Goal: Book appointment/travel/reservation

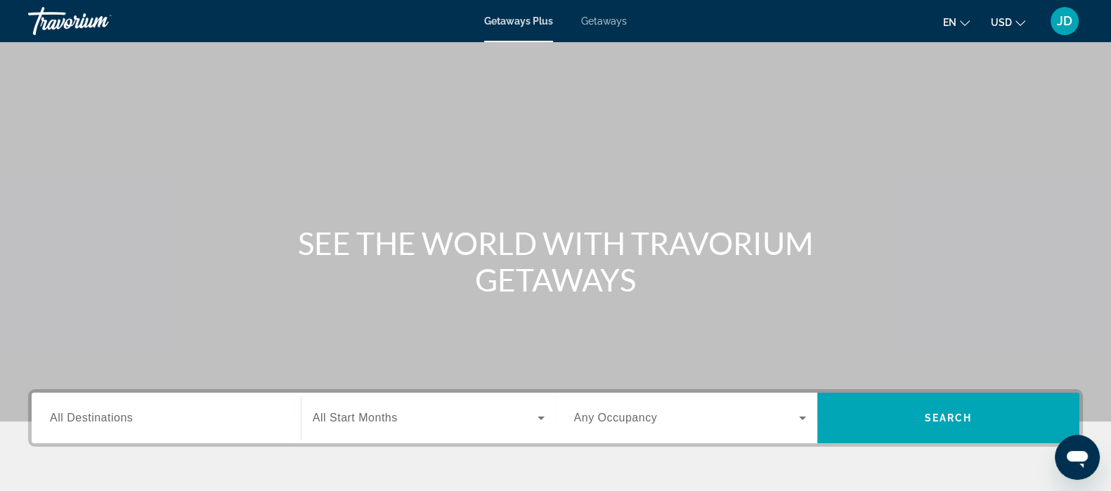
click at [615, 18] on span "Getaways" at bounding box center [604, 20] width 46 height 11
click at [173, 416] on input "Destination All Destinations" at bounding box center [166, 418] width 233 height 17
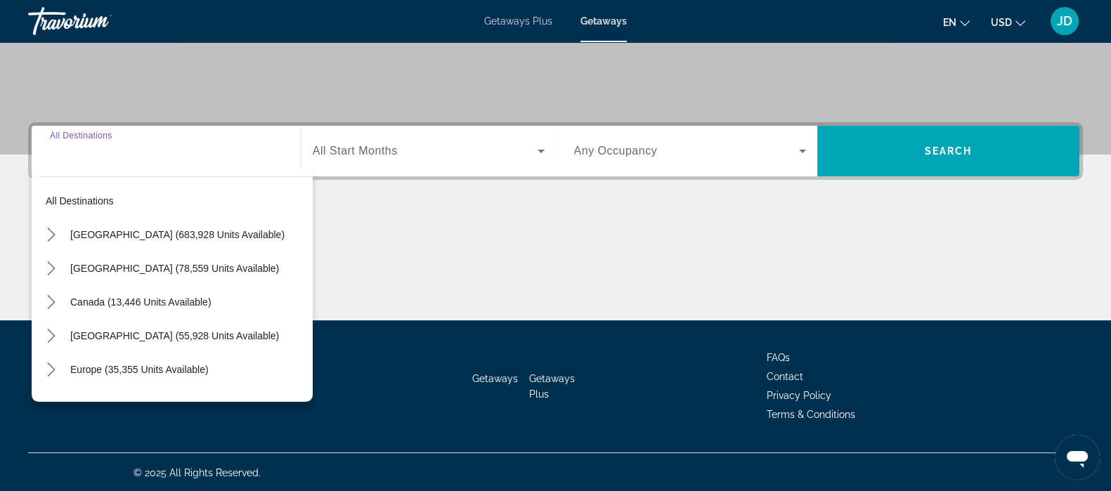
scroll to position [268, 0]
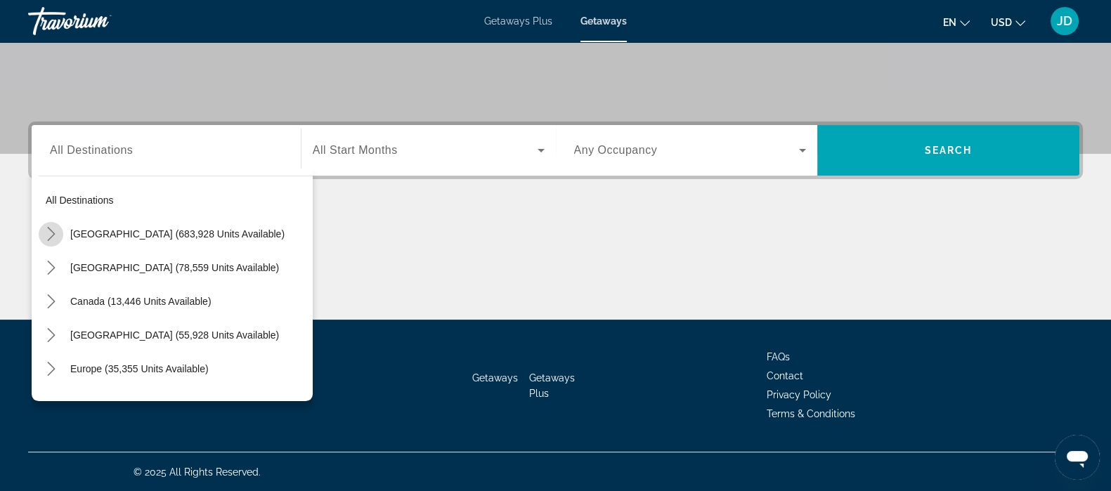
click at [49, 244] on mat-icon "Toggle United States (683,928 units available) submenu" at bounding box center [51, 234] width 25 height 25
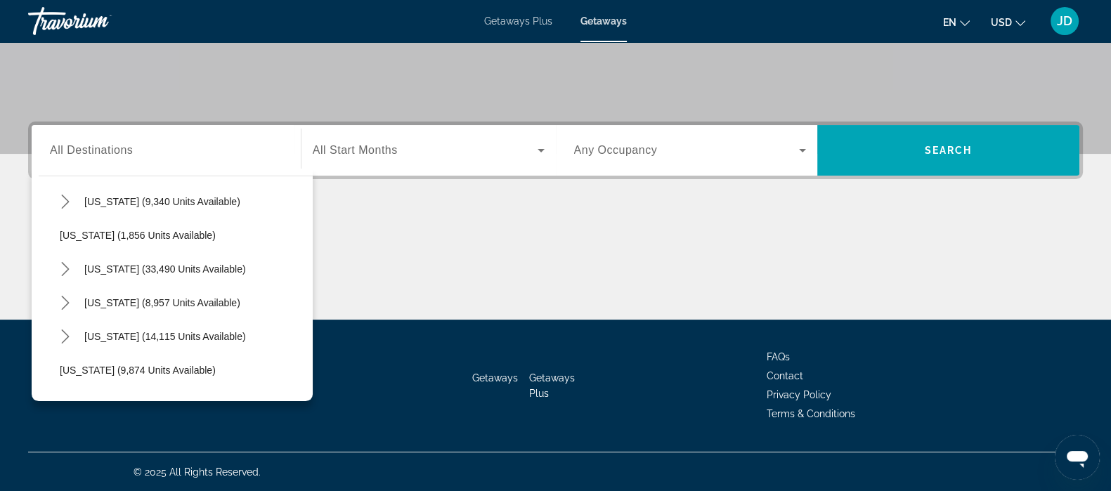
scroll to position [1136, 0]
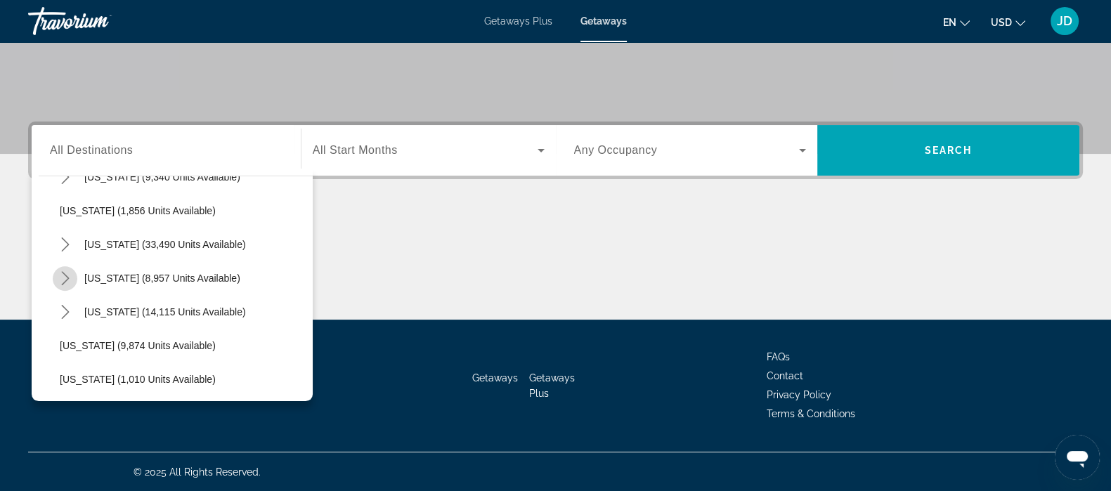
click at [67, 271] on icon "Toggle Tennessee (8,957 units available) submenu" at bounding box center [65, 278] width 14 height 14
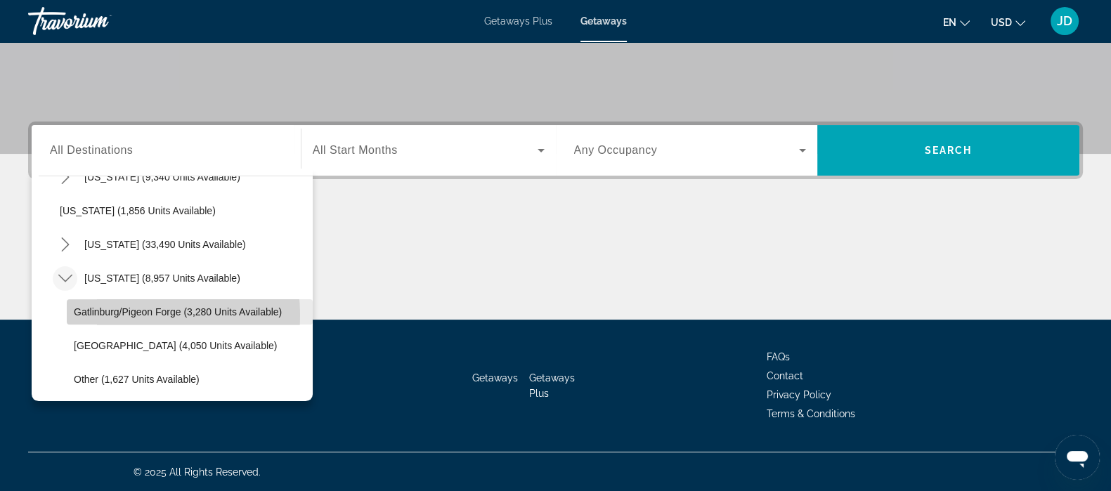
click at [109, 315] on span "Gatlinburg/Pigeon Forge (3,280 units available)" at bounding box center [178, 311] width 208 height 11
type input "**********"
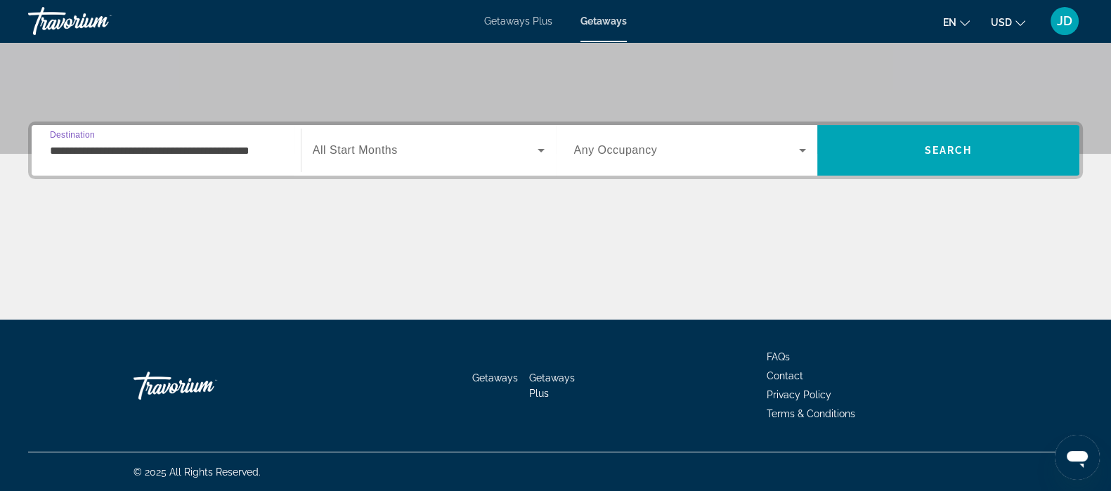
click at [478, 155] on span "Search widget" at bounding box center [425, 150] width 225 height 17
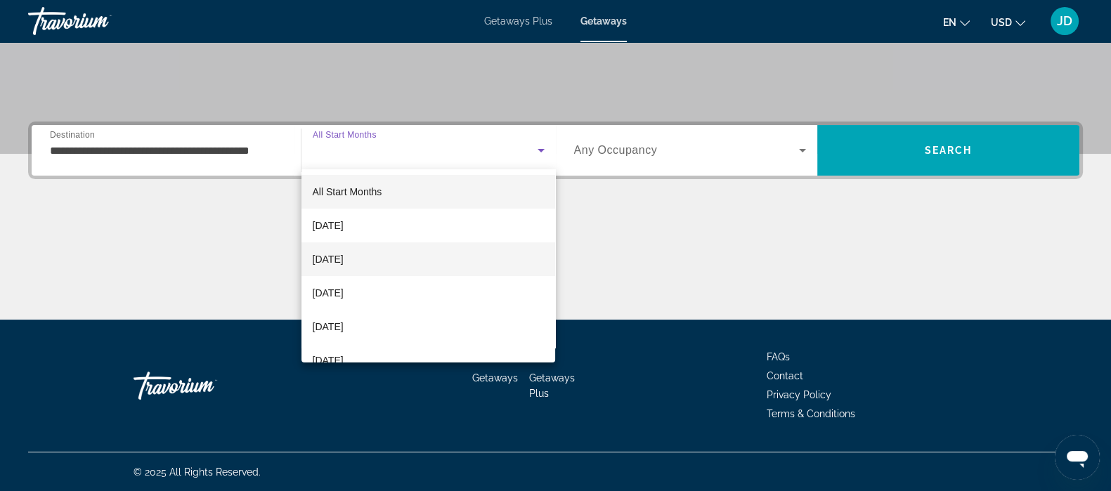
click at [344, 265] on span "[DATE]" at bounding box center [328, 259] width 31 height 17
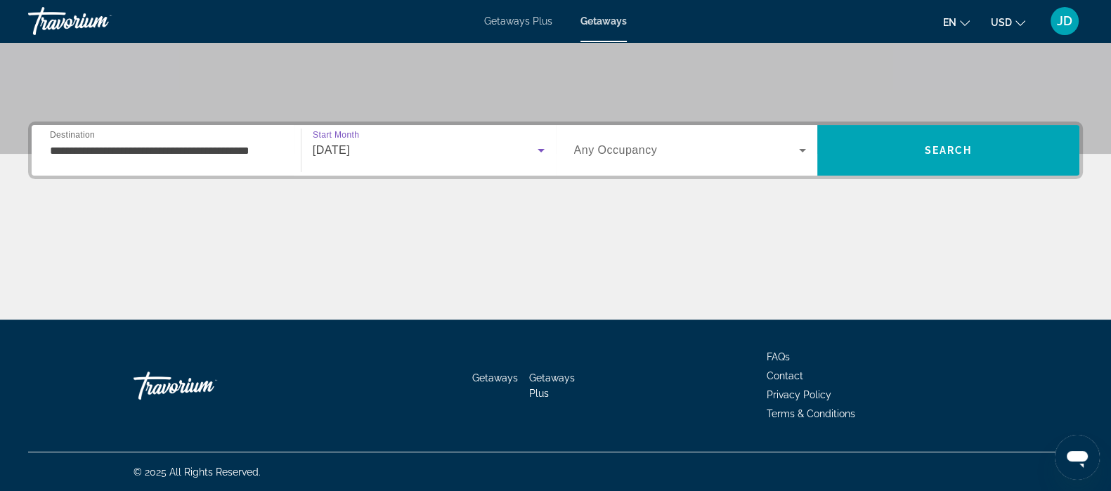
click at [759, 156] on span "Search widget" at bounding box center [687, 150] width 226 height 17
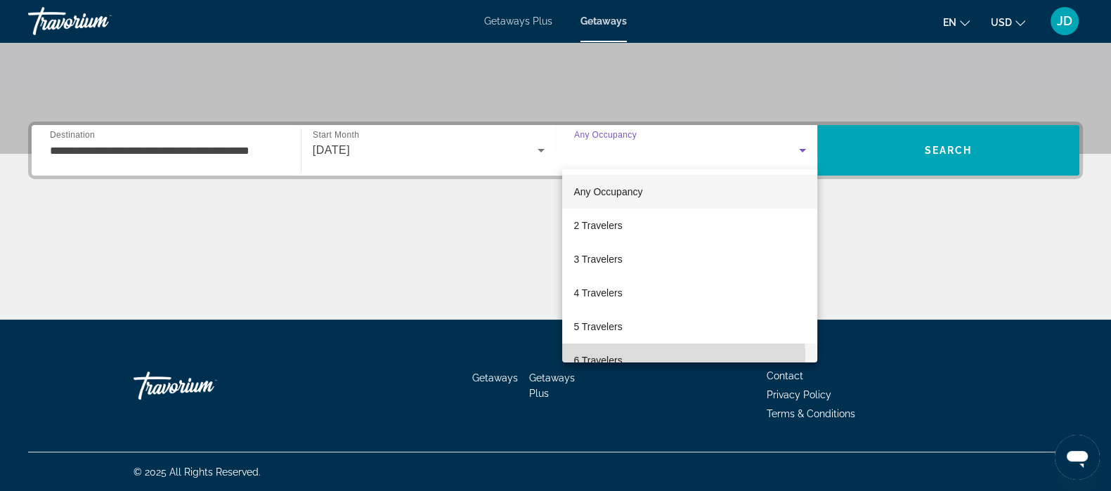
click at [641, 356] on mat-option "6 Travelers" at bounding box center [689, 361] width 255 height 34
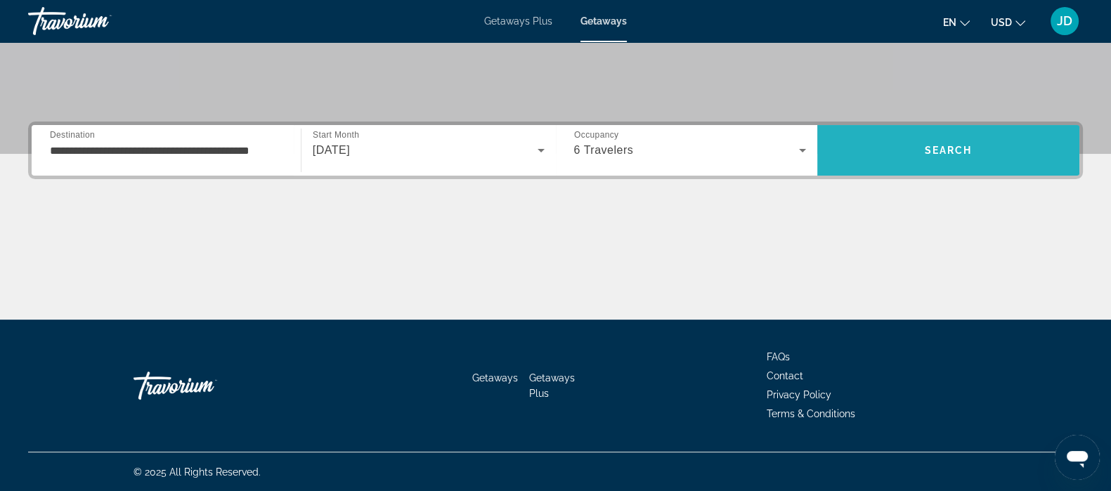
click at [933, 152] on span "Search" at bounding box center [949, 150] width 48 height 11
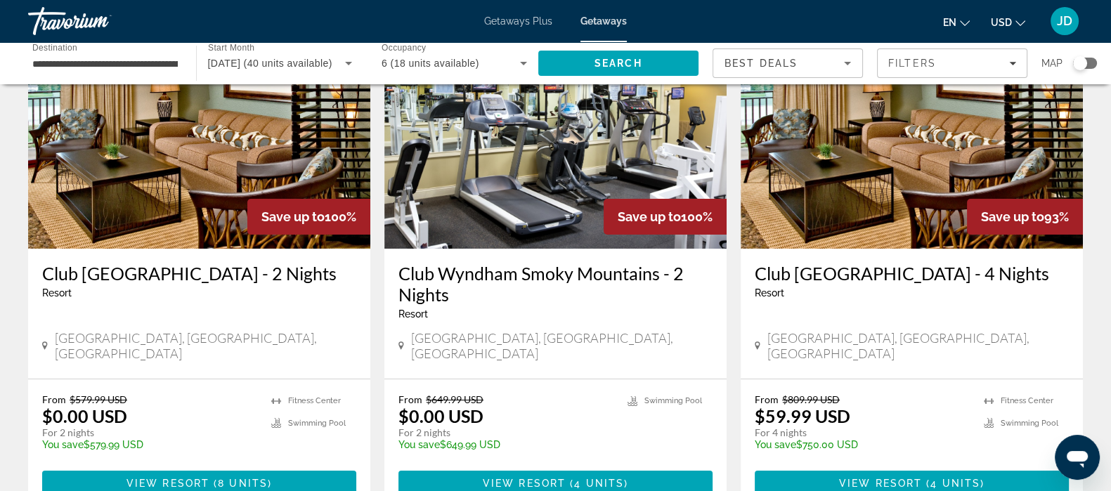
scroll to position [157, 0]
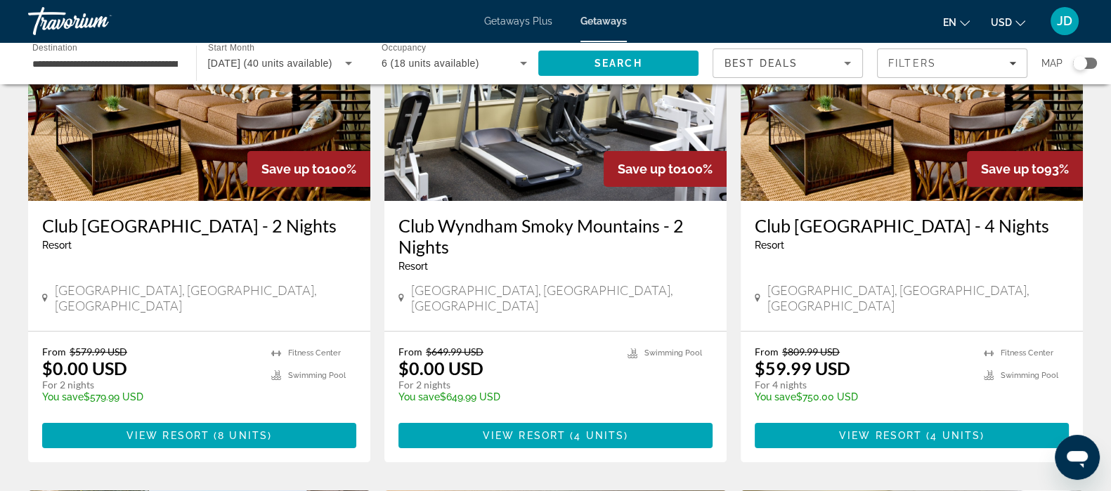
click at [894, 185] on img "Main content" at bounding box center [912, 88] width 342 height 225
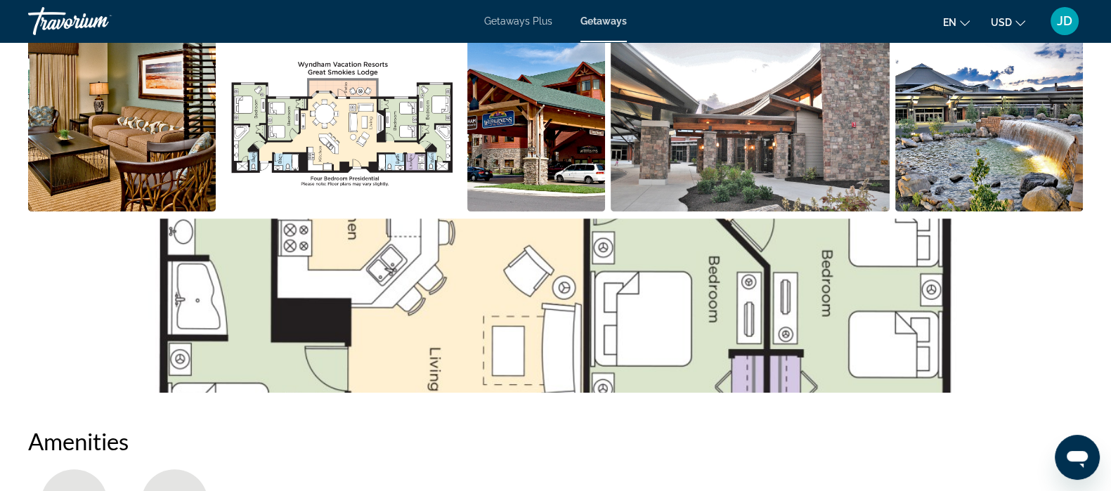
scroll to position [496, 0]
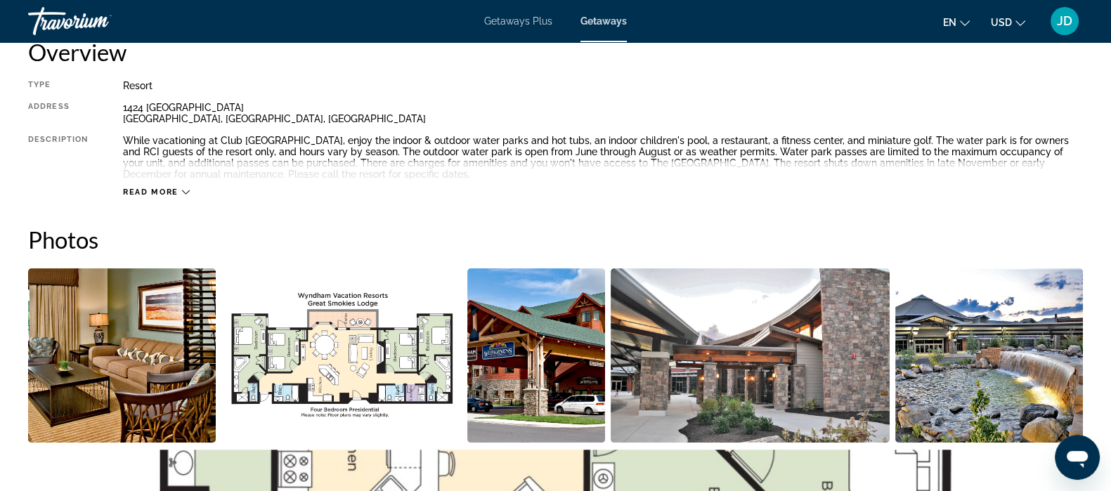
click at [118, 346] on img "Open full-screen image slider" at bounding box center [122, 355] width 188 height 174
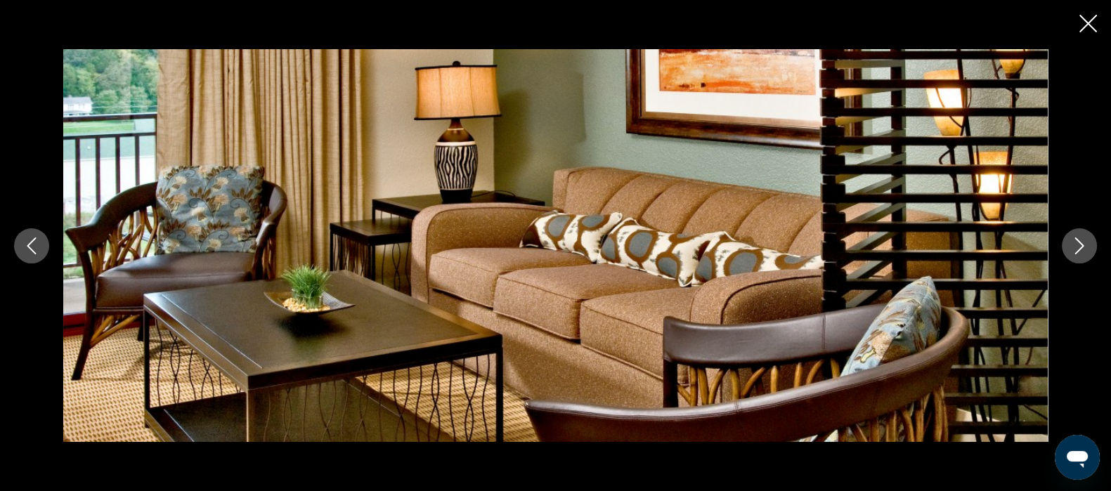
click at [1074, 240] on icon "Next image" at bounding box center [1079, 245] width 17 height 17
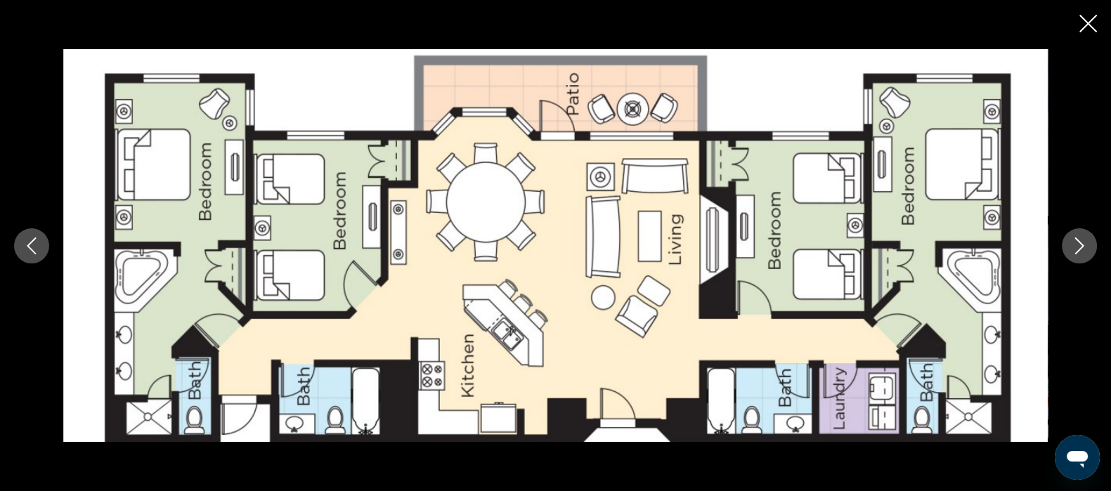
click at [1074, 240] on icon "Next image" at bounding box center [1079, 245] width 17 height 17
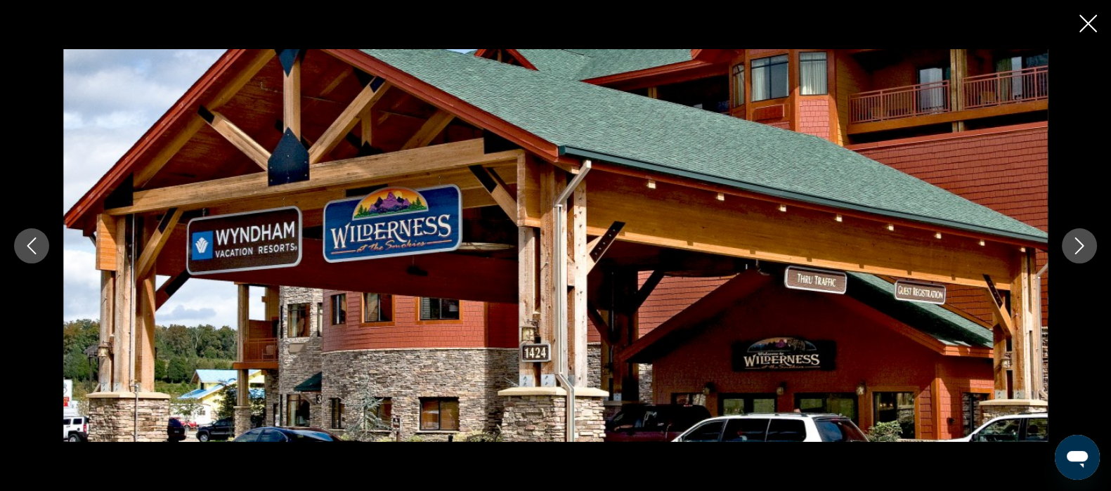
click at [1074, 240] on icon "Next image" at bounding box center [1079, 245] width 17 height 17
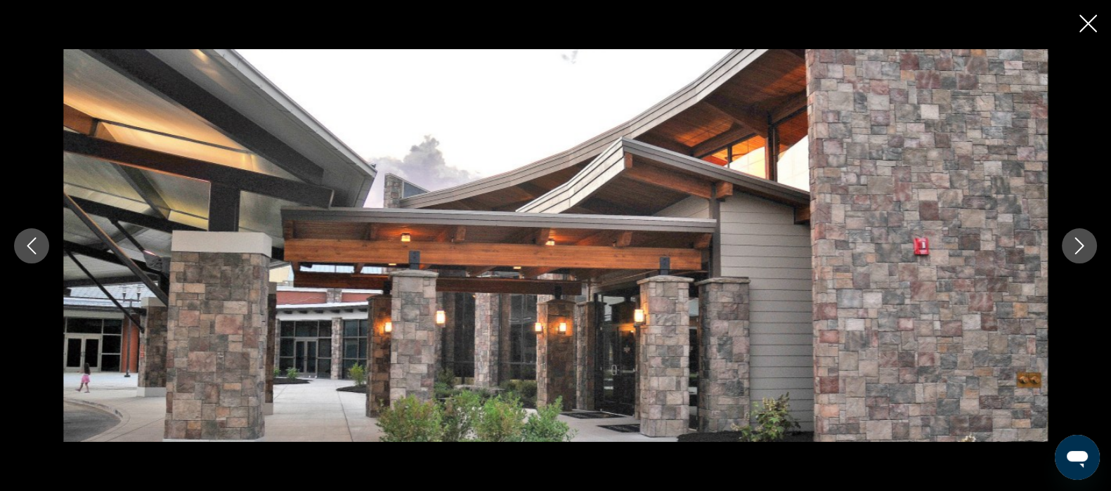
click at [1074, 240] on icon "Next image" at bounding box center [1079, 245] width 17 height 17
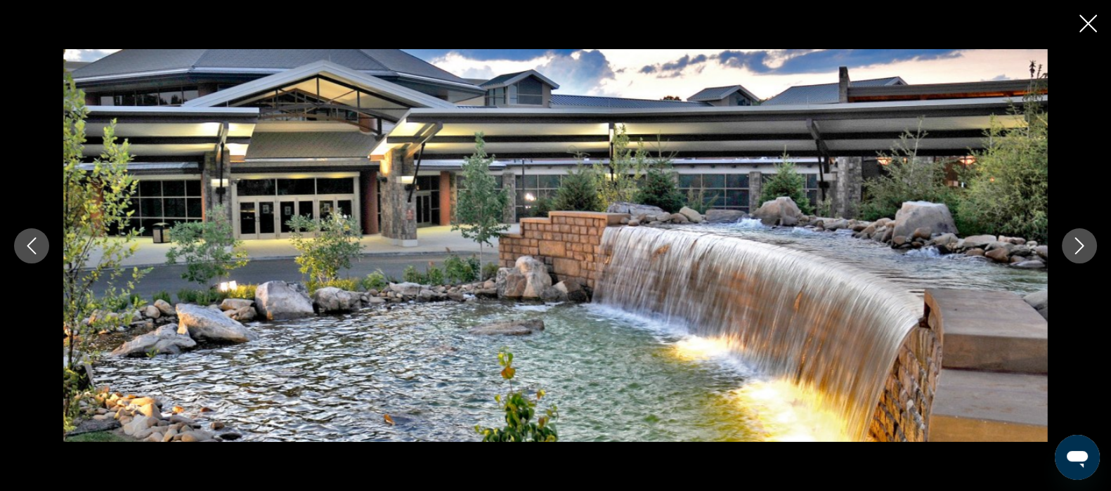
click at [1071, 259] on button "Next image" at bounding box center [1079, 245] width 35 height 35
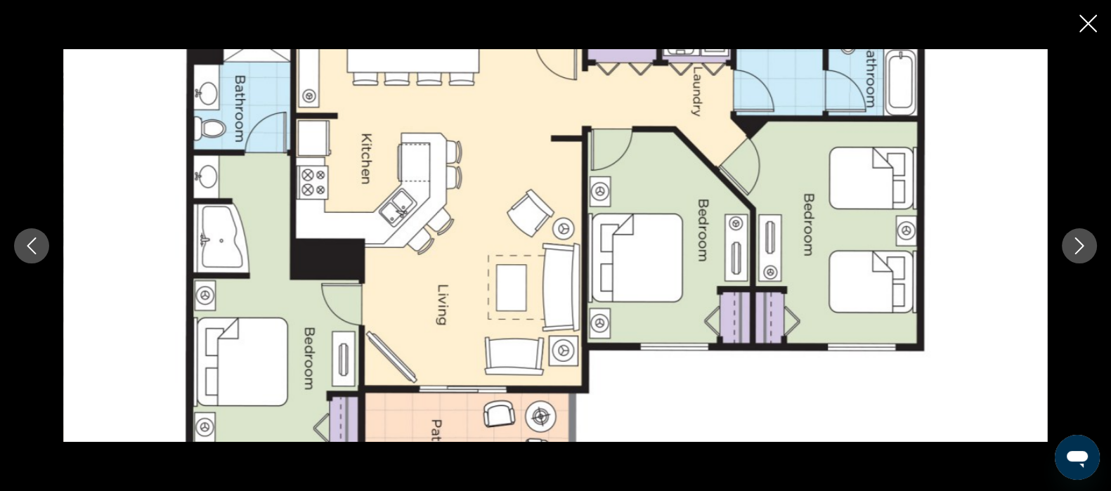
click at [1071, 259] on button "Next image" at bounding box center [1079, 245] width 35 height 35
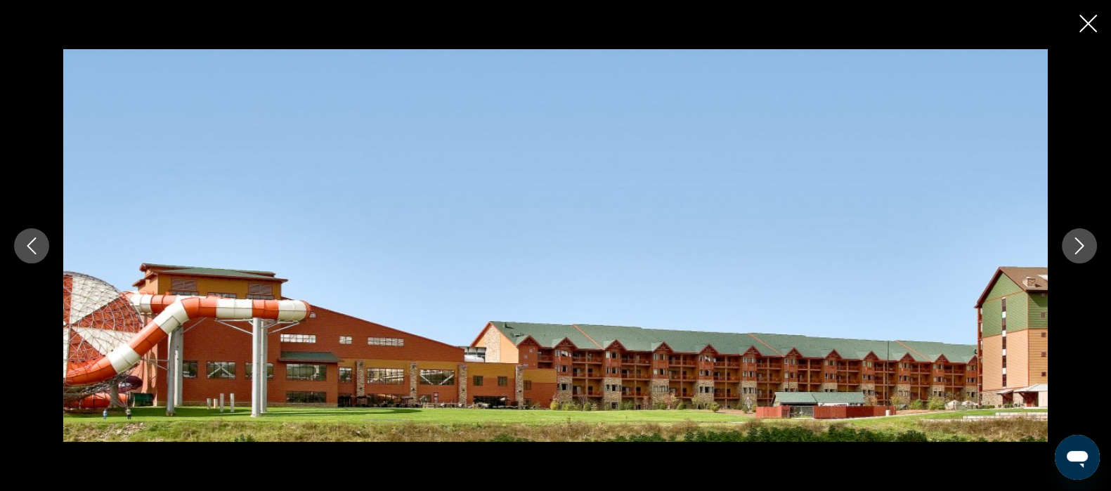
click at [1071, 259] on button "Next image" at bounding box center [1079, 245] width 35 height 35
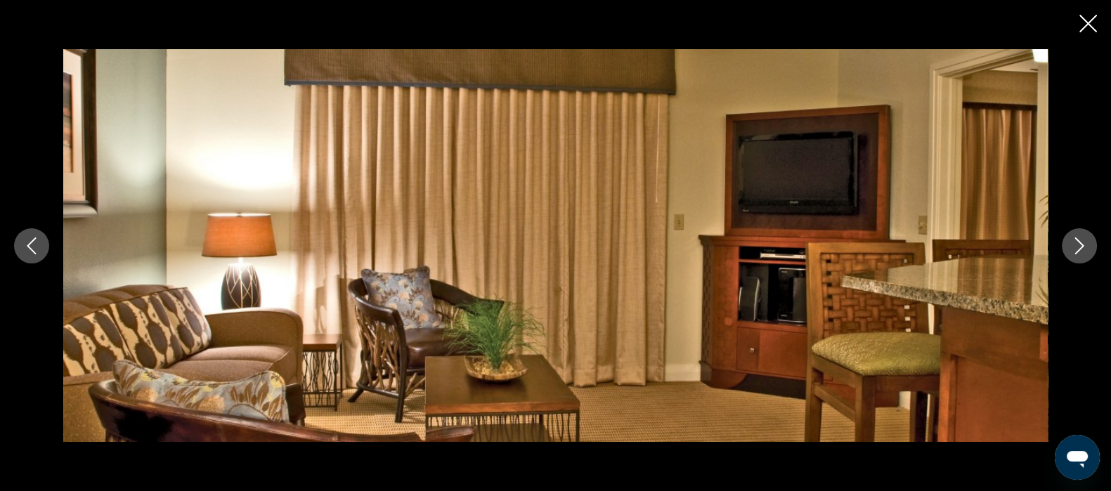
click at [1071, 259] on button "Next image" at bounding box center [1079, 245] width 35 height 35
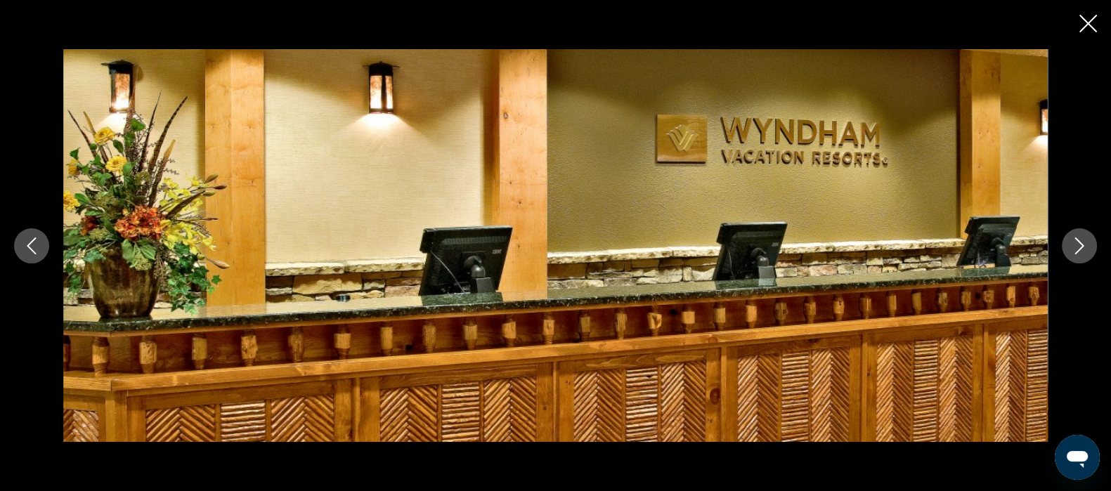
click at [1071, 259] on button "Next image" at bounding box center [1079, 245] width 35 height 35
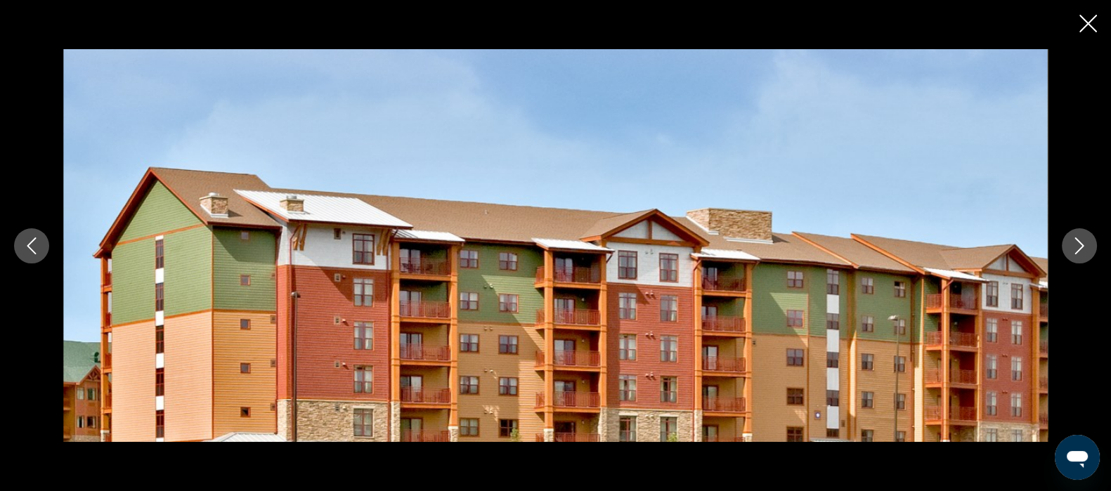
click at [1071, 259] on button "Next image" at bounding box center [1079, 245] width 35 height 35
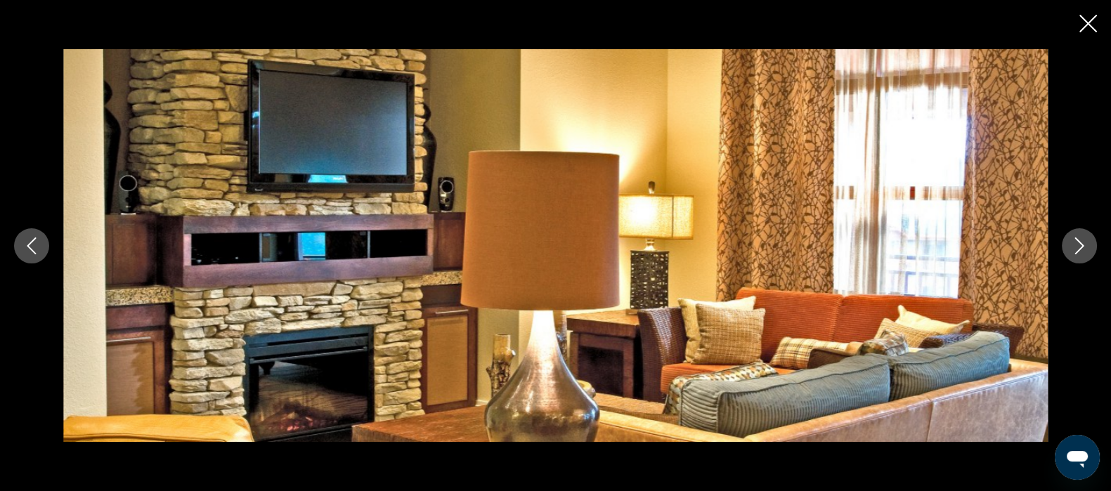
click at [1071, 259] on button "Next image" at bounding box center [1079, 245] width 35 height 35
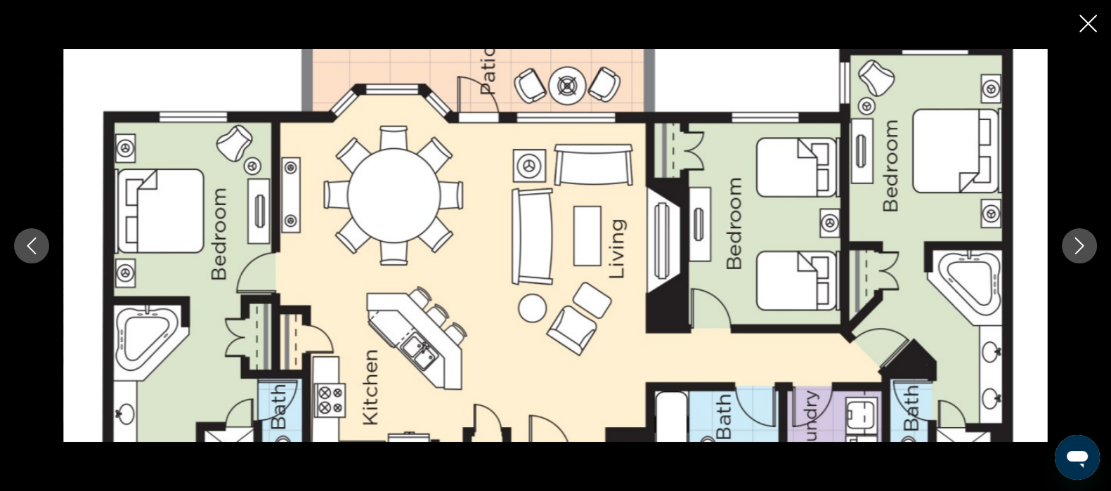
click at [1071, 259] on button "Next image" at bounding box center [1079, 245] width 35 height 35
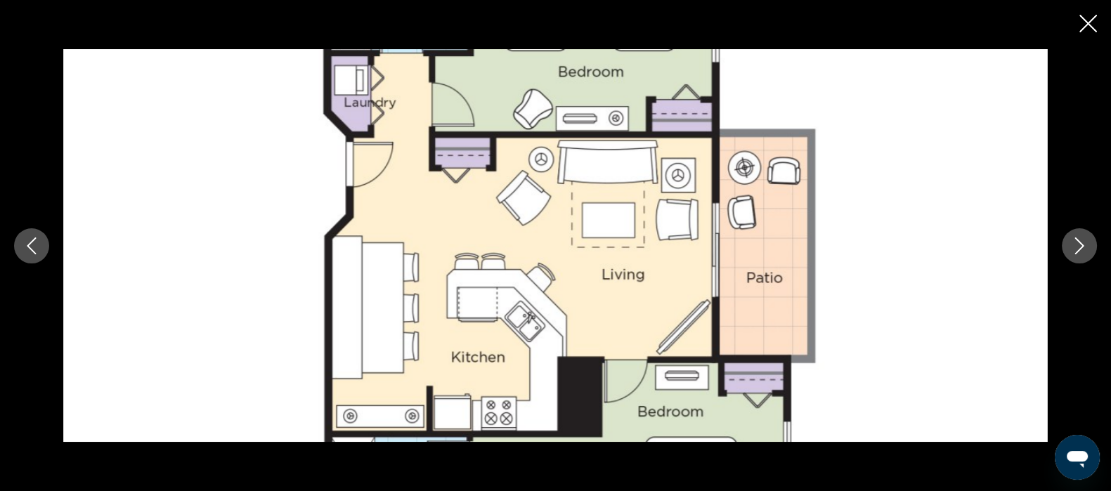
click at [1071, 259] on button "Next image" at bounding box center [1079, 245] width 35 height 35
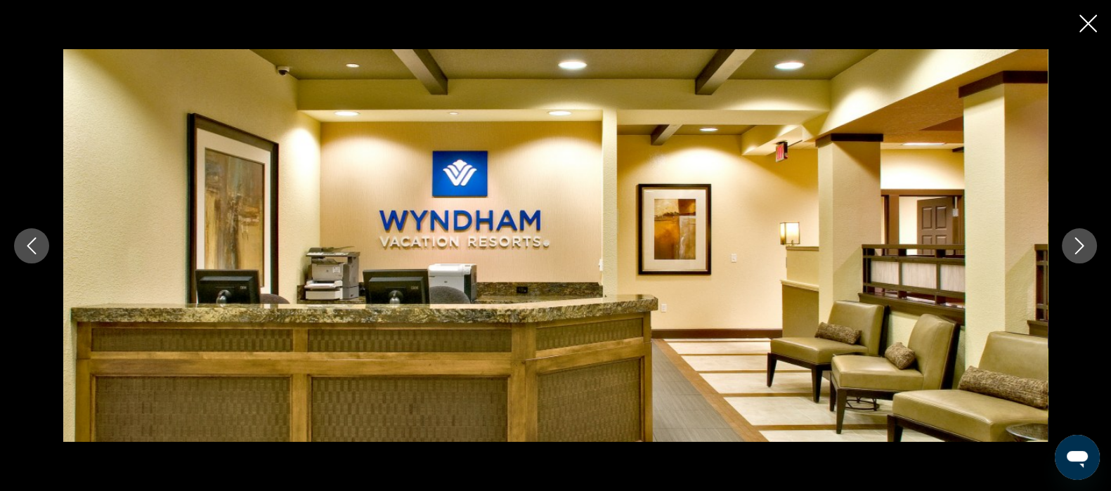
click at [1071, 259] on button "Next image" at bounding box center [1079, 245] width 35 height 35
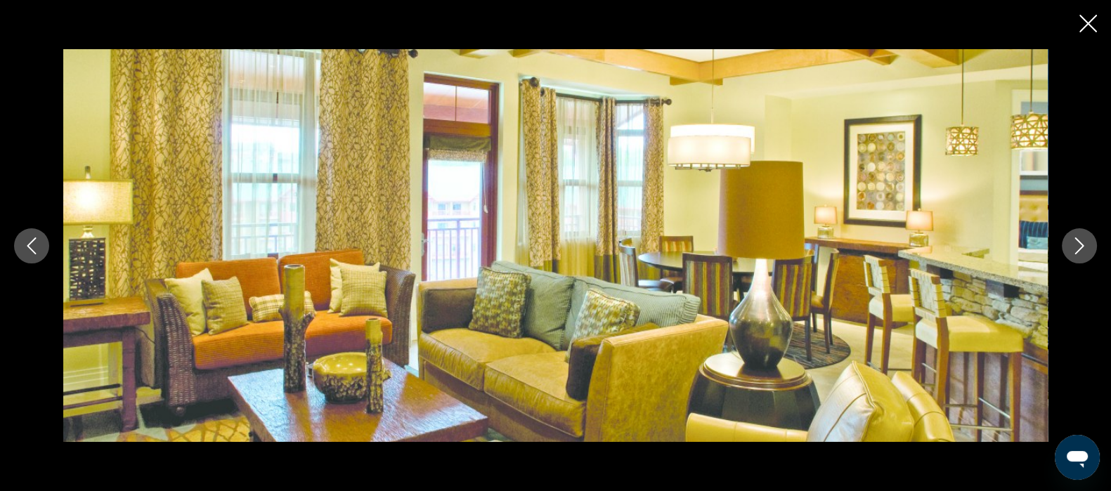
click at [1071, 259] on button "Next image" at bounding box center [1079, 245] width 35 height 35
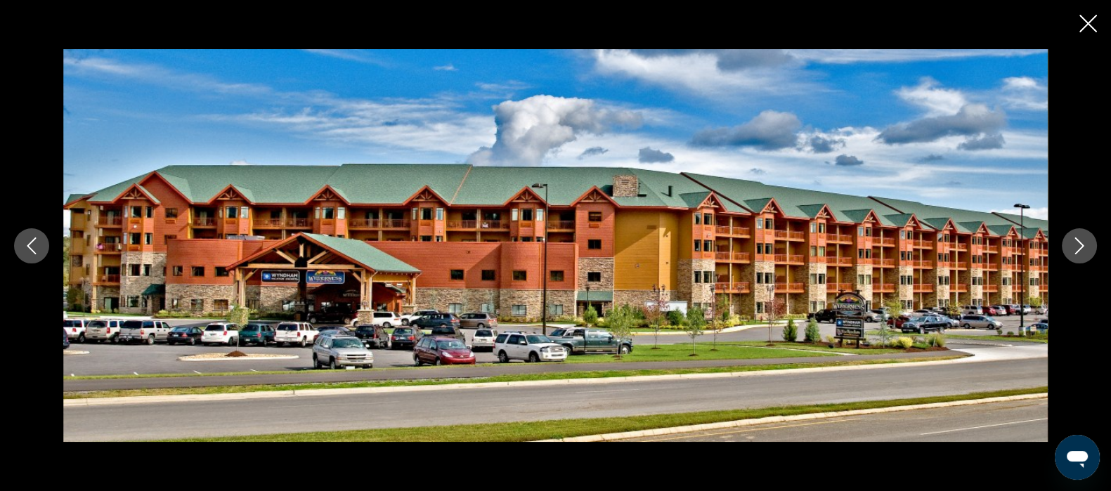
click at [1071, 259] on button "Next image" at bounding box center [1079, 245] width 35 height 35
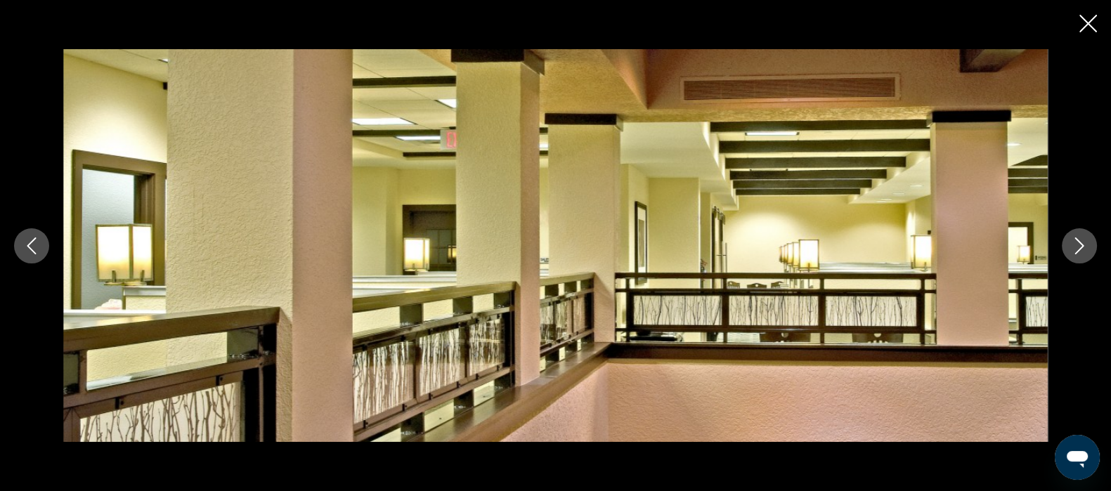
click at [1071, 259] on button "Next image" at bounding box center [1079, 245] width 35 height 35
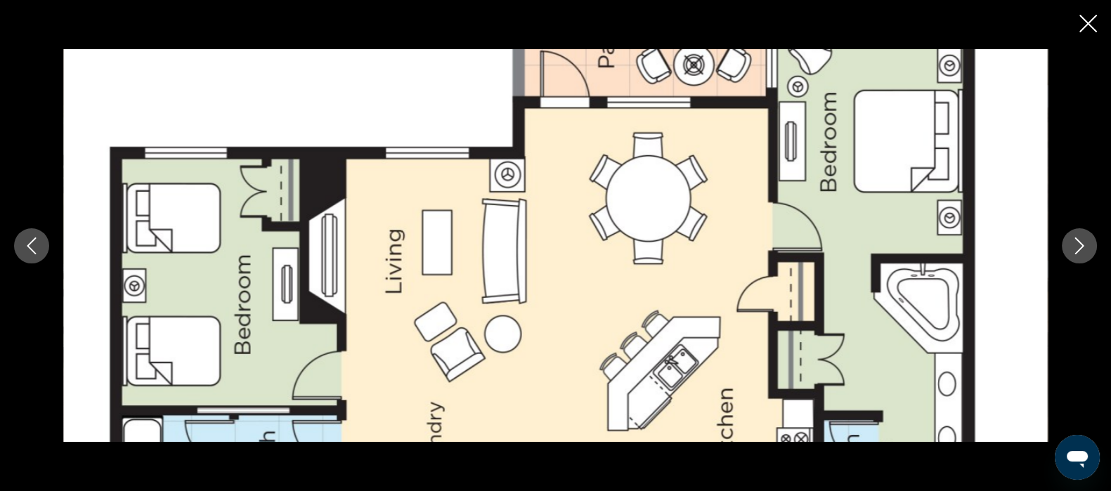
click at [1071, 259] on button "Next image" at bounding box center [1079, 245] width 35 height 35
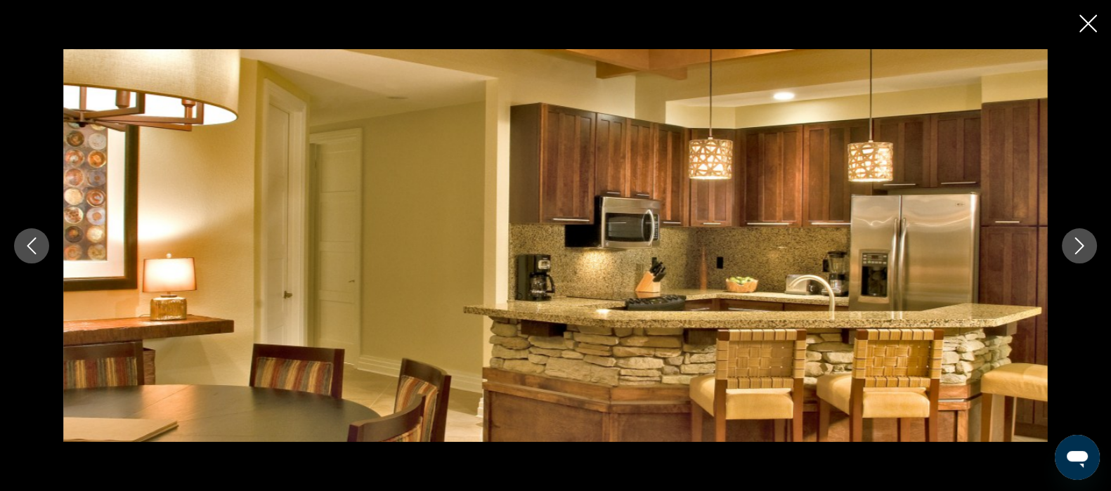
click at [1071, 259] on button "Next image" at bounding box center [1079, 245] width 35 height 35
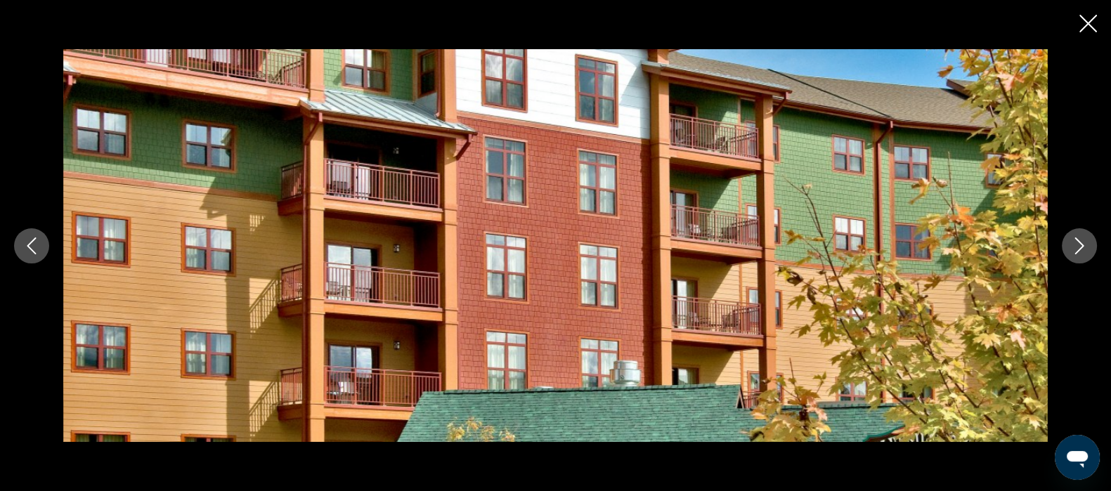
click at [35, 240] on icon "Previous image" at bounding box center [31, 245] width 17 height 17
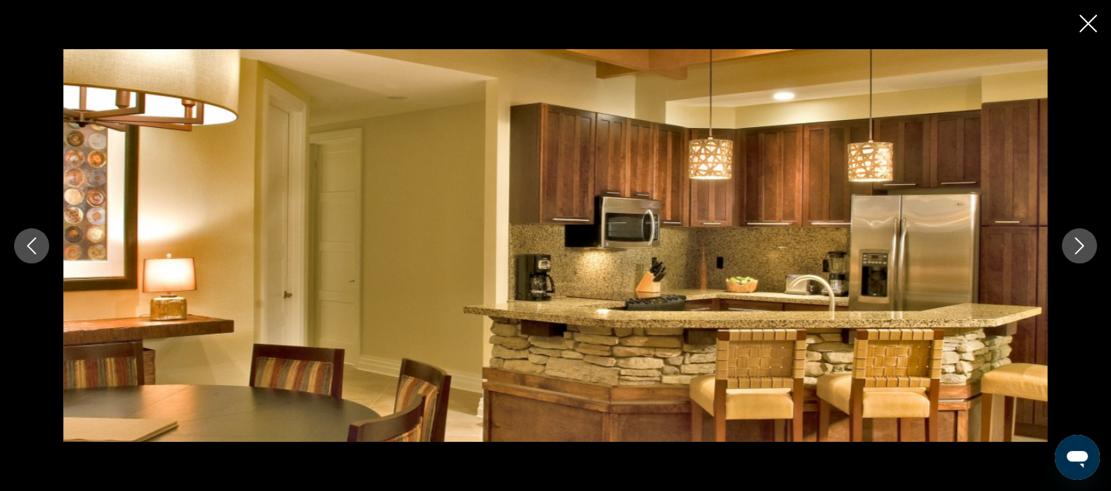
click at [1081, 247] on icon "Next image" at bounding box center [1079, 245] width 9 height 17
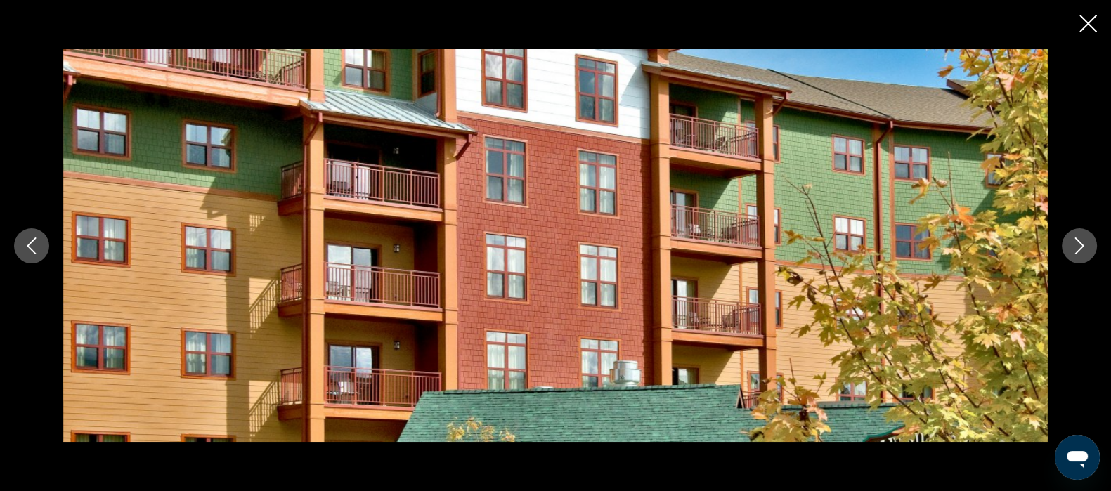
click at [1081, 247] on icon "Next image" at bounding box center [1079, 245] width 9 height 17
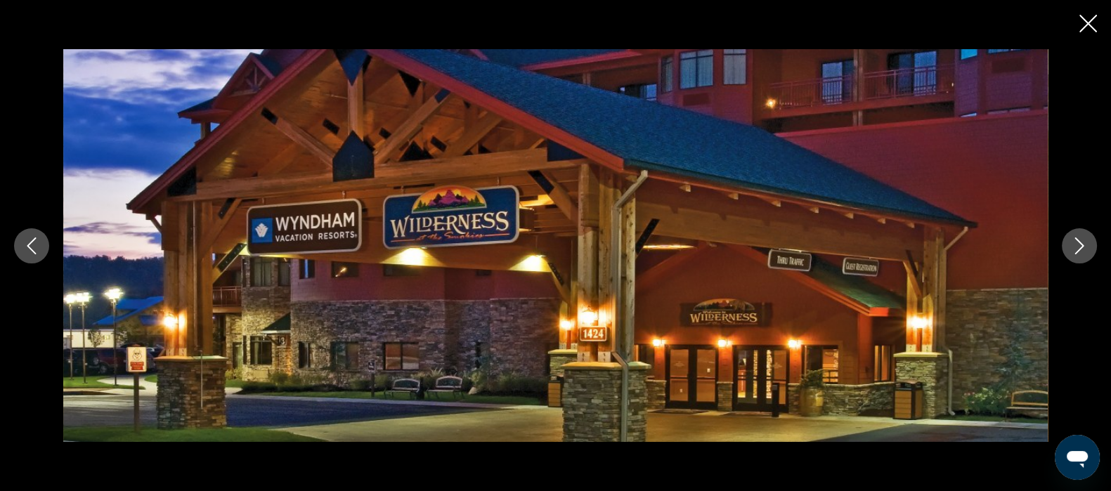
click at [1081, 247] on icon "Next image" at bounding box center [1079, 245] width 9 height 17
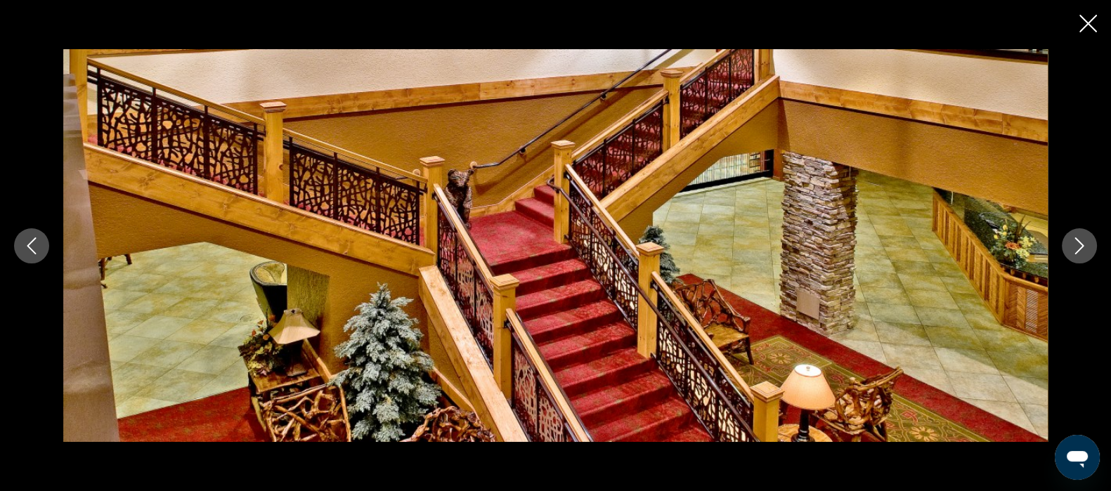
click at [1081, 247] on icon "Next image" at bounding box center [1079, 245] width 9 height 17
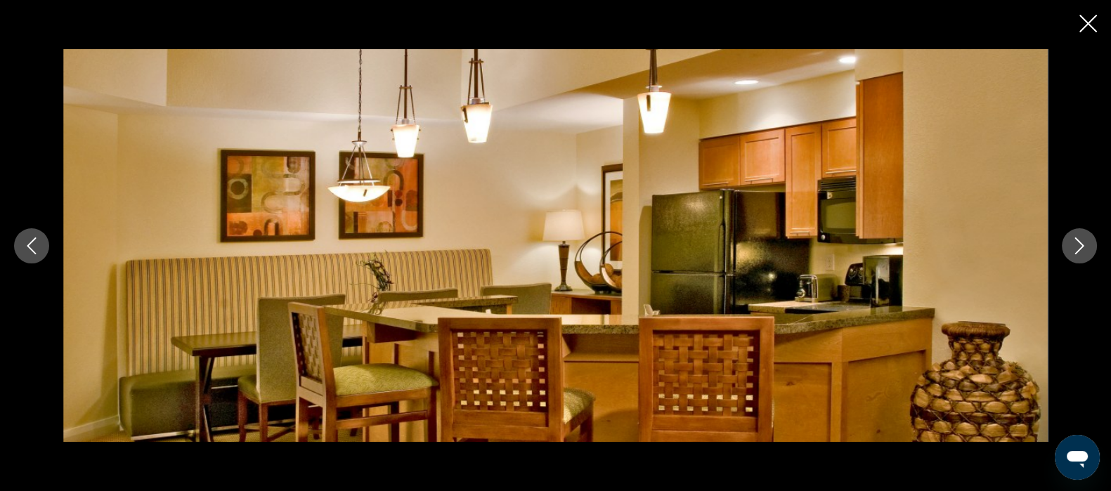
click at [1081, 247] on icon "Next image" at bounding box center [1079, 245] width 9 height 17
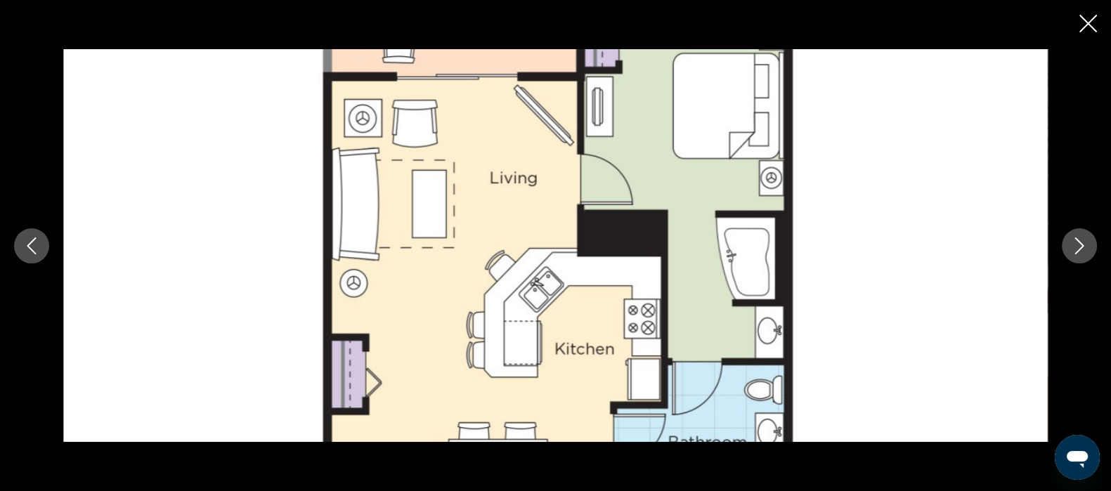
click at [1084, 26] on icon "Close slideshow" at bounding box center [1088, 24] width 18 height 18
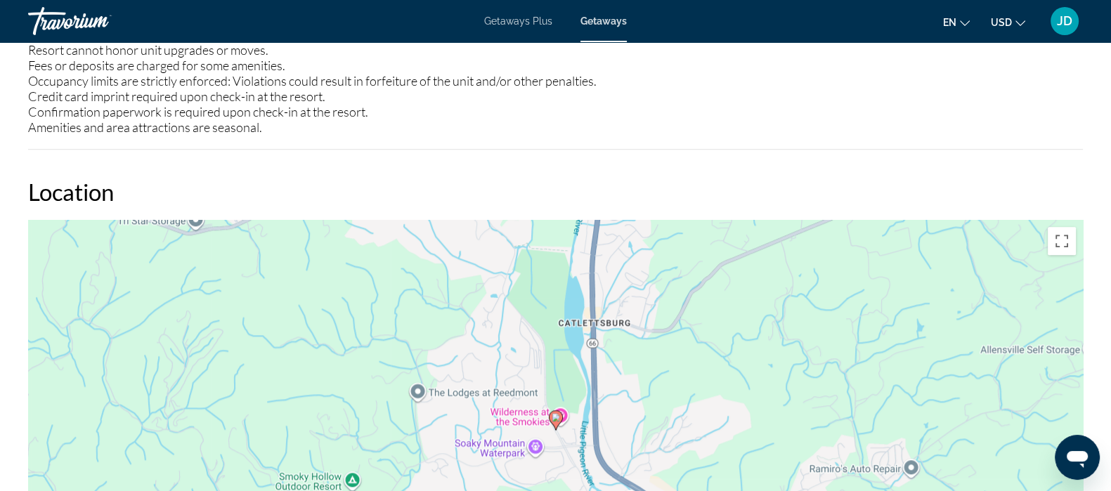
scroll to position [1796, 0]
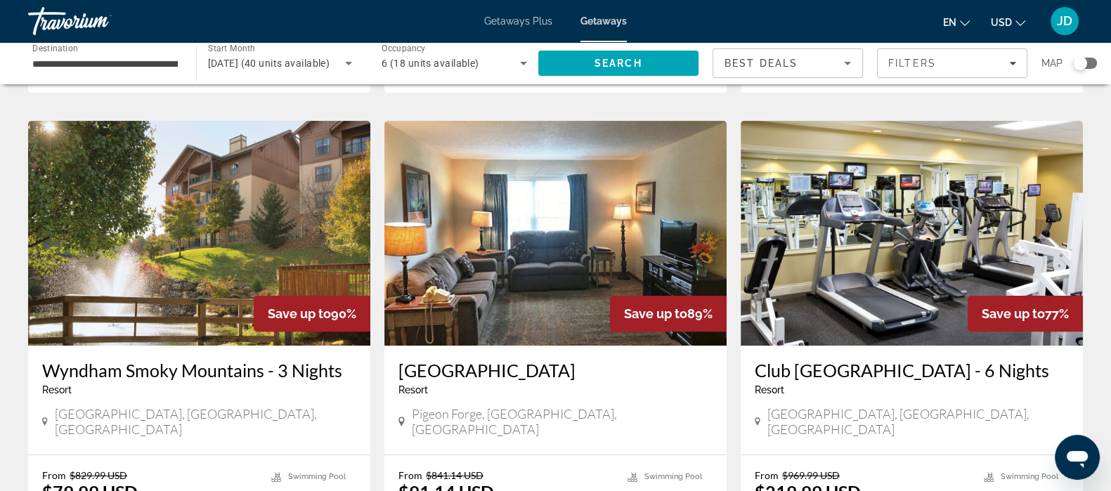
scroll to position [492, 0]
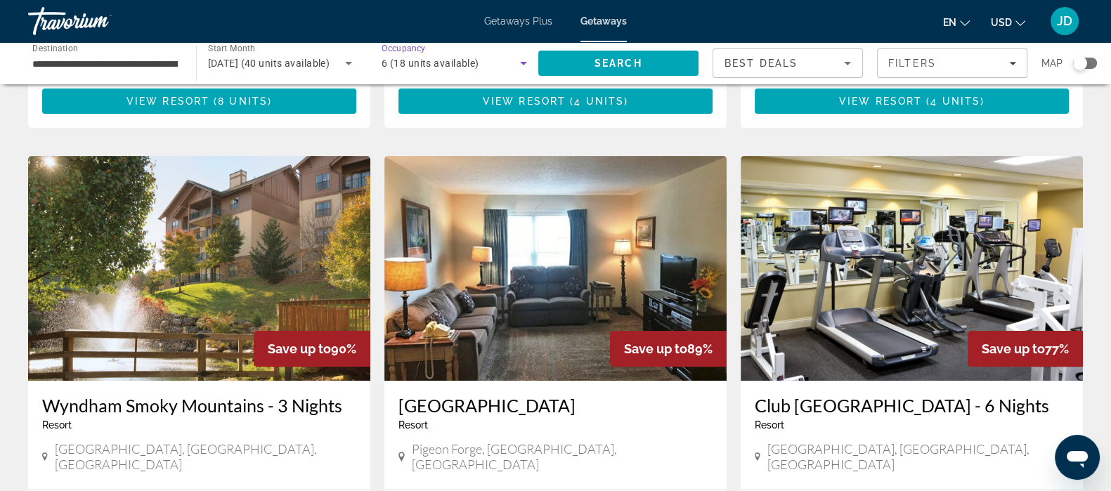
click at [520, 61] on icon "Search widget" at bounding box center [523, 63] width 17 height 17
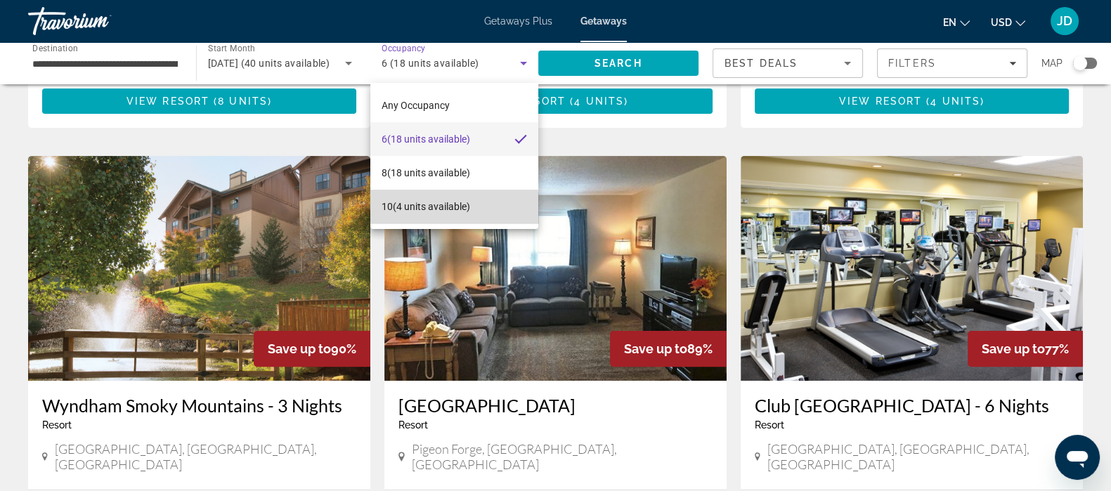
click at [443, 211] on span "10 (4 units available)" at bounding box center [425, 206] width 89 height 17
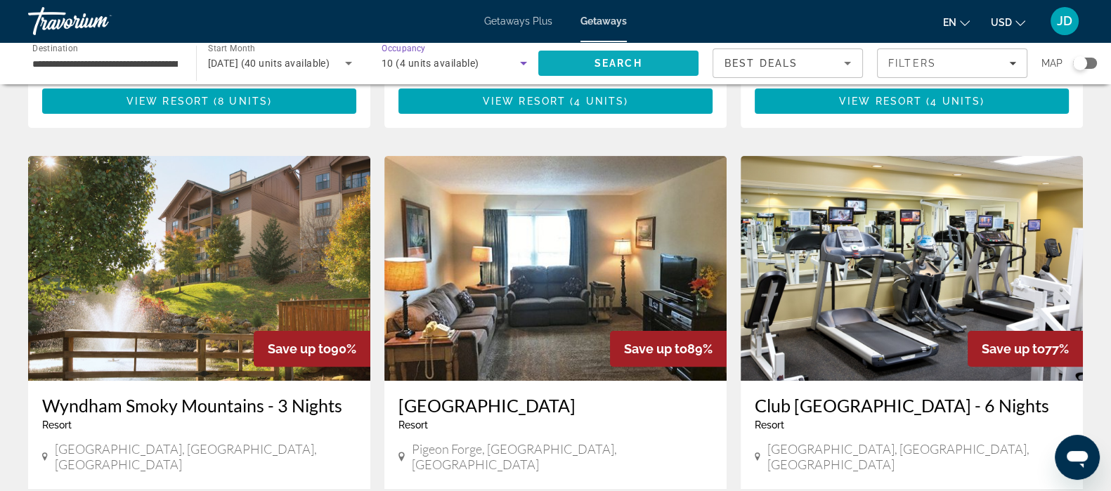
click at [616, 65] on span "Search" at bounding box center [618, 63] width 48 height 11
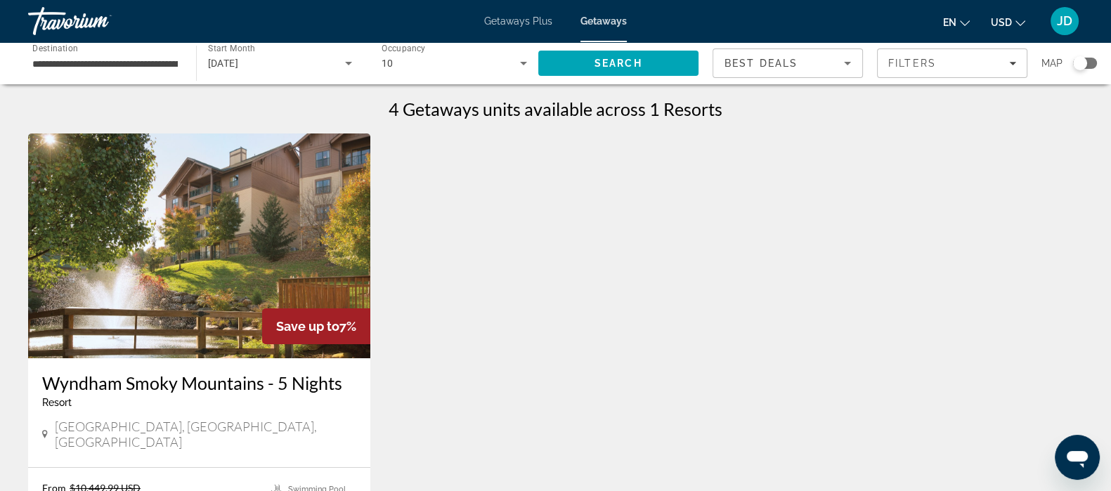
click at [201, 273] on img "Main content" at bounding box center [199, 245] width 342 height 225
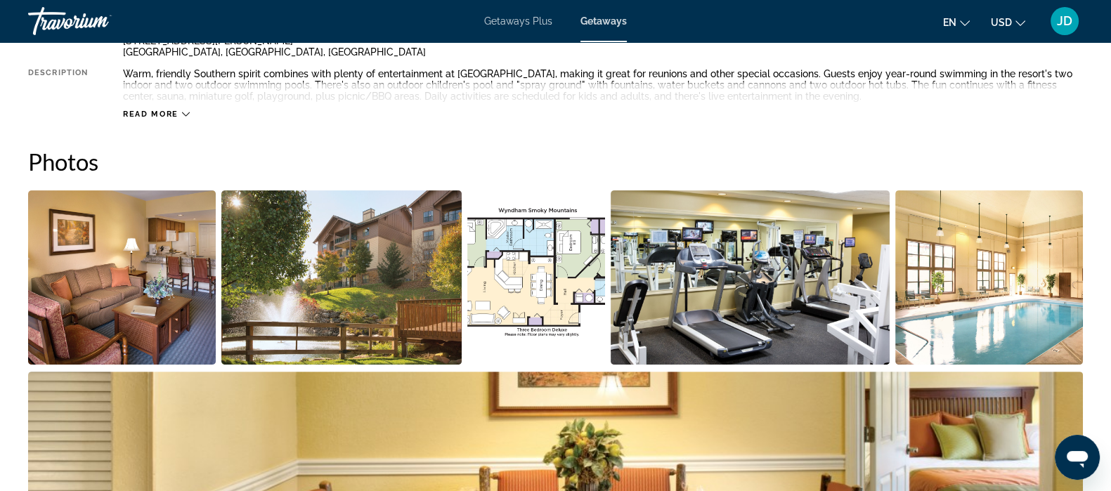
scroll to position [542, 0]
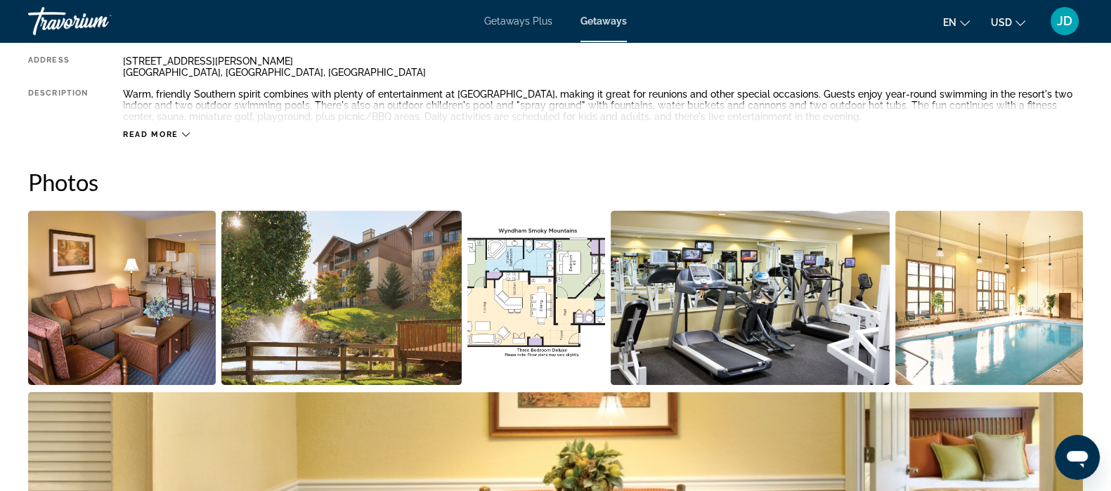
click at [147, 286] on img "Open full-screen image slider" at bounding box center [122, 298] width 188 height 174
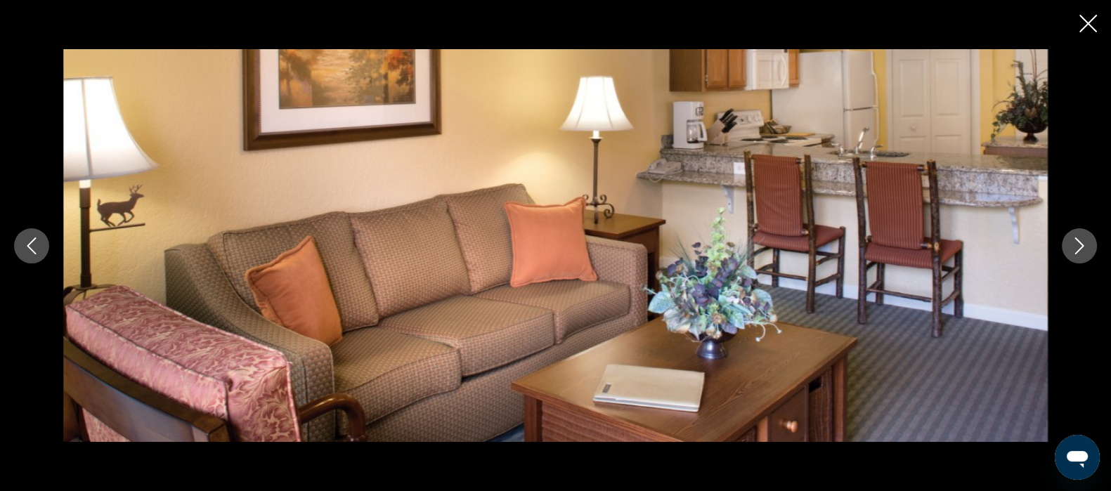
click at [1081, 246] on icon "Next image" at bounding box center [1079, 245] width 17 height 17
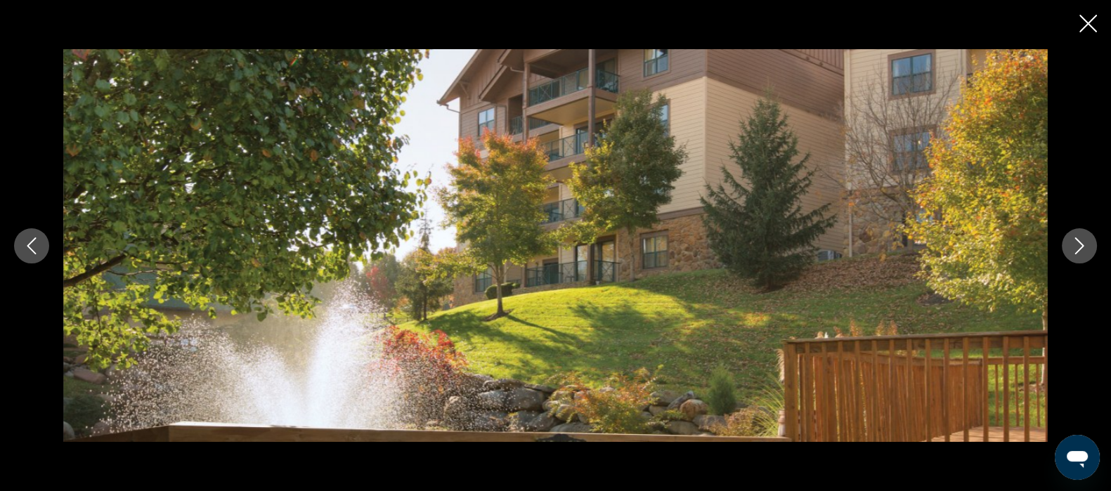
click at [1081, 246] on icon "Next image" at bounding box center [1079, 245] width 17 height 17
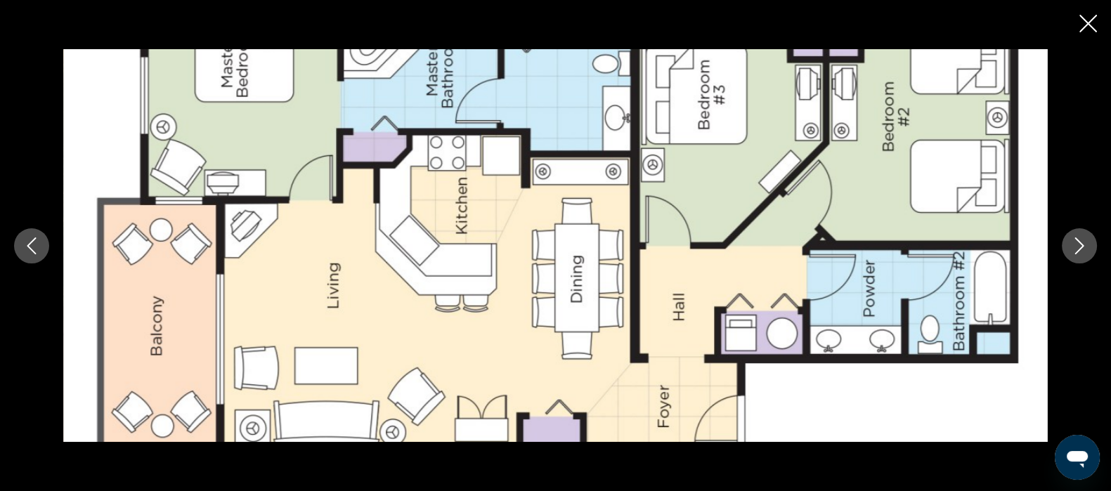
click at [1081, 246] on icon "Next image" at bounding box center [1079, 245] width 17 height 17
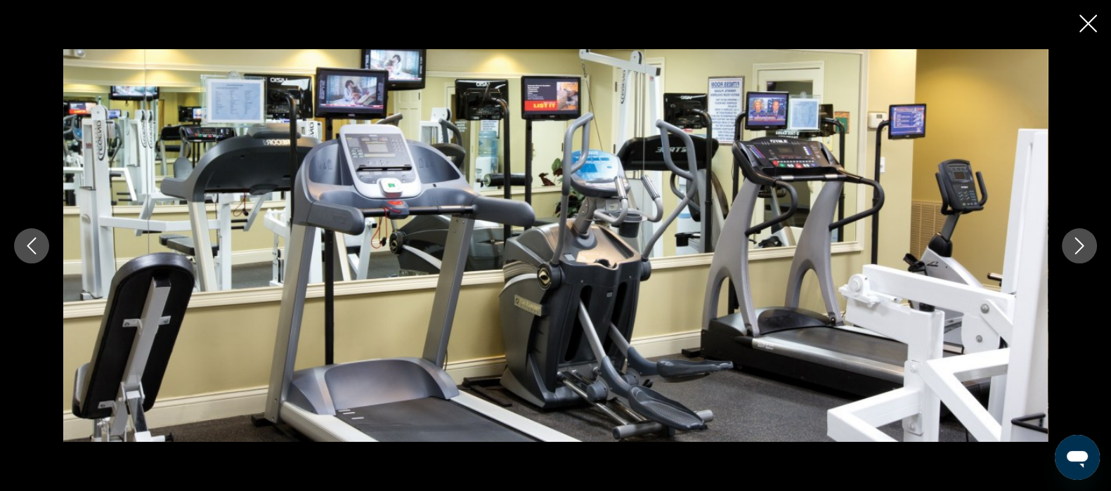
click at [1081, 246] on icon "Next image" at bounding box center [1079, 245] width 17 height 17
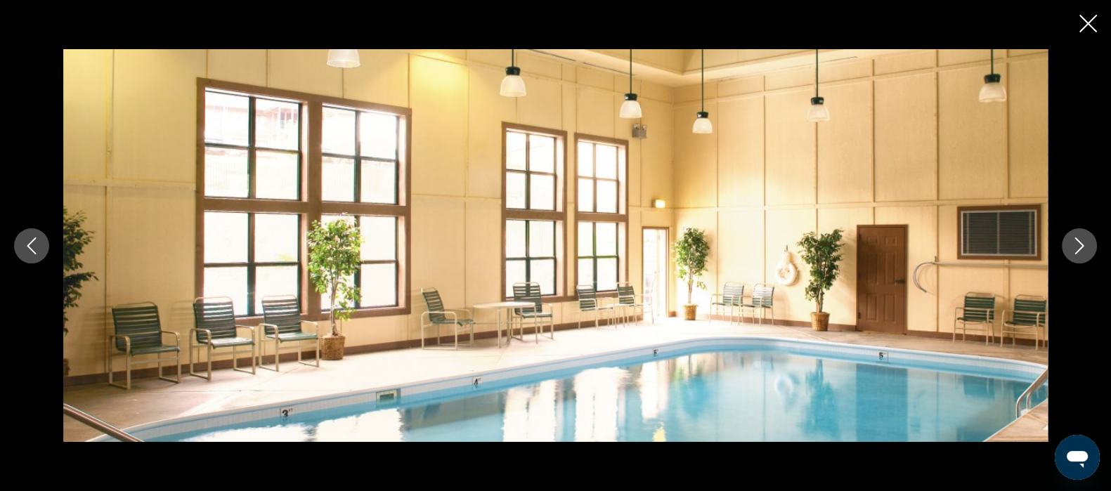
click at [1081, 246] on icon "Next image" at bounding box center [1079, 245] width 17 height 17
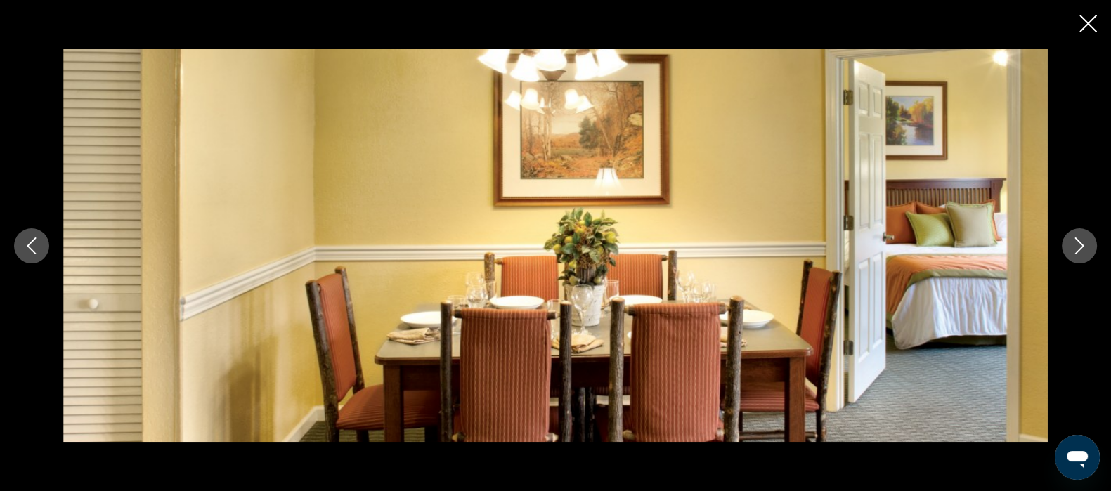
click at [1081, 246] on icon "Next image" at bounding box center [1079, 245] width 17 height 17
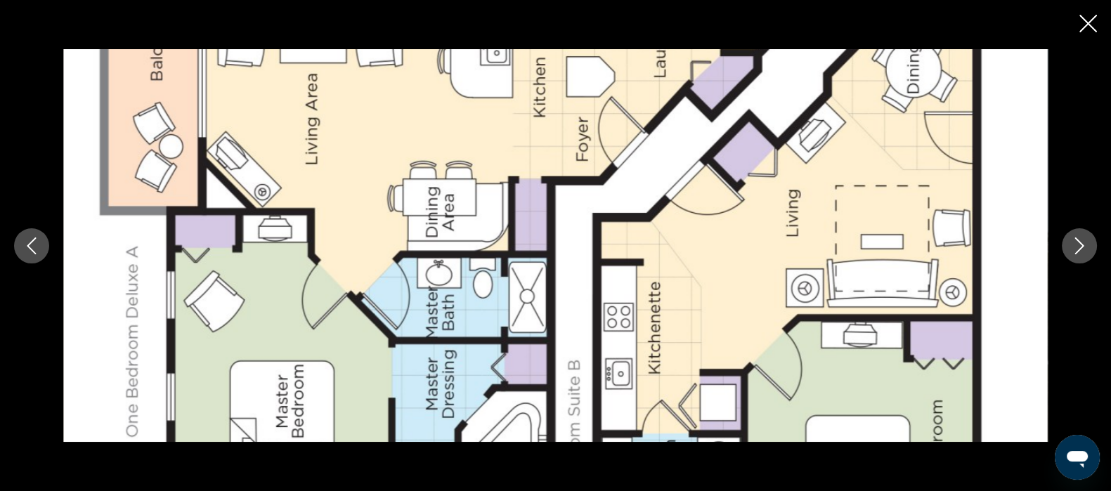
click at [1081, 246] on icon "Next image" at bounding box center [1079, 245] width 17 height 17
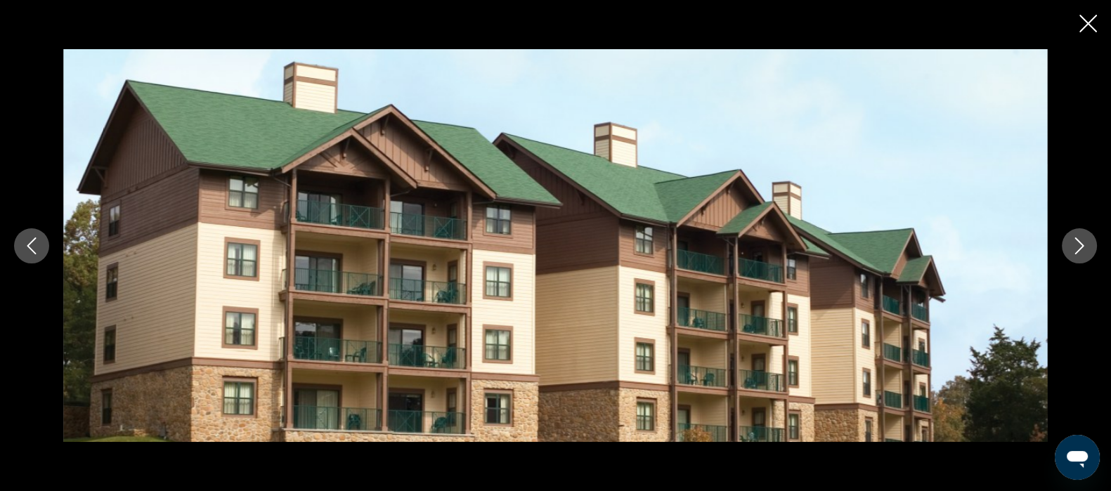
click at [1081, 246] on icon "Next image" at bounding box center [1079, 245] width 17 height 17
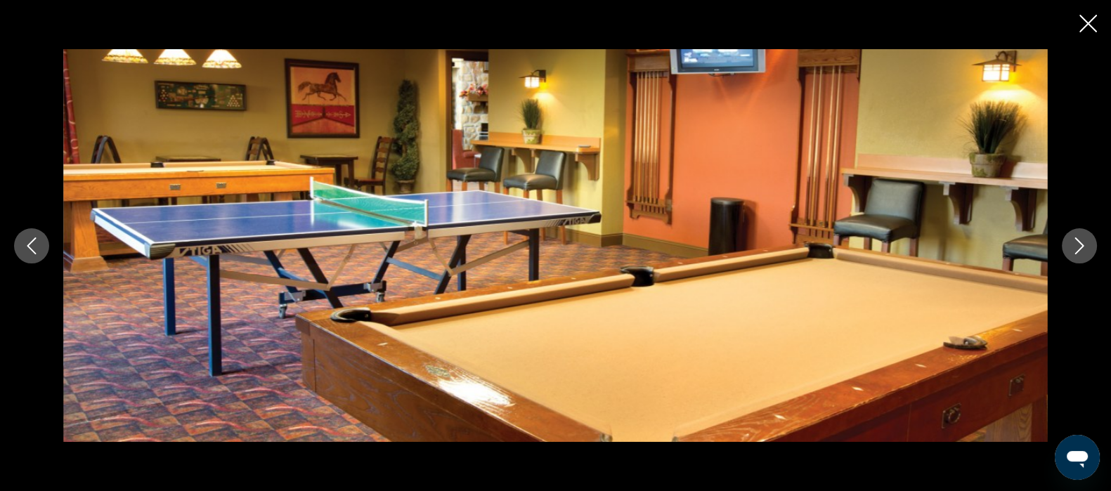
click at [1081, 246] on icon "Next image" at bounding box center [1079, 245] width 17 height 17
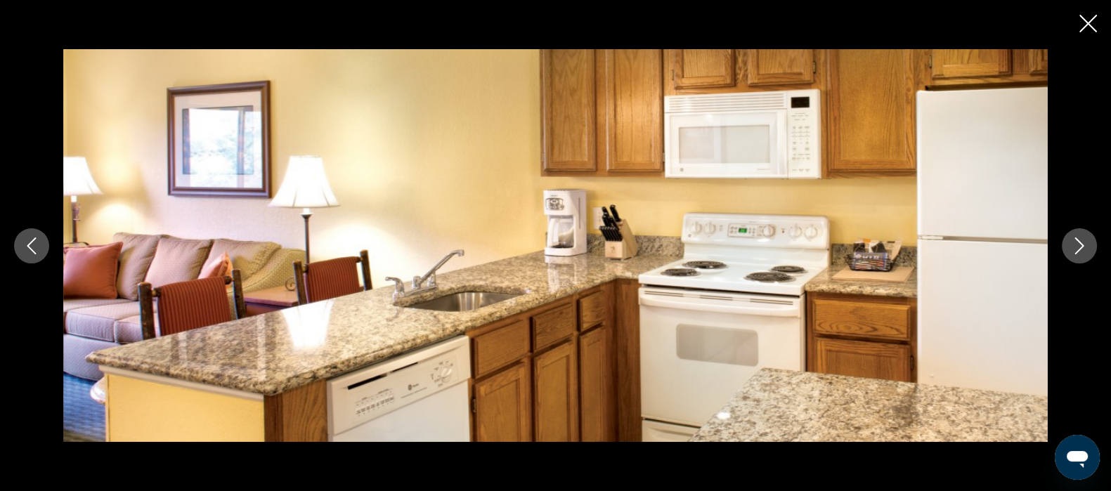
click at [1081, 246] on icon "Next image" at bounding box center [1079, 245] width 17 height 17
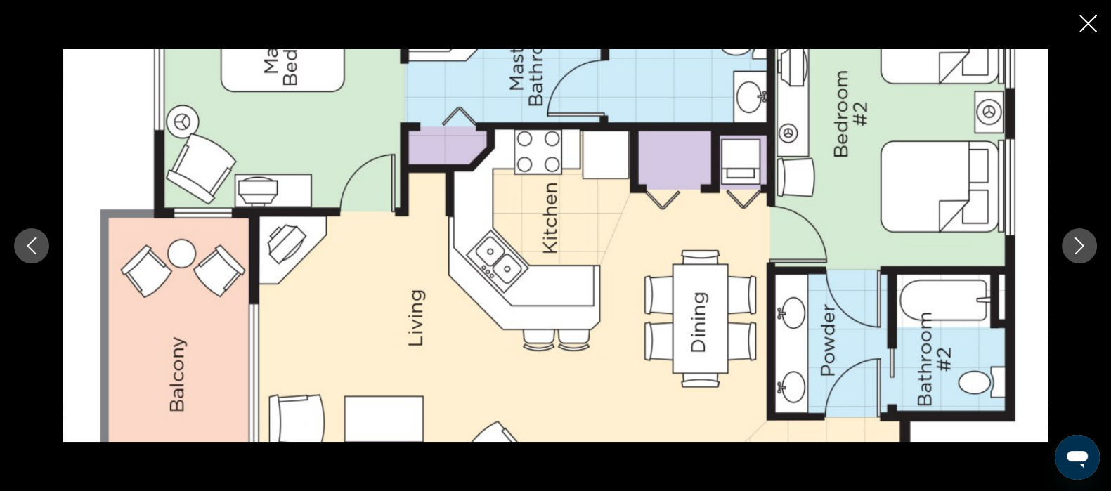
click at [1081, 246] on icon "Next image" at bounding box center [1079, 245] width 17 height 17
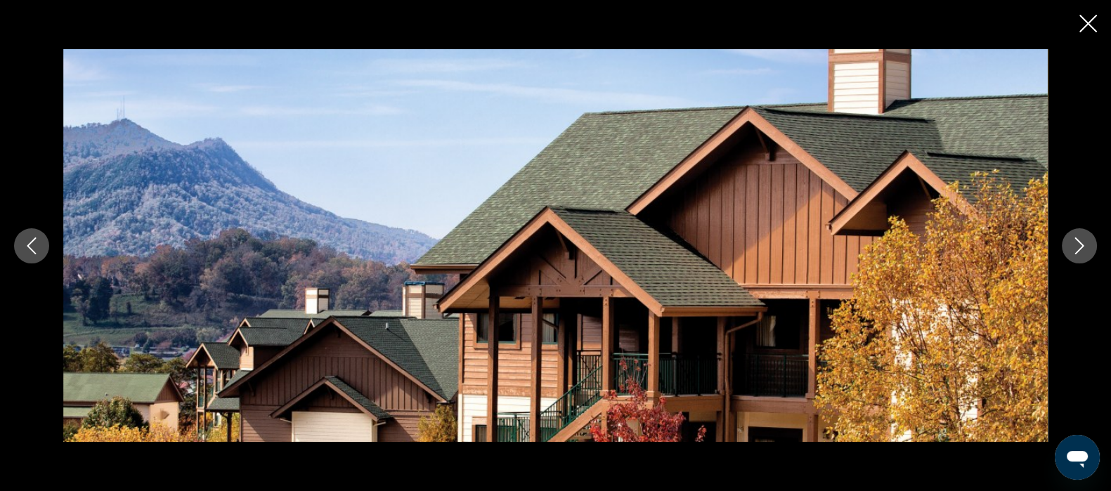
click at [1081, 246] on icon "Next image" at bounding box center [1079, 245] width 17 height 17
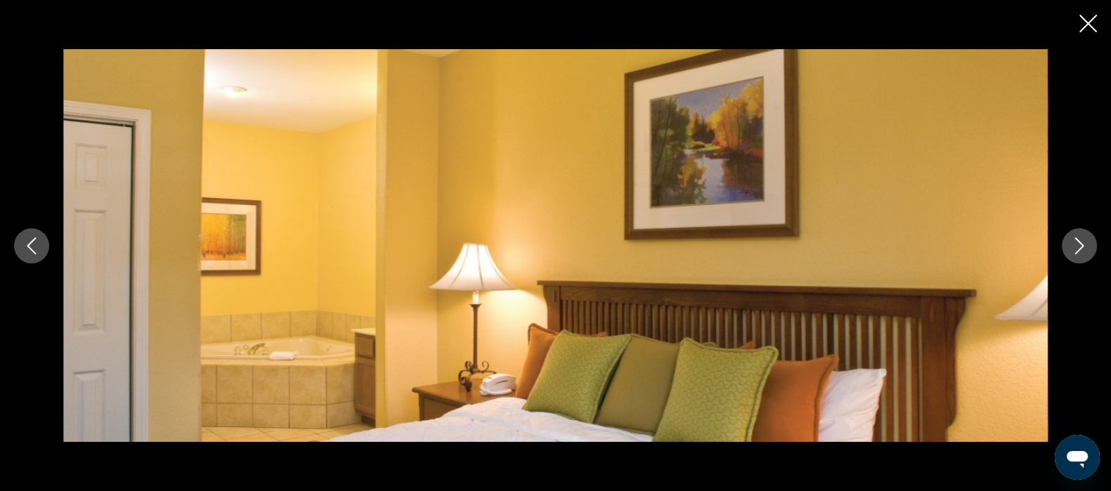
click at [1081, 246] on icon "Next image" at bounding box center [1079, 245] width 17 height 17
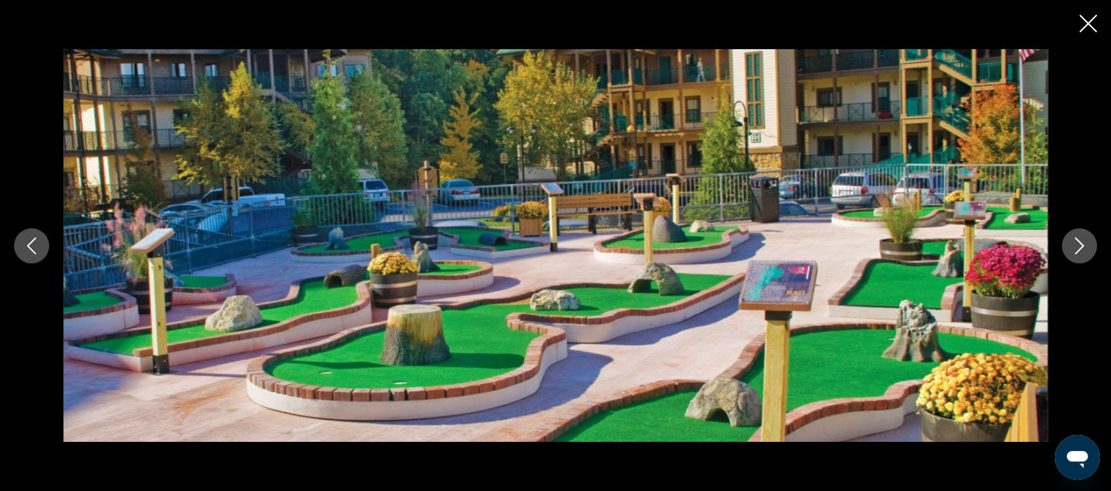
click at [1081, 246] on icon "Next image" at bounding box center [1079, 245] width 17 height 17
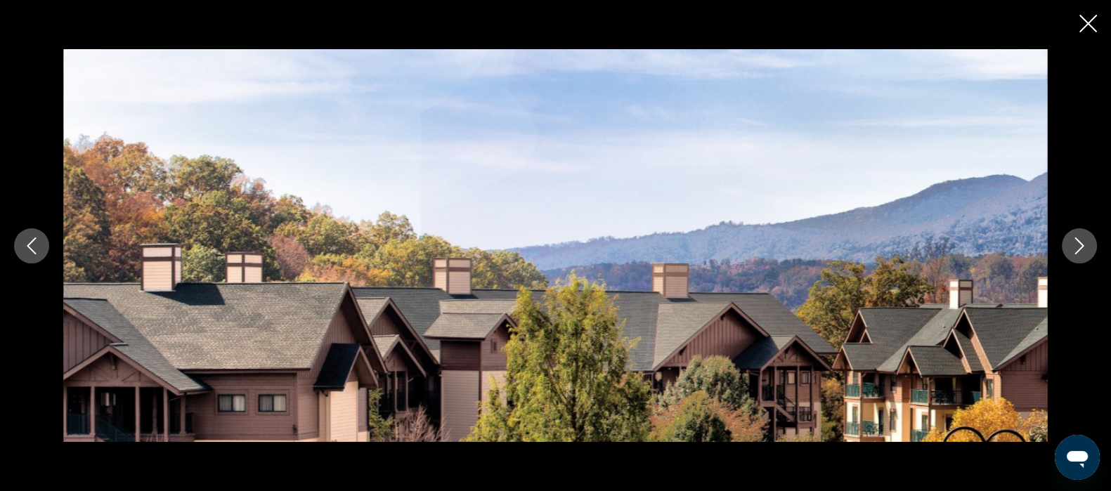
click at [1081, 246] on icon "Next image" at bounding box center [1079, 245] width 17 height 17
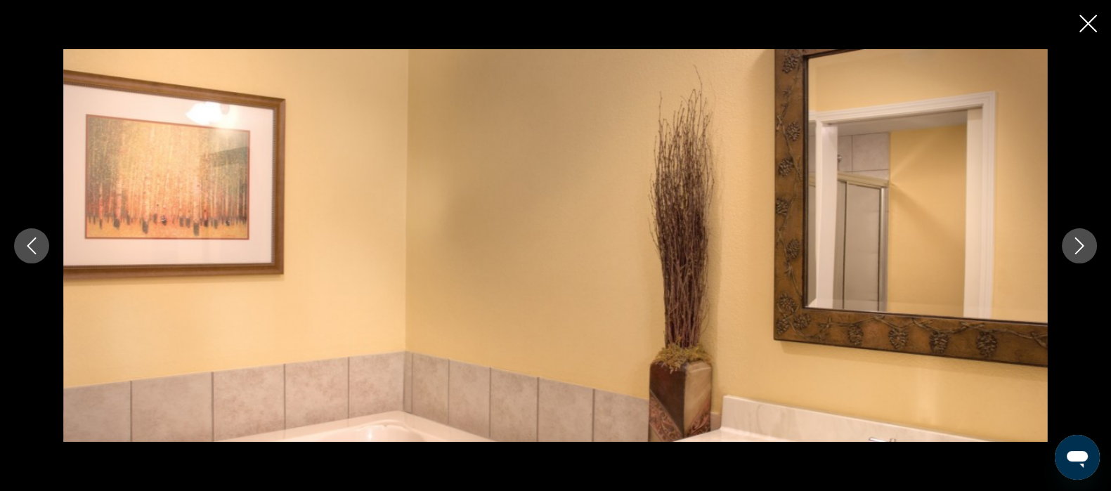
click at [1081, 246] on icon "Next image" at bounding box center [1079, 245] width 17 height 17
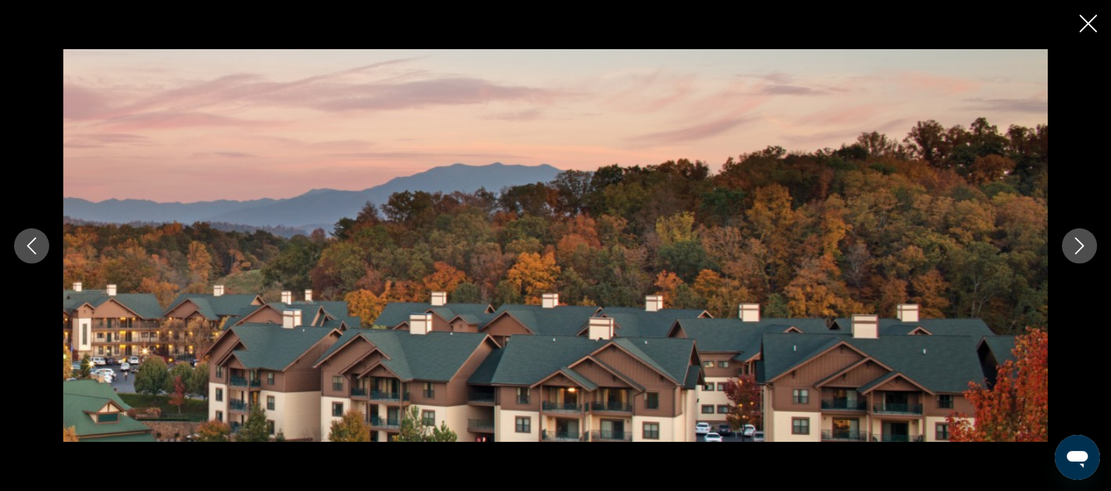
click at [1081, 246] on icon "Next image" at bounding box center [1079, 245] width 17 height 17
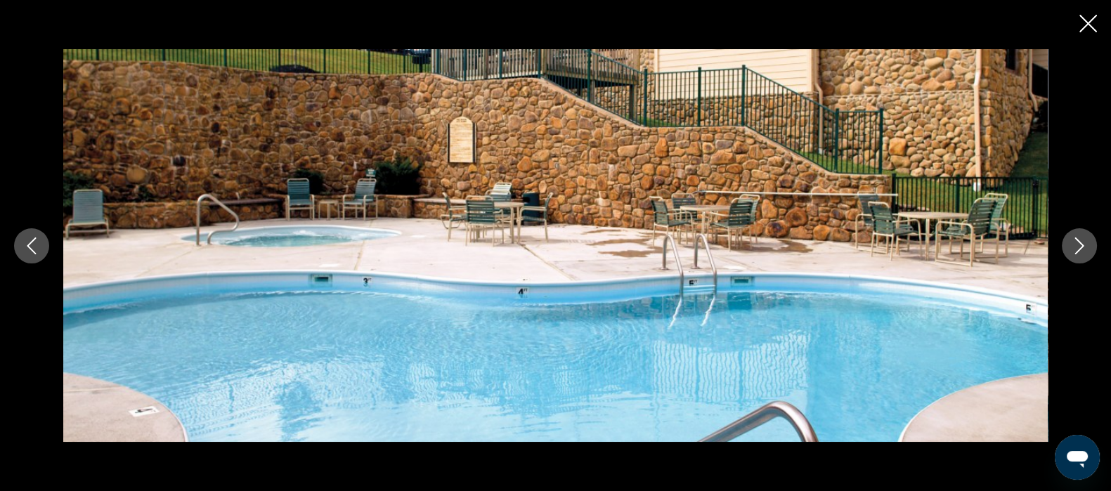
click at [1081, 246] on icon "Next image" at bounding box center [1079, 245] width 17 height 17
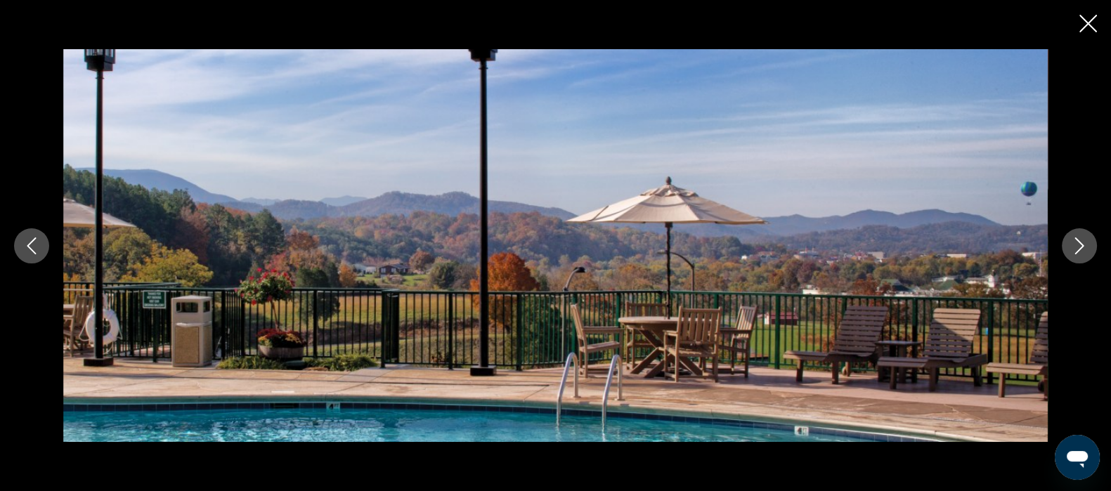
click at [1081, 246] on icon "Next image" at bounding box center [1079, 245] width 17 height 17
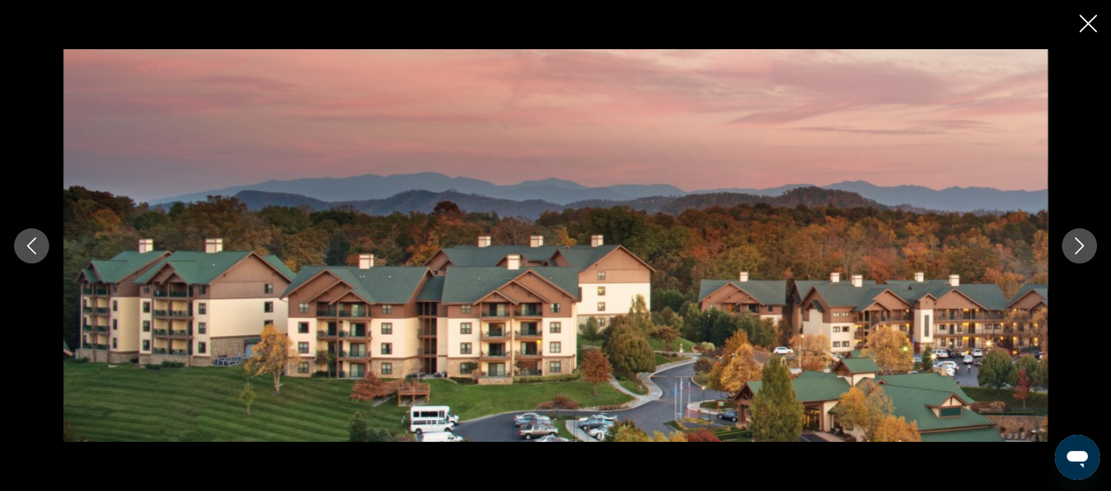
click at [1081, 246] on icon "Next image" at bounding box center [1079, 245] width 17 height 17
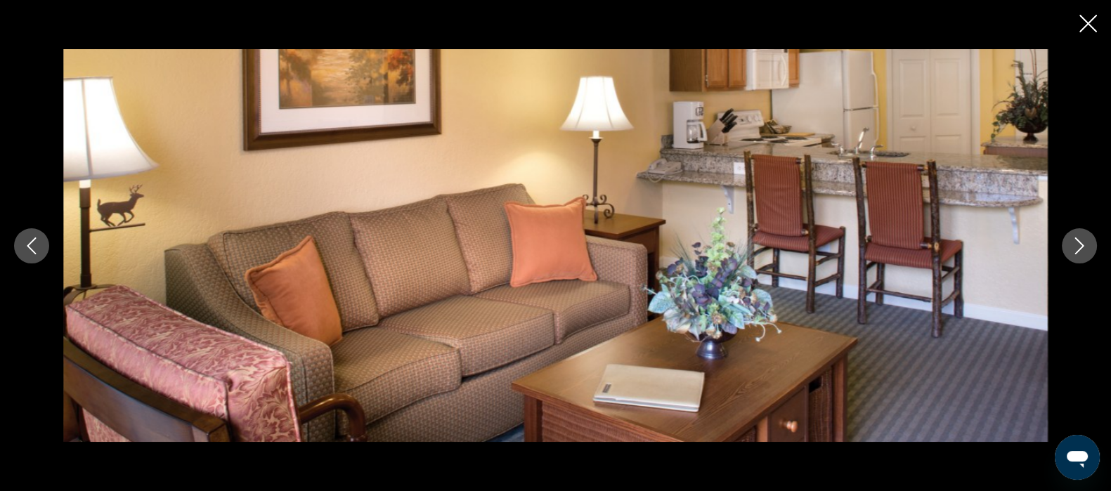
click at [1081, 246] on icon "Next image" at bounding box center [1079, 245] width 17 height 17
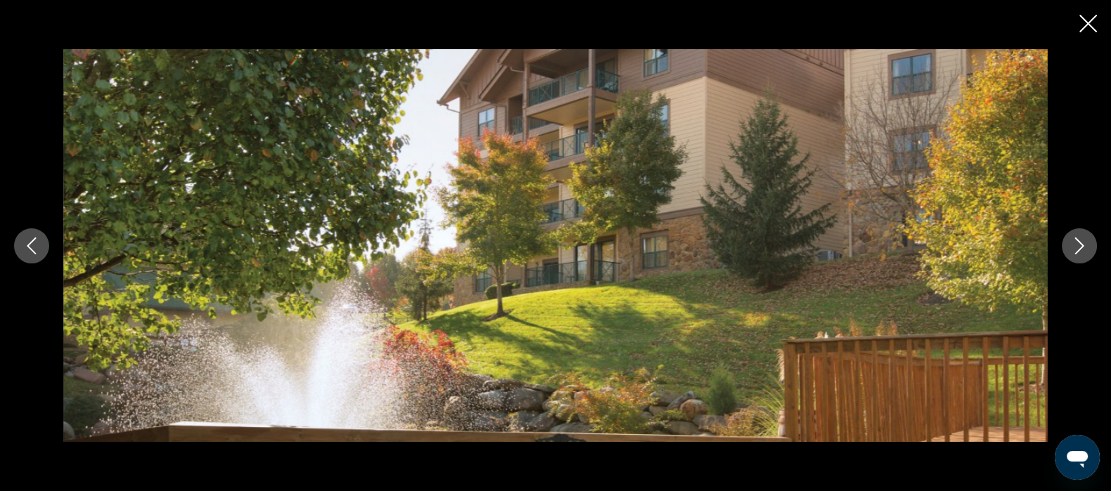
click at [1081, 246] on icon "Next image" at bounding box center [1079, 245] width 17 height 17
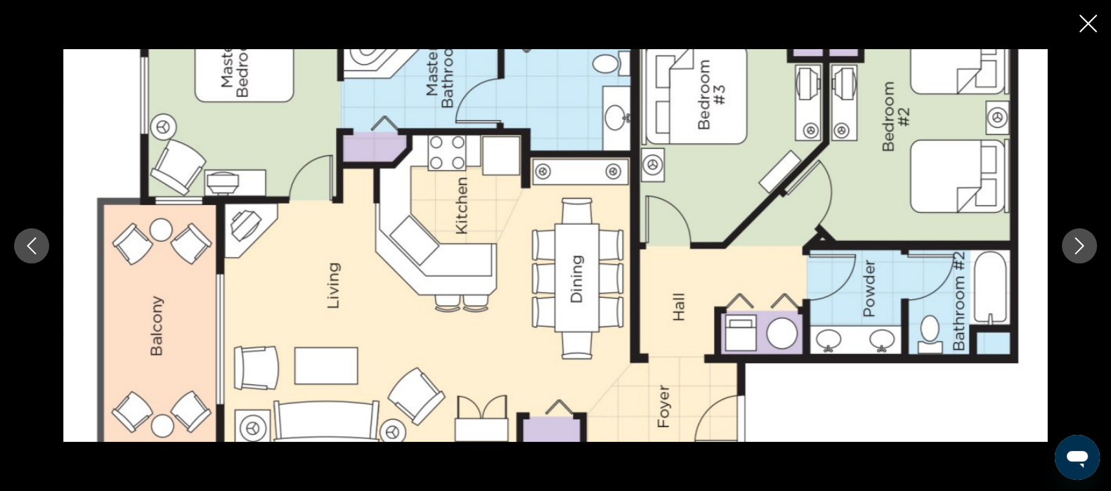
click at [1081, 246] on icon "Next image" at bounding box center [1079, 245] width 17 height 17
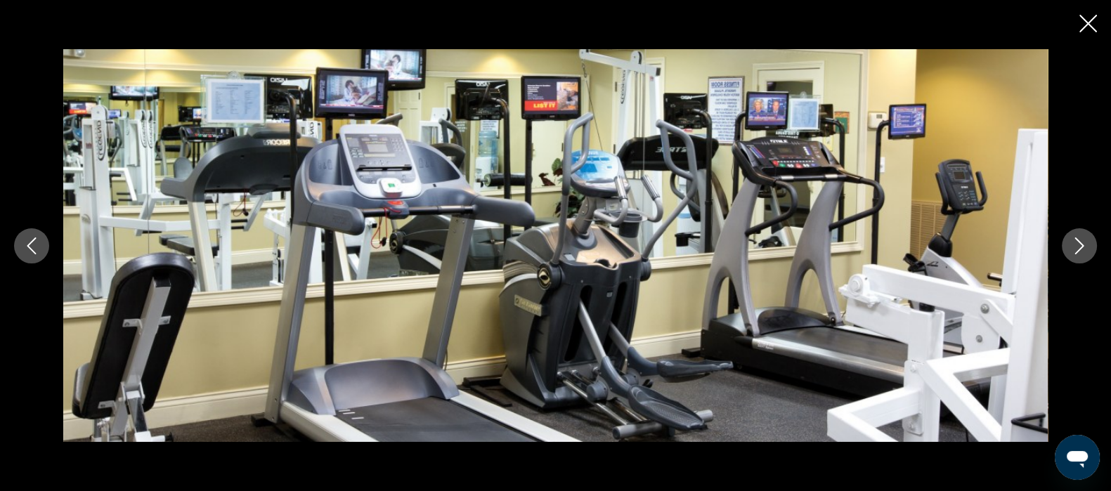
click at [1089, 22] on icon "Close slideshow" at bounding box center [1088, 24] width 18 height 18
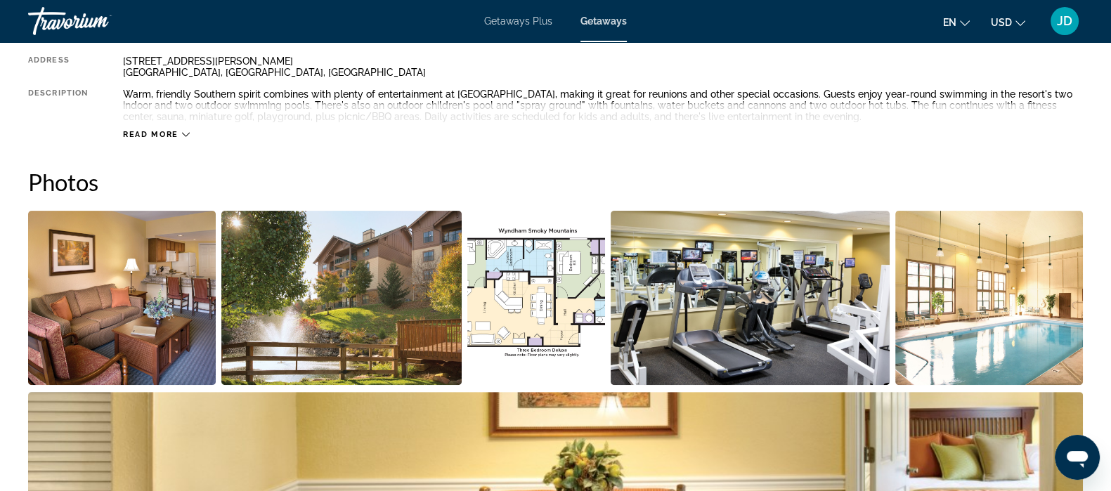
click at [1089, 22] on div "Getaways Plus Getaways en English Español Français Italiano Português русский U…" at bounding box center [555, 21] width 1111 height 37
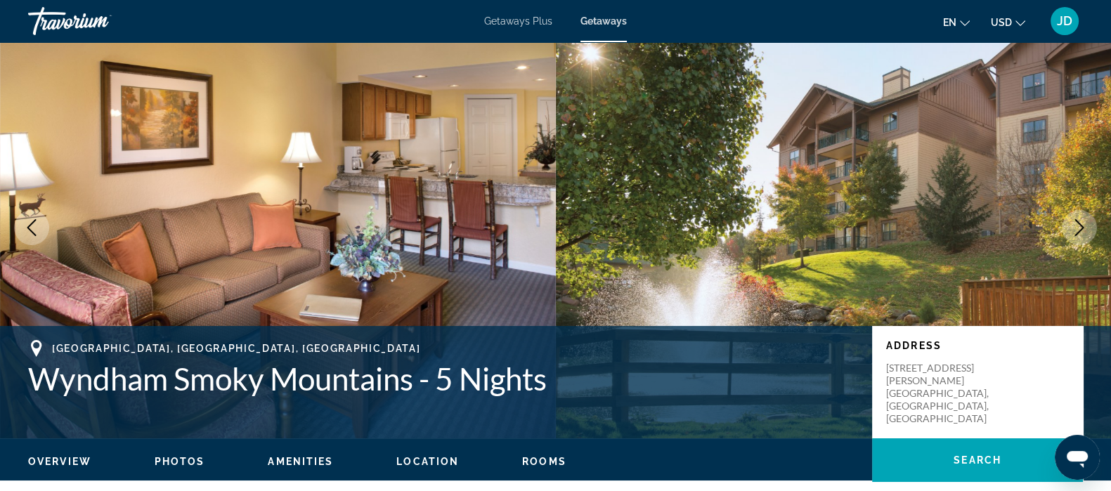
scroll to position [0, 0]
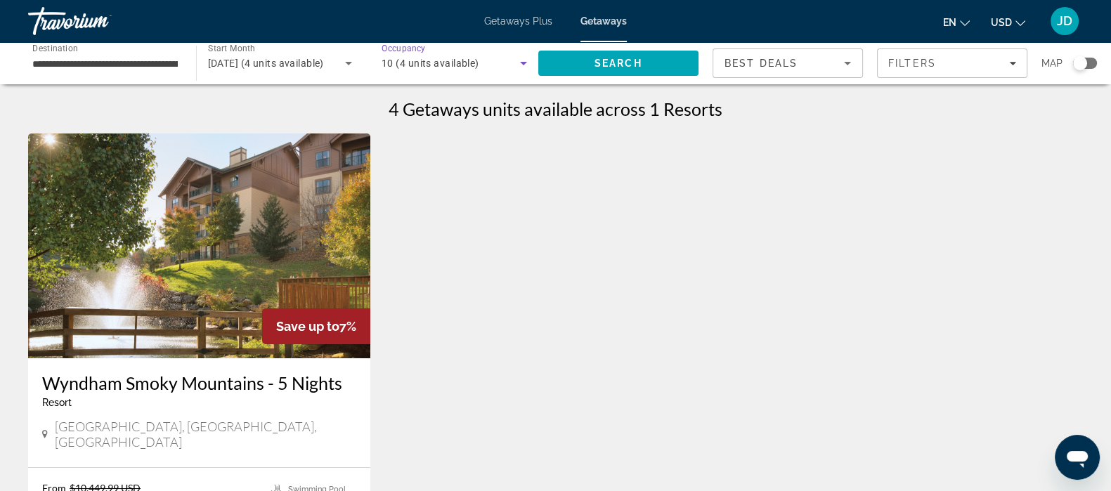
click at [523, 59] on icon "Search widget" at bounding box center [523, 63] width 17 height 17
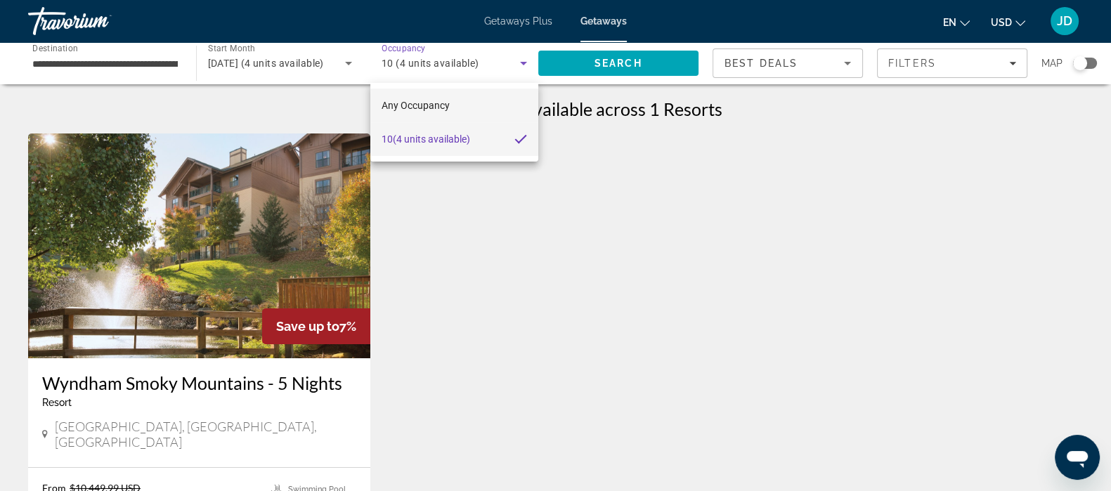
click at [438, 105] on span "Any Occupancy" at bounding box center [415, 105] width 68 height 11
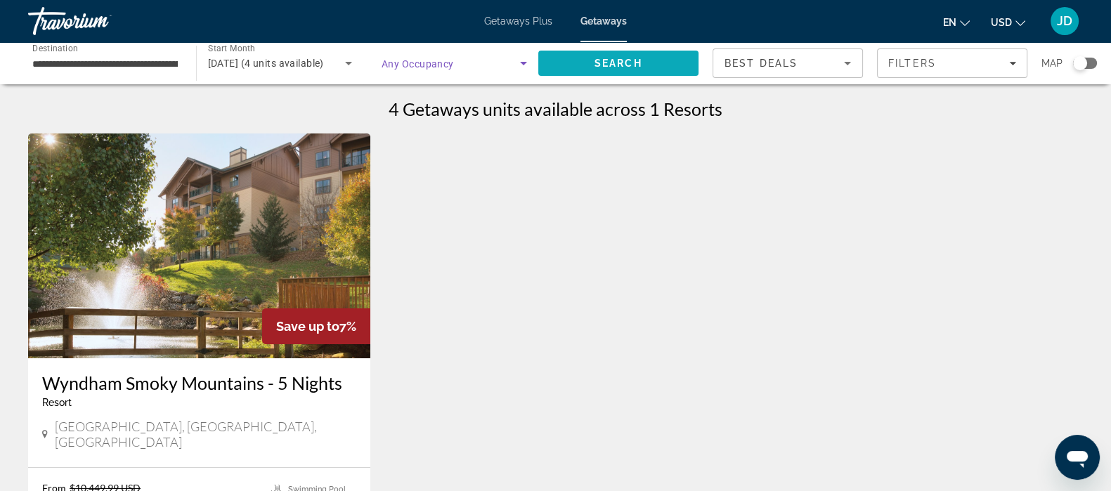
click at [608, 65] on span "Search" at bounding box center [618, 63] width 48 height 11
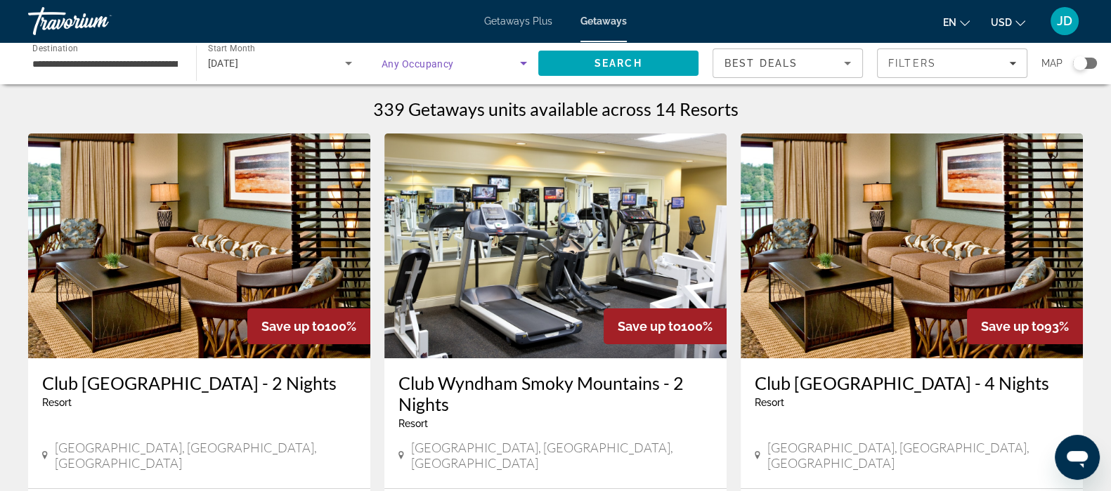
click at [523, 65] on icon "Search widget" at bounding box center [523, 64] width 7 height 4
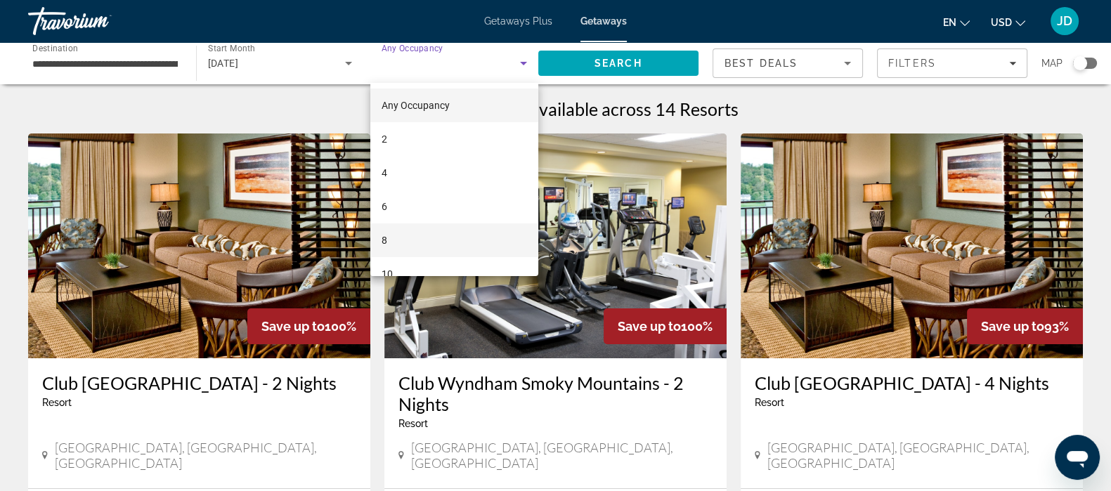
click at [429, 238] on mat-option "8" at bounding box center [454, 240] width 168 height 34
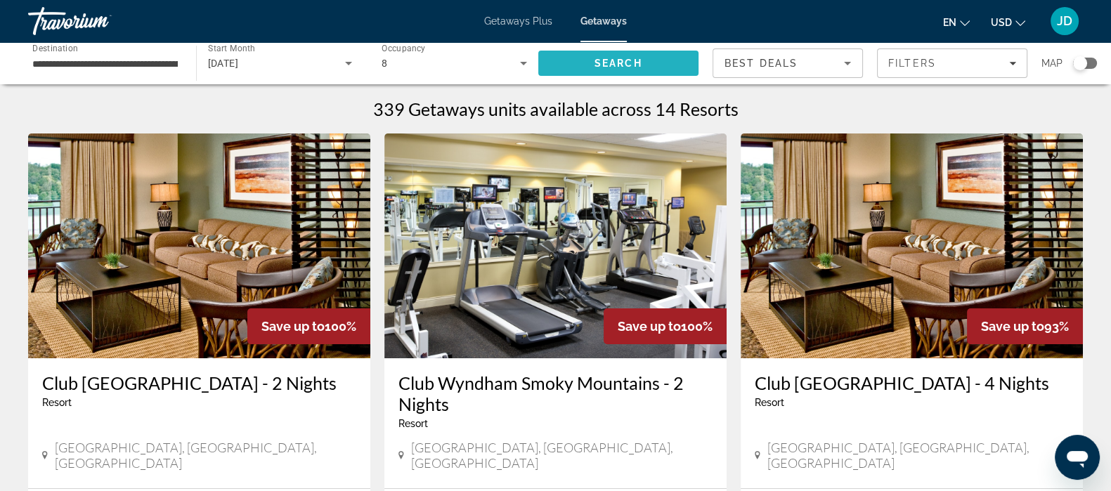
click at [629, 60] on span "Search" at bounding box center [618, 63] width 48 height 11
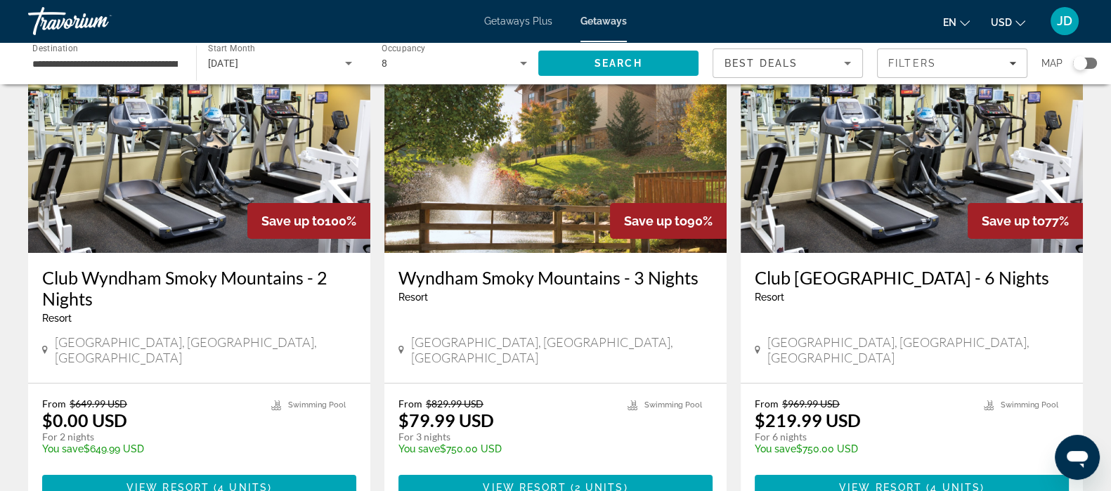
scroll to position [70, 0]
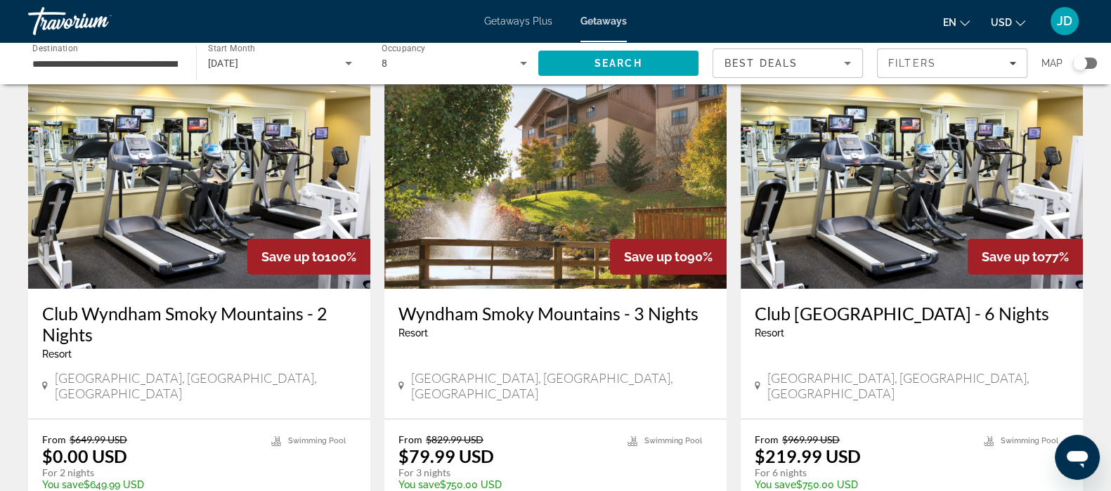
click at [179, 234] on img "Main content" at bounding box center [199, 176] width 342 height 225
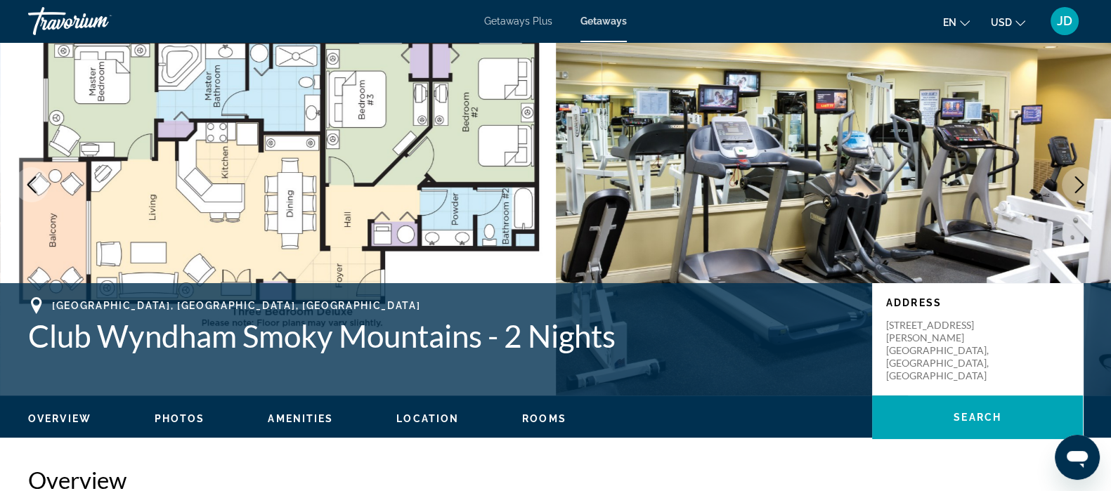
scroll to position [60, 0]
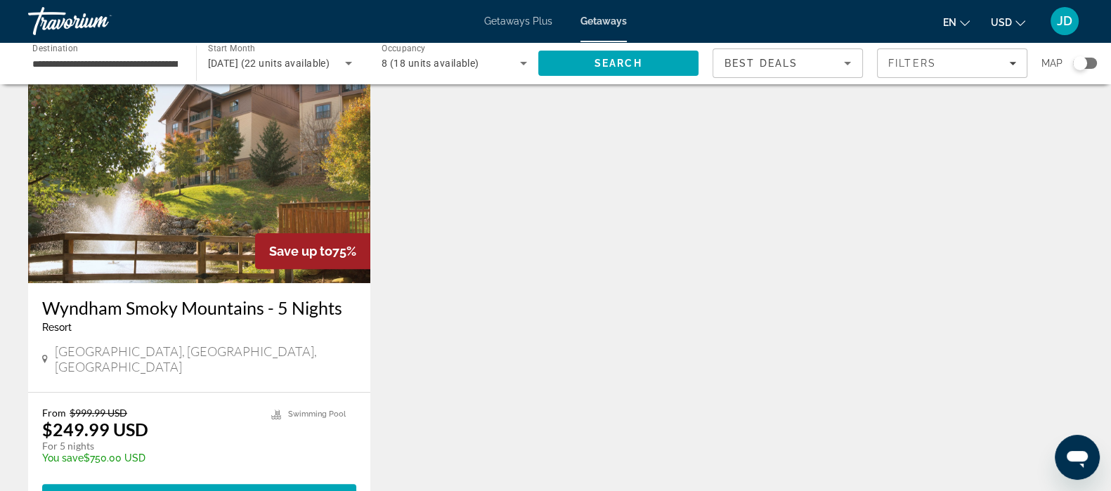
scroll to position [592, 0]
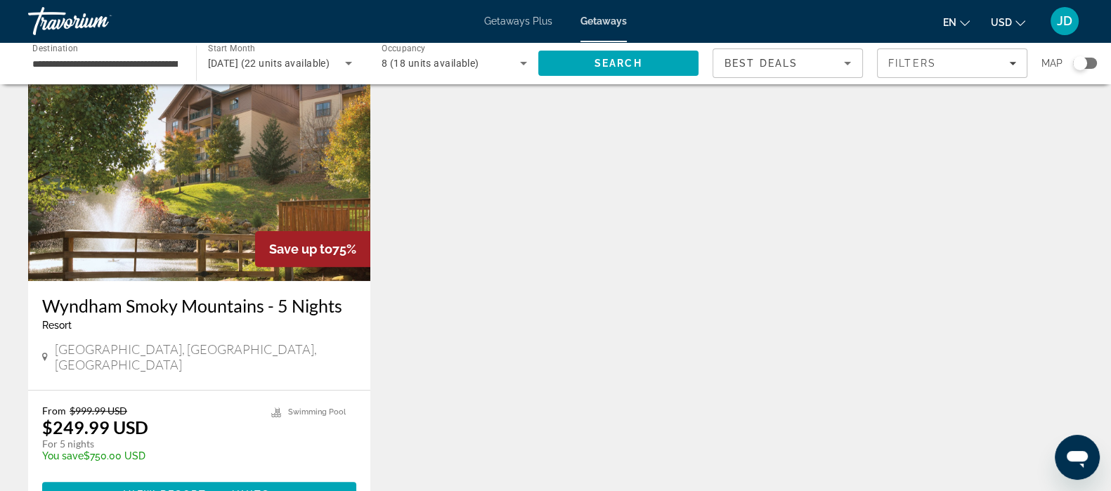
click at [171, 195] on img "Main content" at bounding box center [199, 168] width 342 height 225
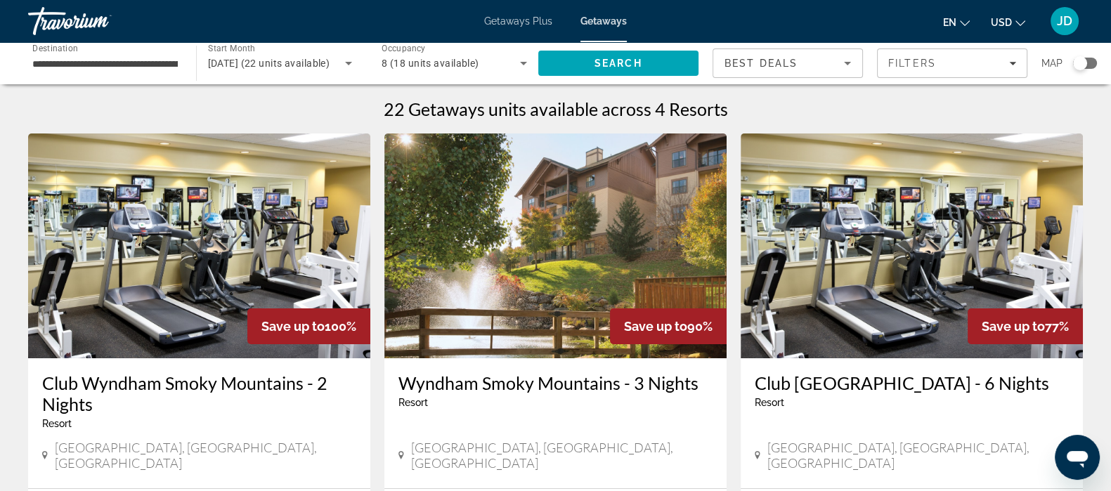
click at [521, 67] on icon "Search widget" at bounding box center [523, 63] width 17 height 17
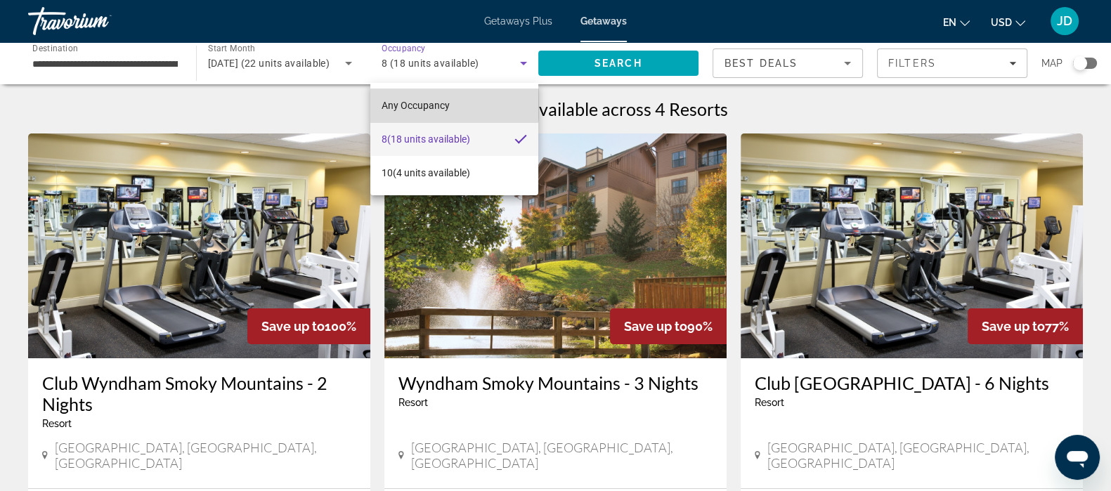
click at [447, 103] on span "Any Occupancy" at bounding box center [415, 105] width 68 height 11
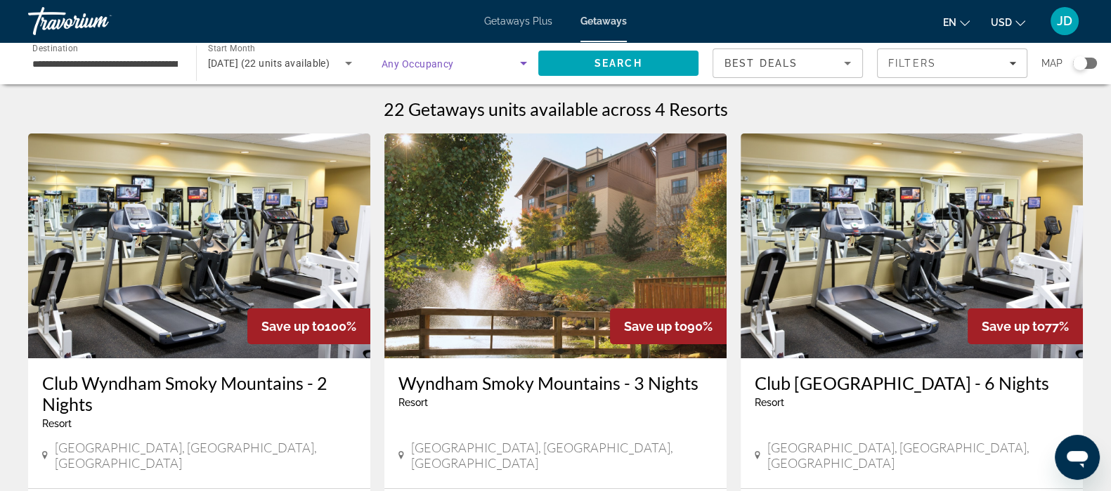
click at [523, 58] on icon "Search widget" at bounding box center [523, 63] width 17 height 17
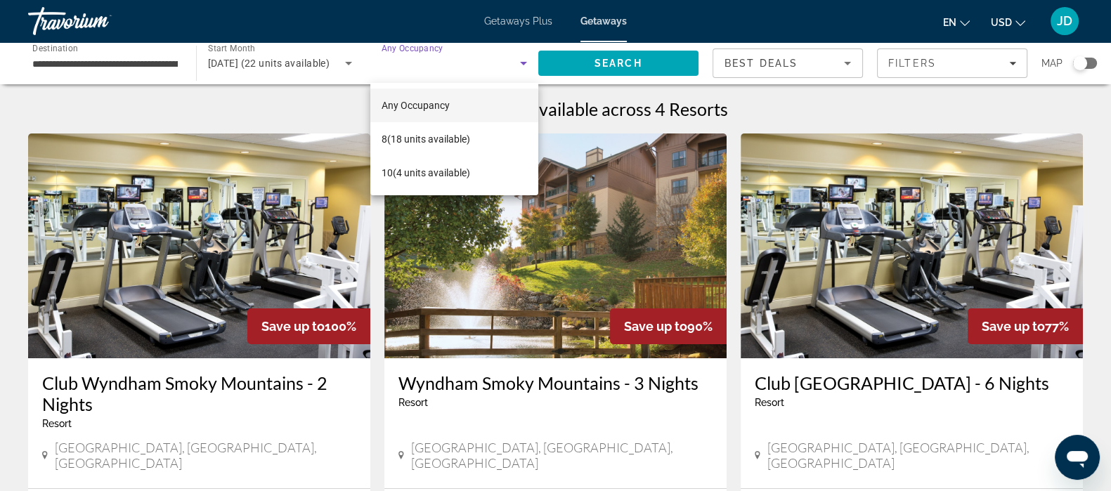
click at [613, 66] on div at bounding box center [555, 245] width 1111 height 491
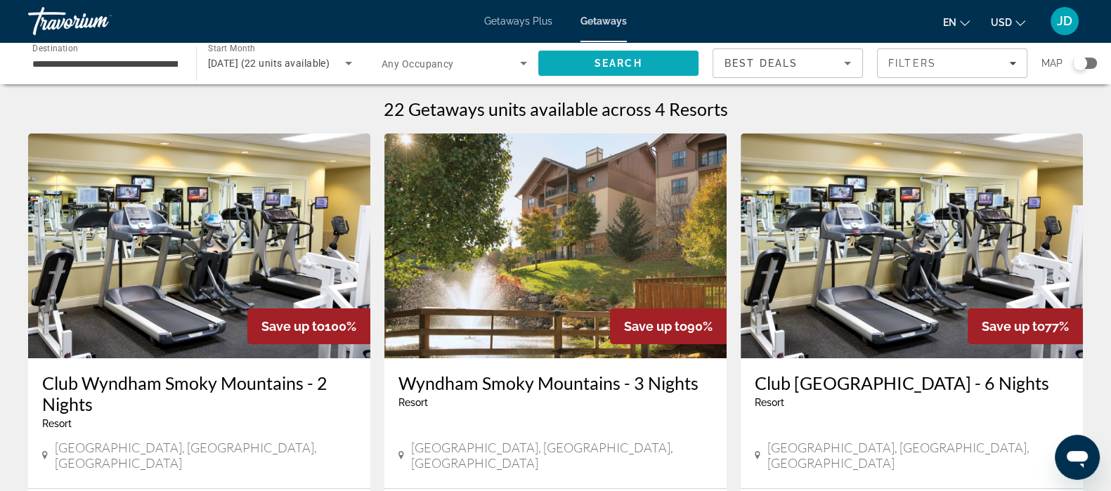
click at [613, 66] on span "Search" at bounding box center [618, 63] width 48 height 11
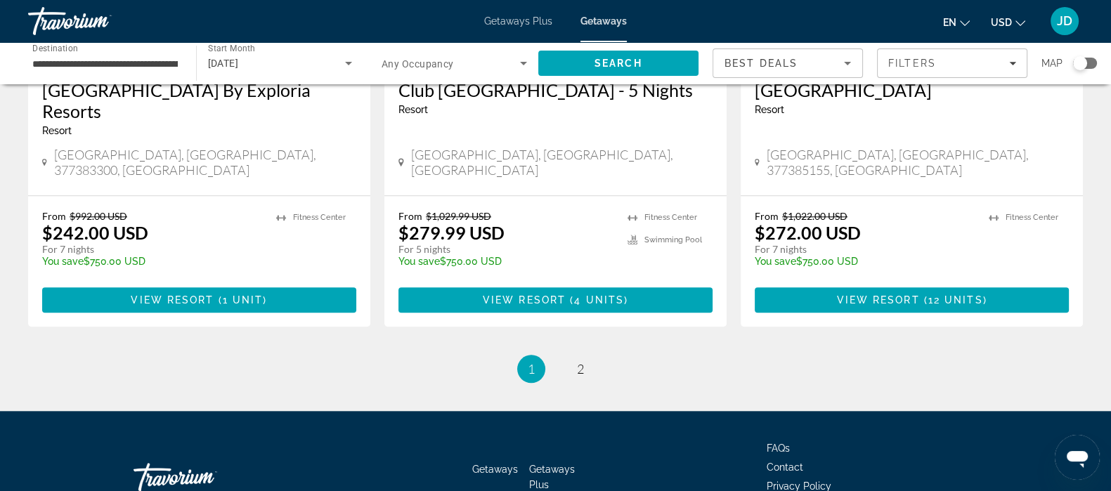
scroll to position [1844, 0]
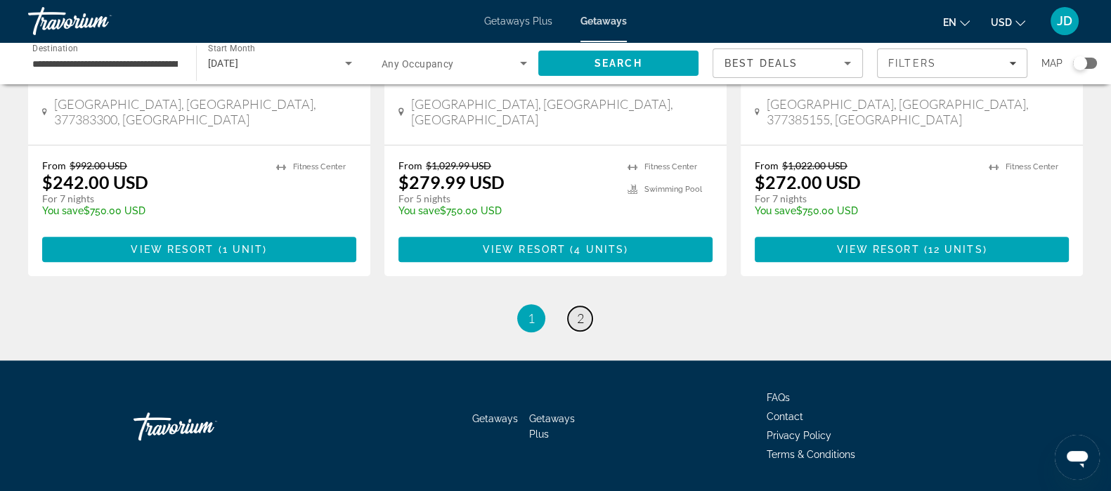
click at [580, 311] on span "2" at bounding box center [580, 318] width 7 height 15
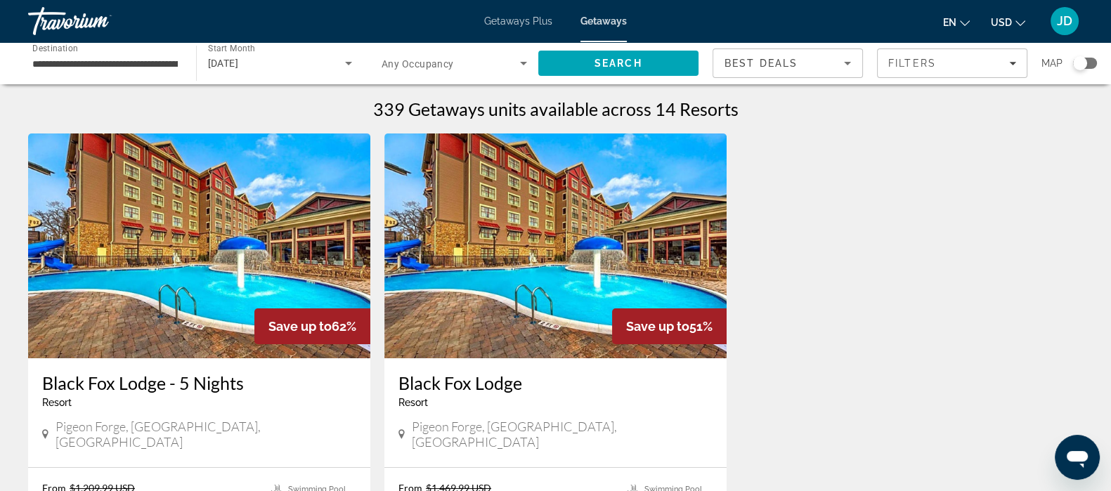
click at [244, 261] on img "Main content" at bounding box center [199, 245] width 342 height 225
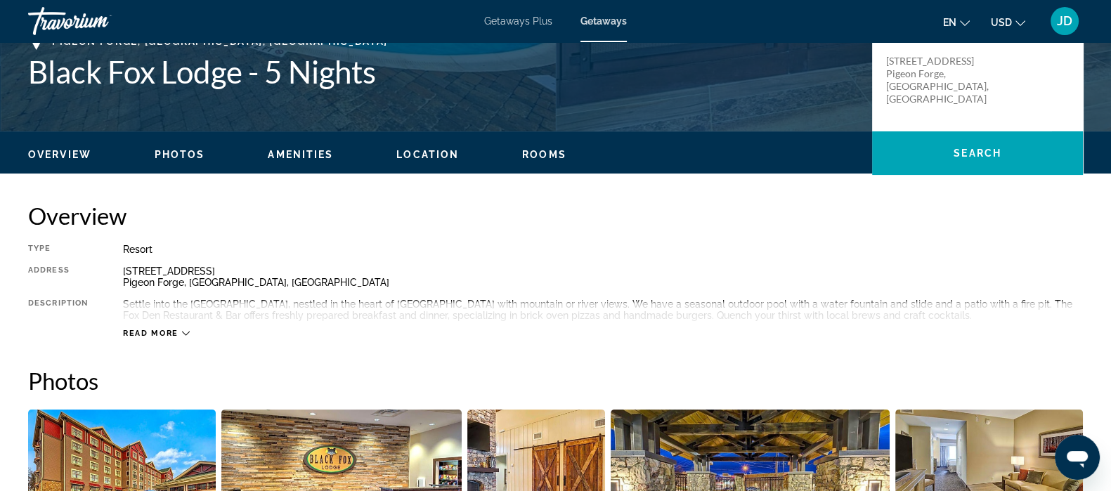
scroll to position [804, 0]
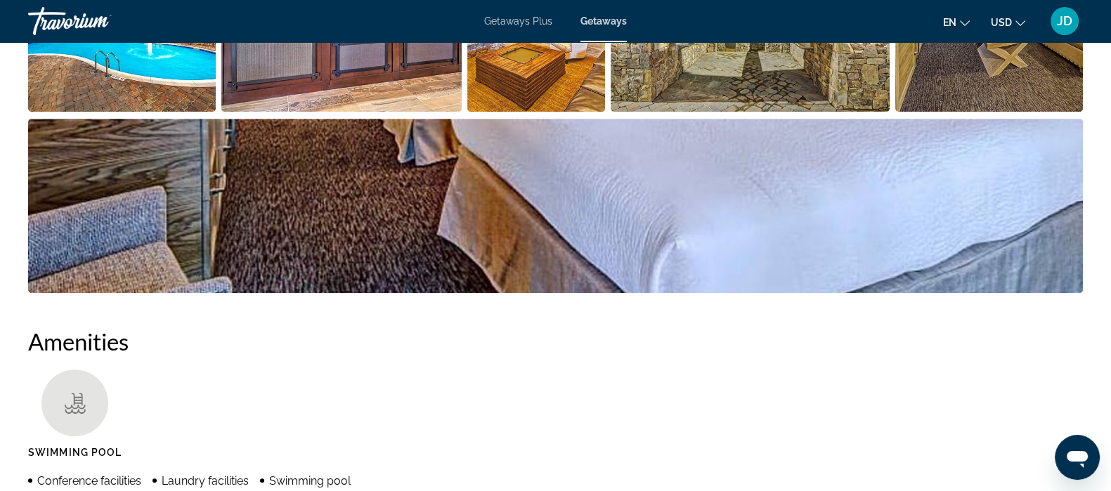
click at [171, 65] on img "Open full-screen image slider" at bounding box center [122, 24] width 188 height 174
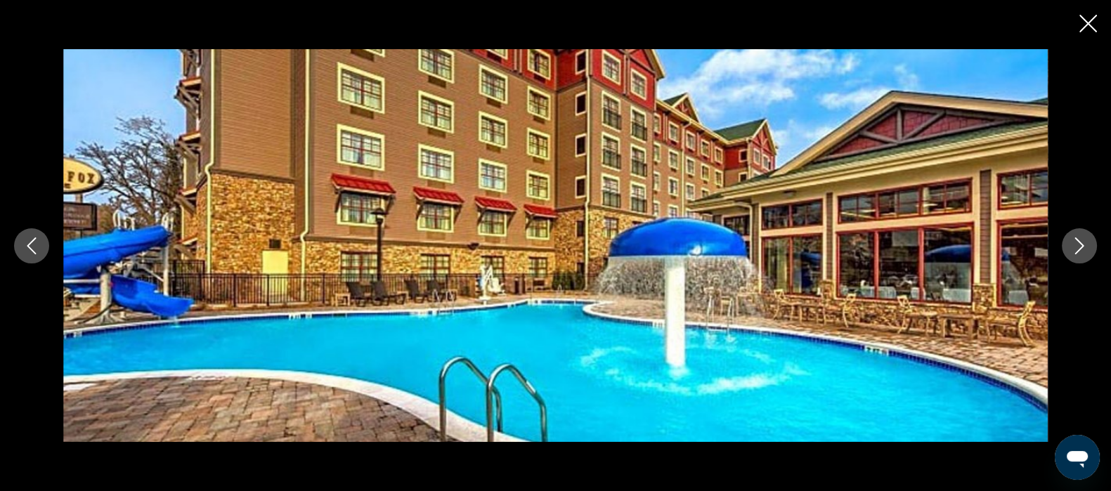
click at [1085, 249] on icon "Next image" at bounding box center [1079, 245] width 17 height 17
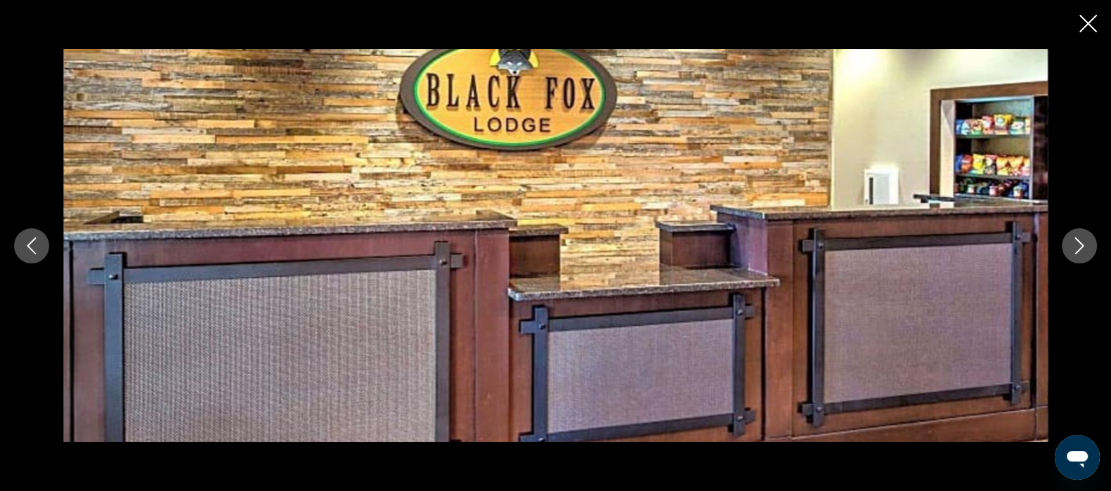
click at [1085, 249] on icon "Next image" at bounding box center [1079, 245] width 17 height 17
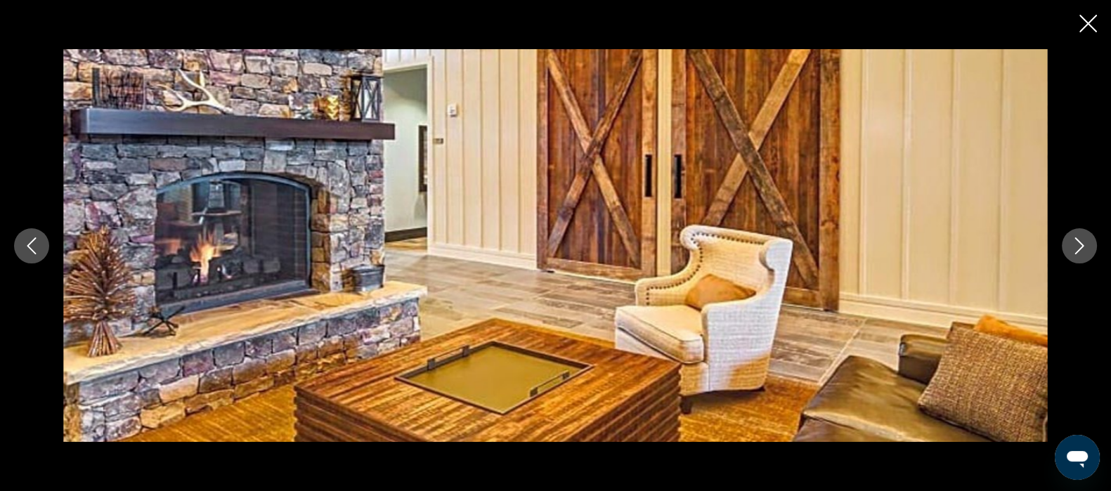
click at [1085, 249] on icon "Next image" at bounding box center [1079, 245] width 17 height 17
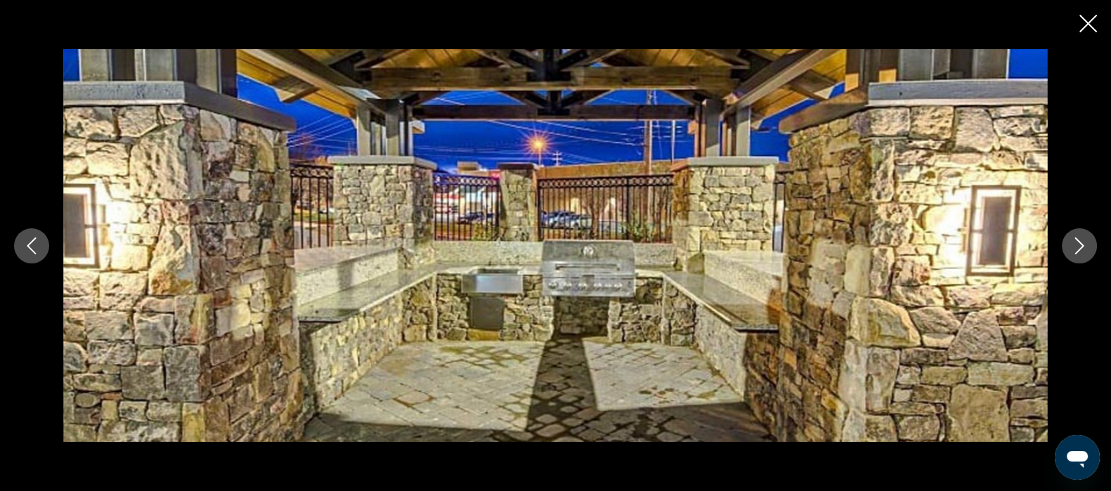
click at [1085, 249] on icon "Next image" at bounding box center [1079, 245] width 17 height 17
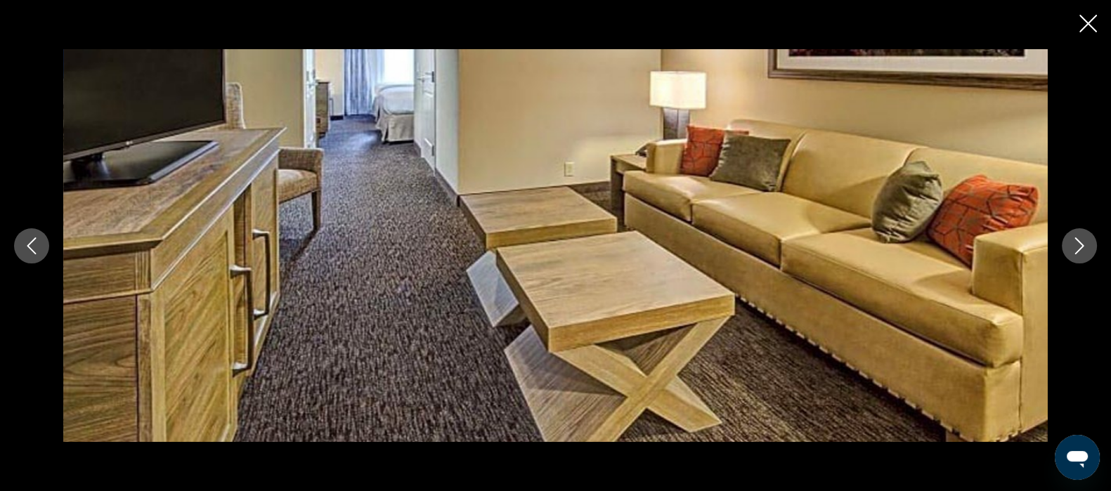
click at [1092, 258] on div "prev next" at bounding box center [555, 245] width 1111 height 393
click at [1078, 246] on icon "Next image" at bounding box center [1079, 245] width 17 height 17
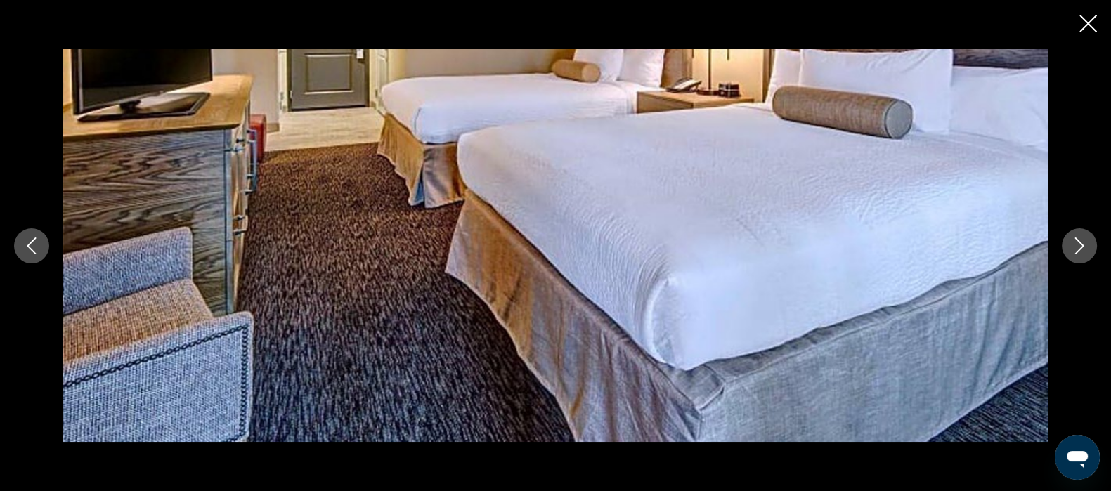
click at [1078, 246] on icon "Next image" at bounding box center [1079, 245] width 17 height 17
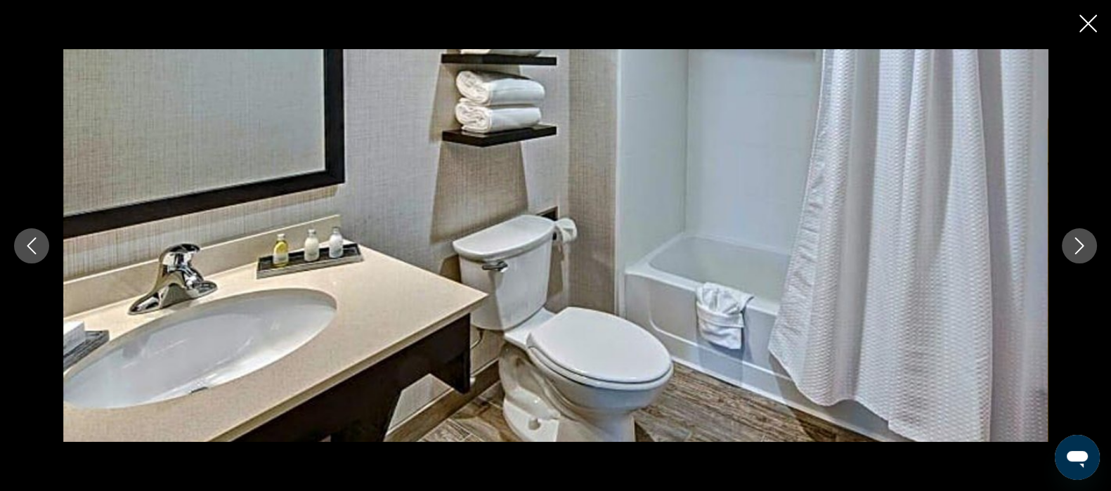
click at [1078, 246] on icon "Next image" at bounding box center [1079, 245] width 17 height 17
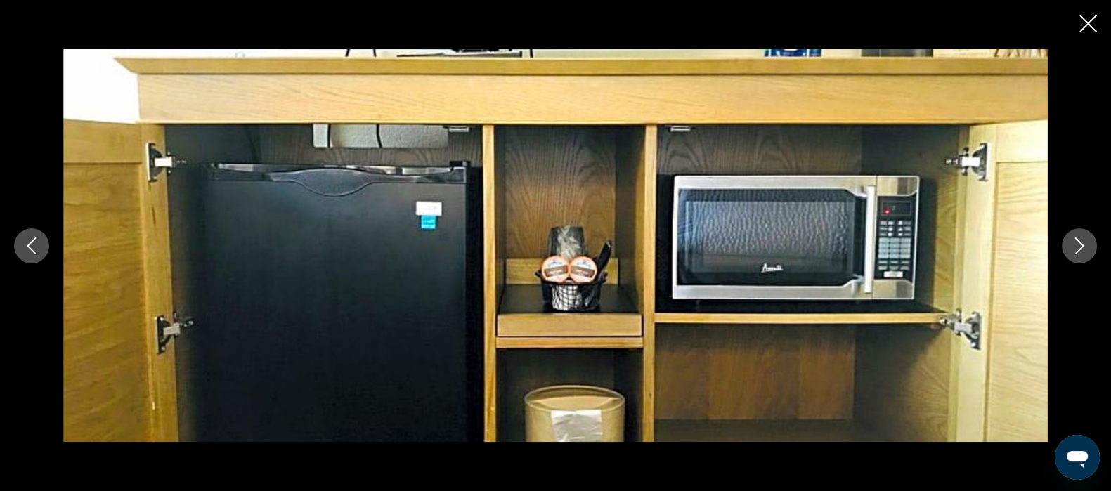
click at [1092, 24] on icon "Close slideshow" at bounding box center [1088, 24] width 18 height 18
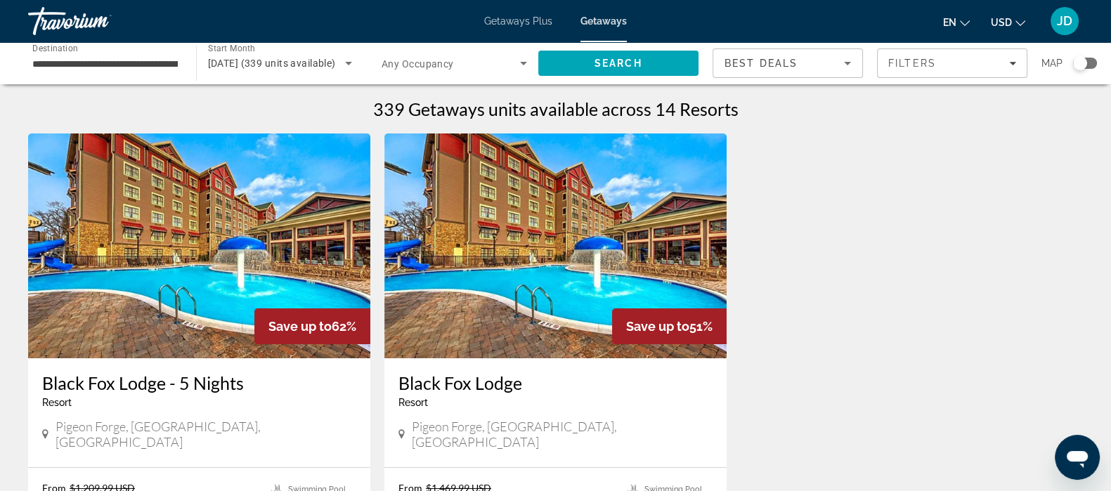
click at [881, 385] on div "Save up to 62% [GEOGRAPHIC_DATA] - 5 Nights Resort - This is an adults only res…" at bounding box center [555, 379] width 1069 height 493
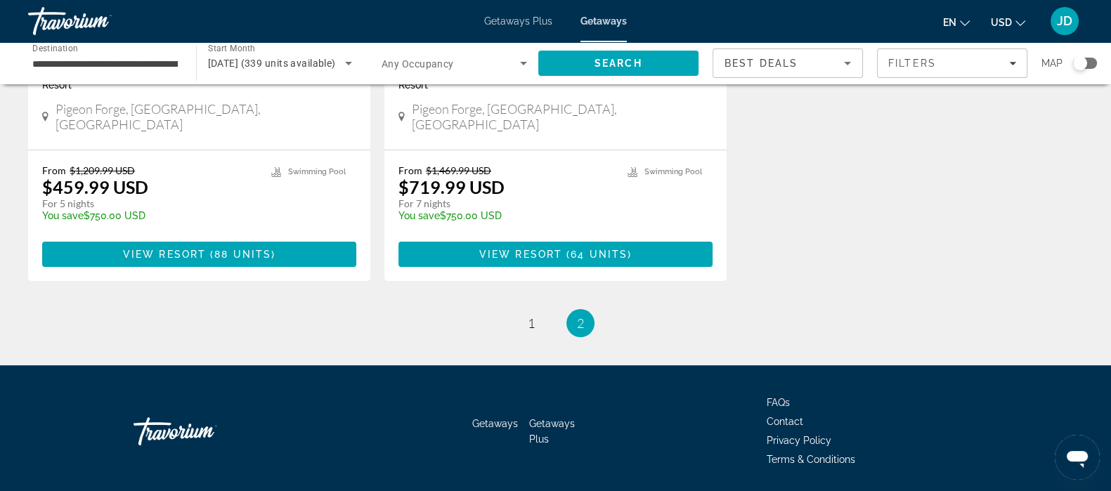
scroll to position [348, 0]
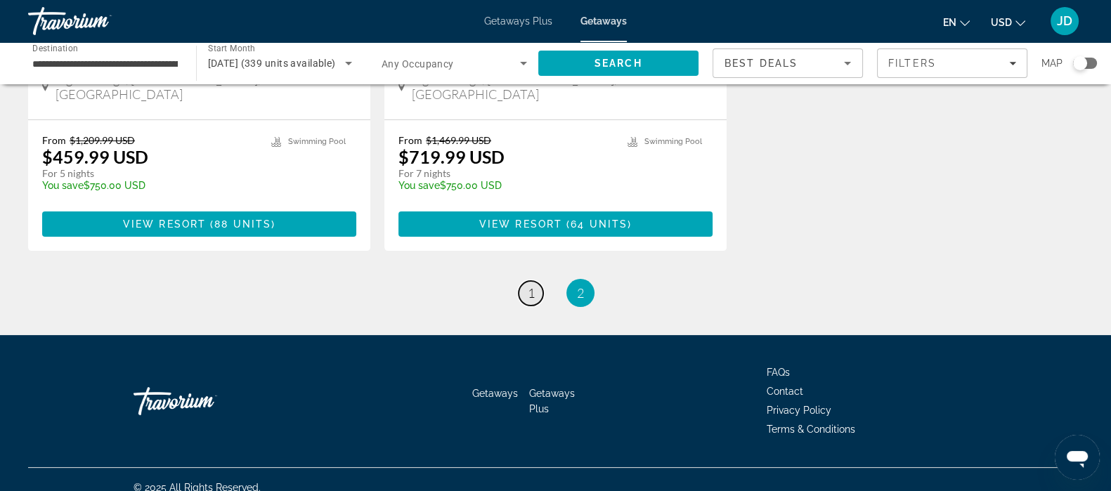
click at [533, 285] on span "1" at bounding box center [531, 292] width 7 height 15
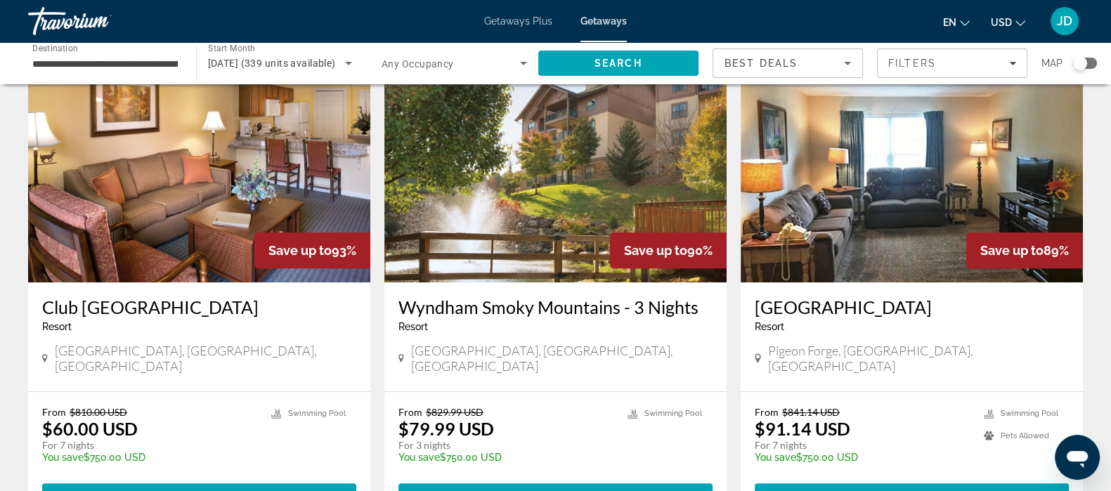
scroll to position [581, 0]
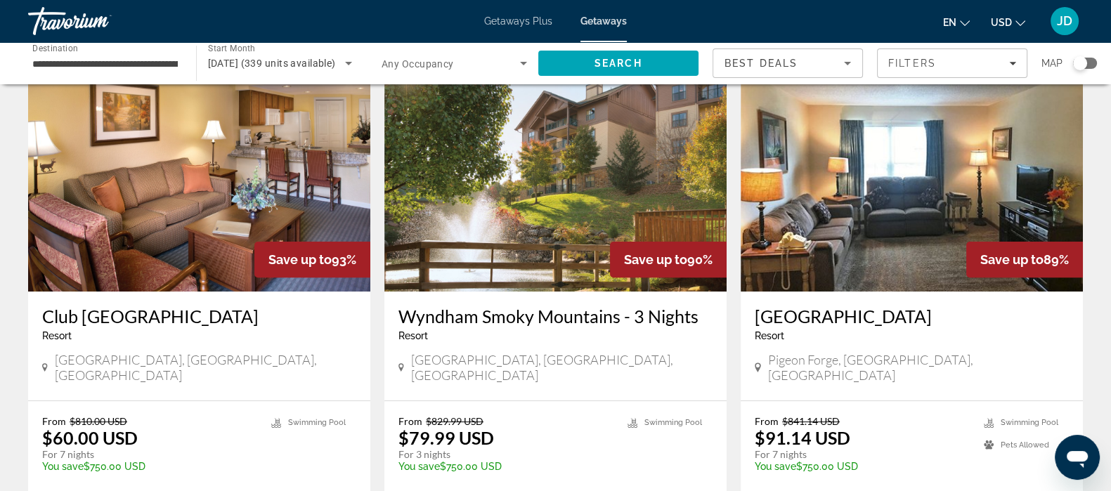
click at [892, 200] on img "Main content" at bounding box center [912, 179] width 342 height 225
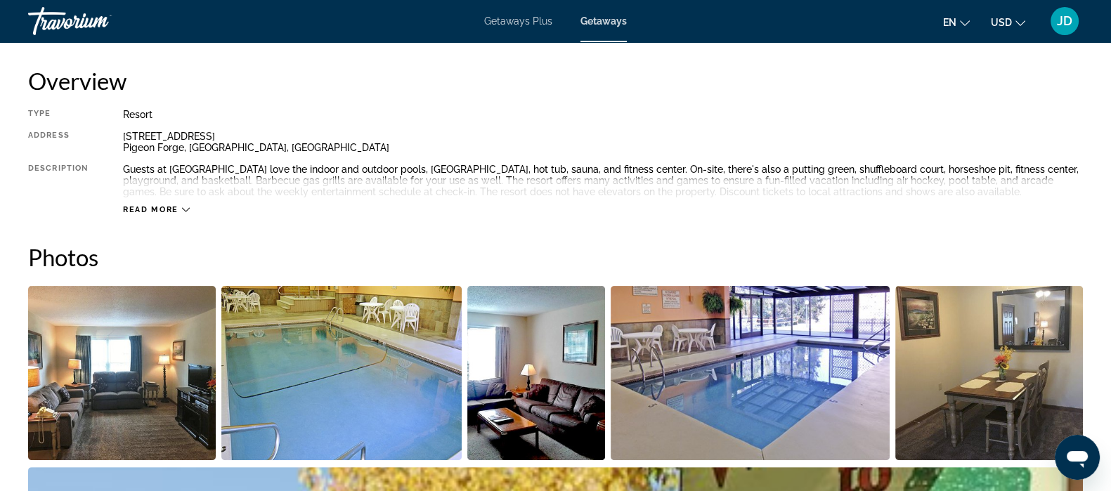
scroll to position [552, 0]
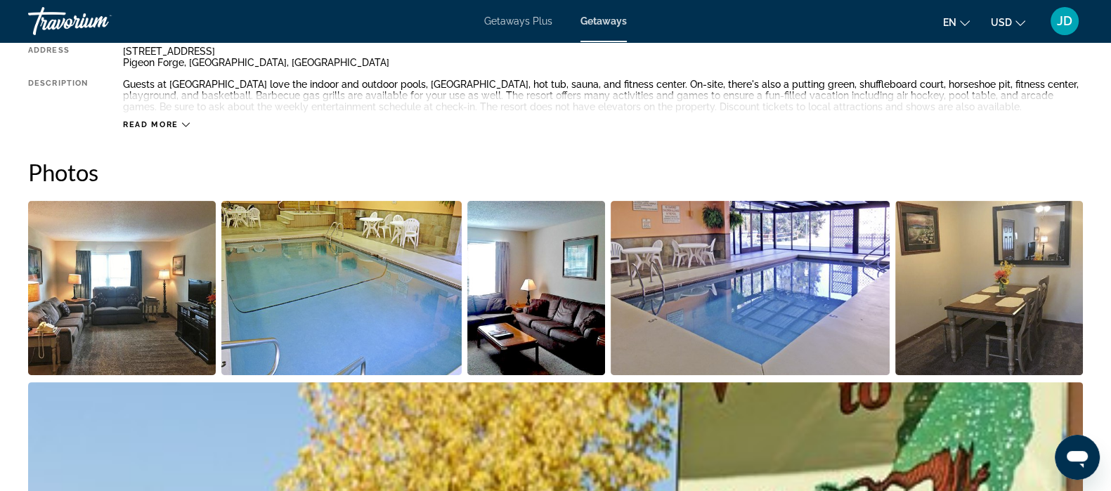
click at [145, 302] on img "Open full-screen image slider" at bounding box center [122, 288] width 188 height 174
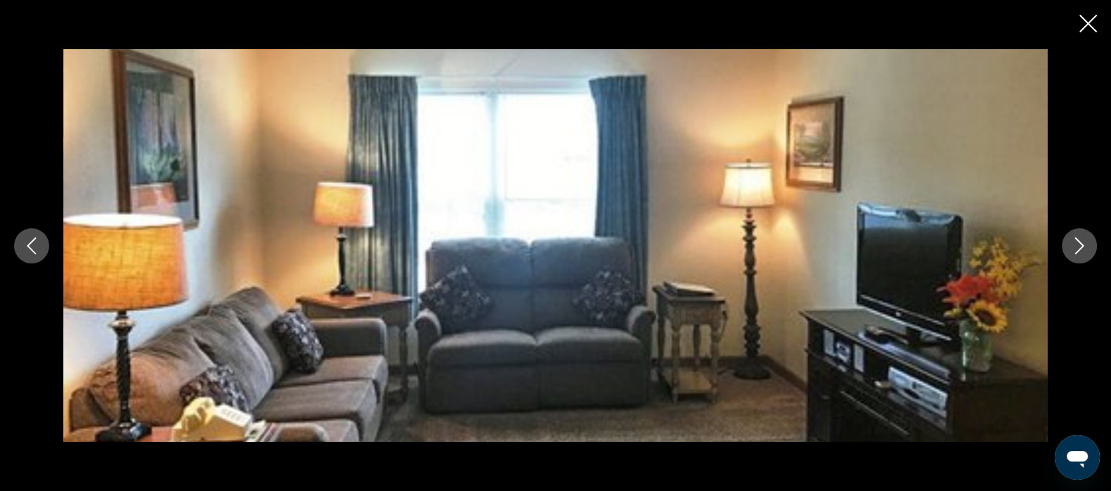
click at [1071, 249] on icon "Next image" at bounding box center [1079, 245] width 17 height 17
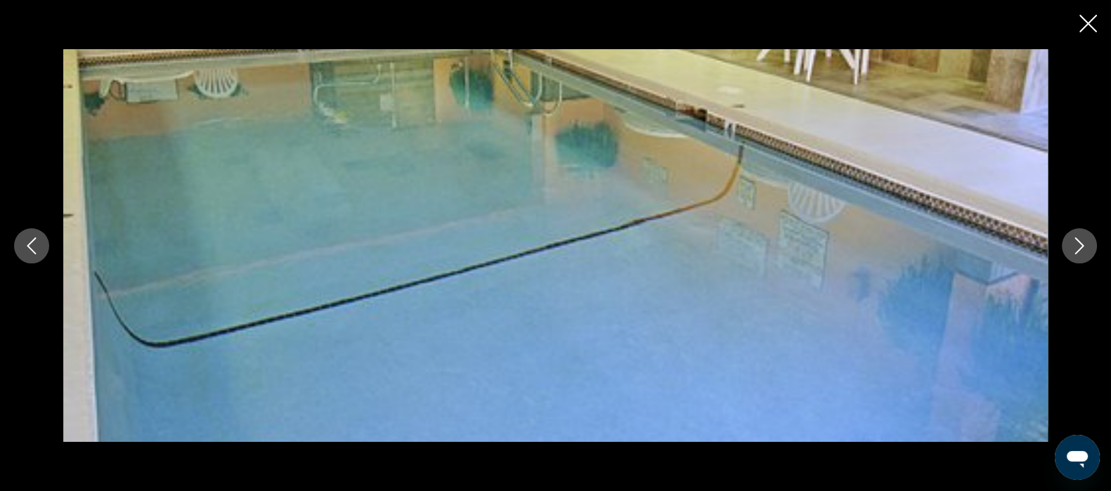
click at [1071, 249] on icon "Next image" at bounding box center [1079, 245] width 17 height 17
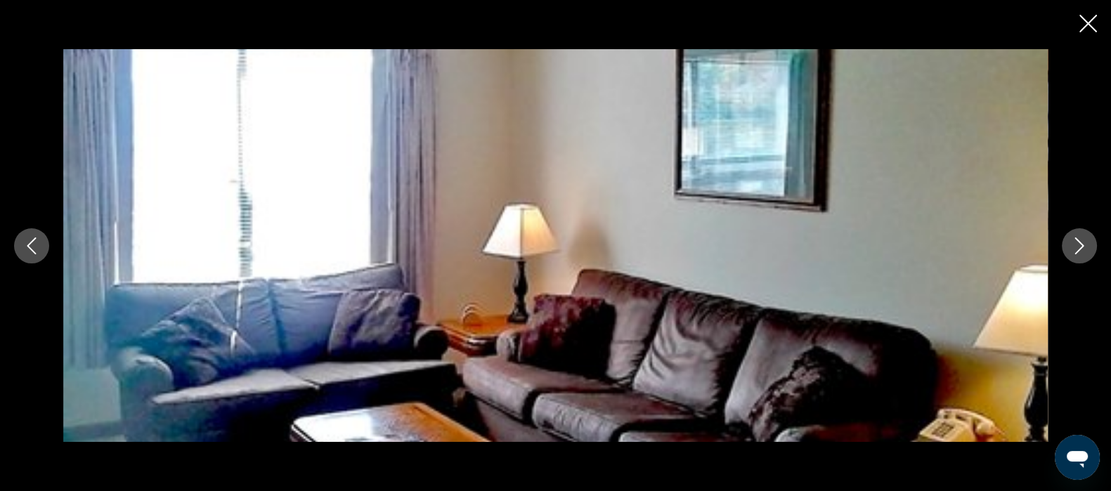
click at [1071, 249] on icon "Next image" at bounding box center [1079, 245] width 17 height 17
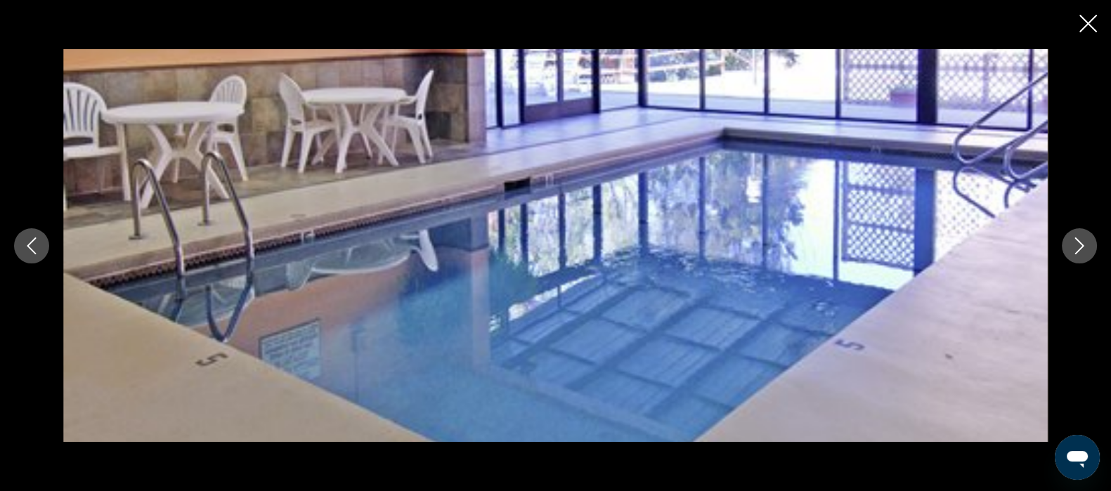
click at [1071, 249] on icon "Next image" at bounding box center [1079, 245] width 17 height 17
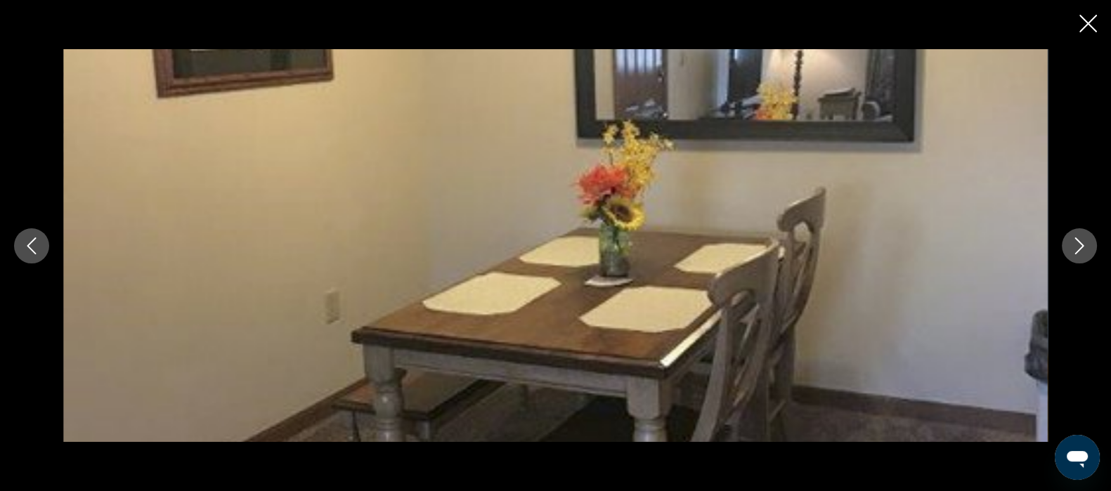
click at [1071, 249] on icon "Next image" at bounding box center [1079, 245] width 17 height 17
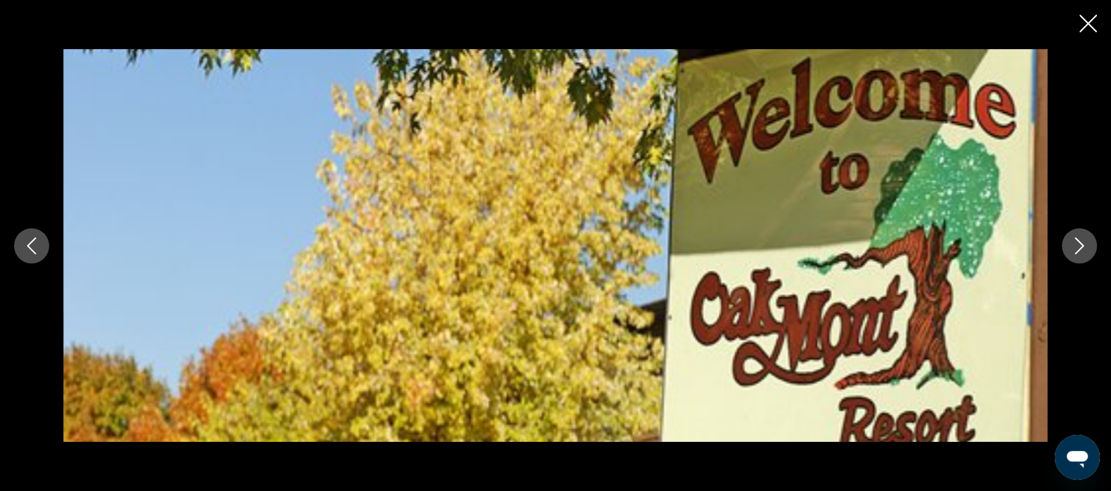
click at [1071, 249] on icon "Next image" at bounding box center [1079, 245] width 17 height 17
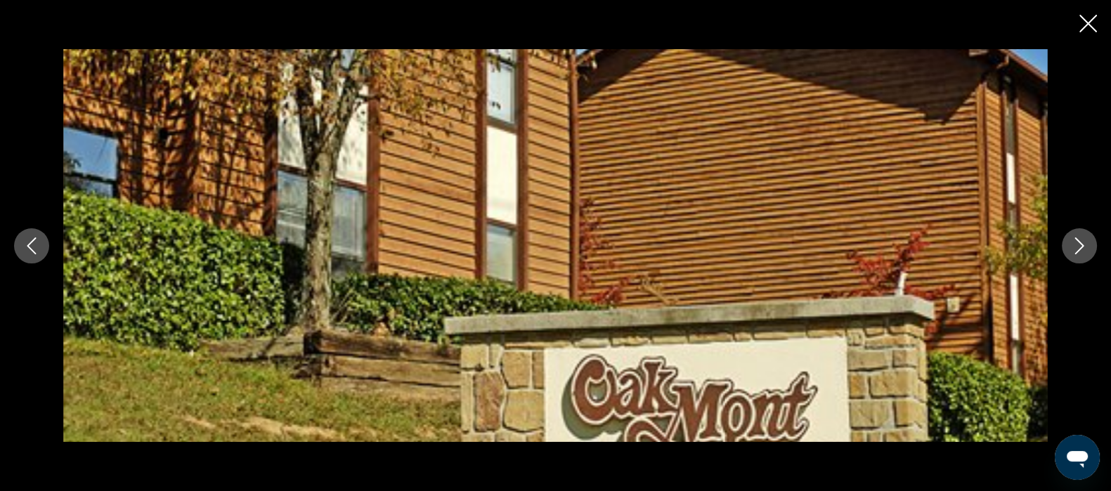
click at [1071, 249] on icon "Next image" at bounding box center [1079, 245] width 17 height 17
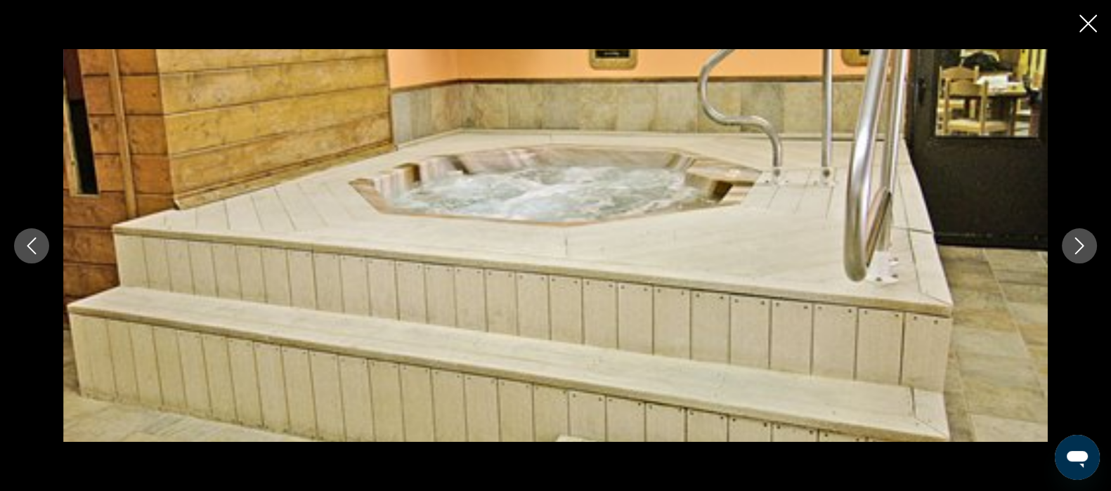
click at [1071, 249] on icon "Next image" at bounding box center [1079, 245] width 17 height 17
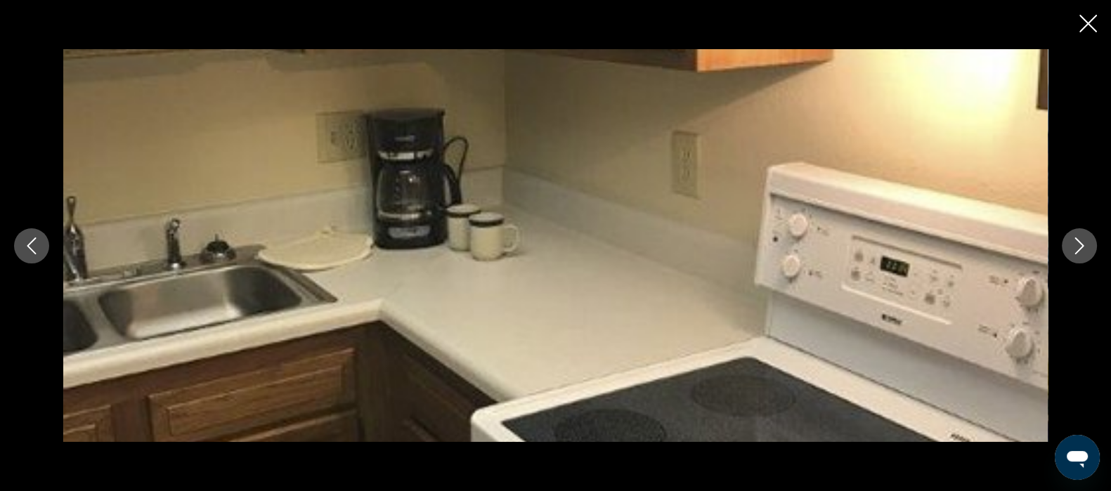
click at [1071, 249] on icon "Next image" at bounding box center [1079, 245] width 17 height 17
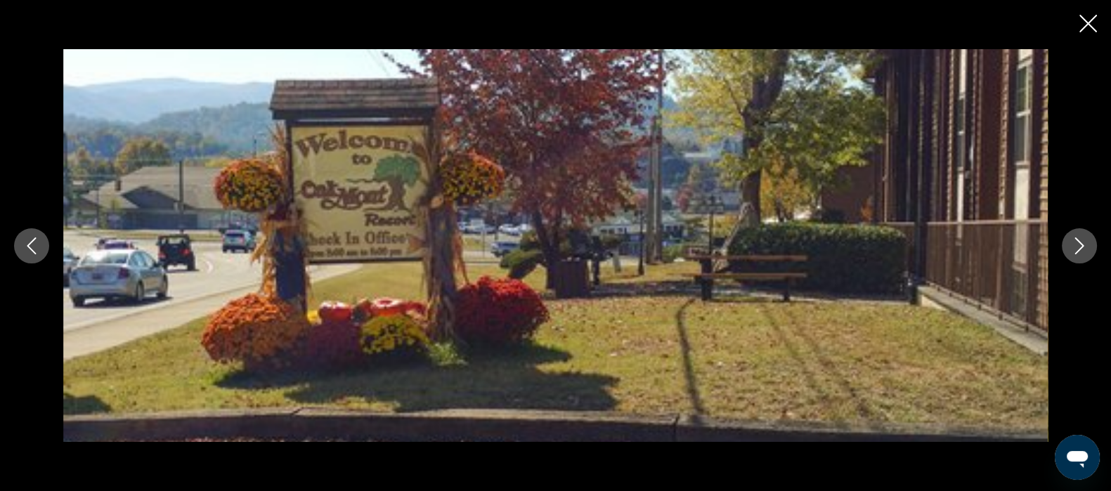
click at [1071, 249] on icon "Next image" at bounding box center [1079, 245] width 17 height 17
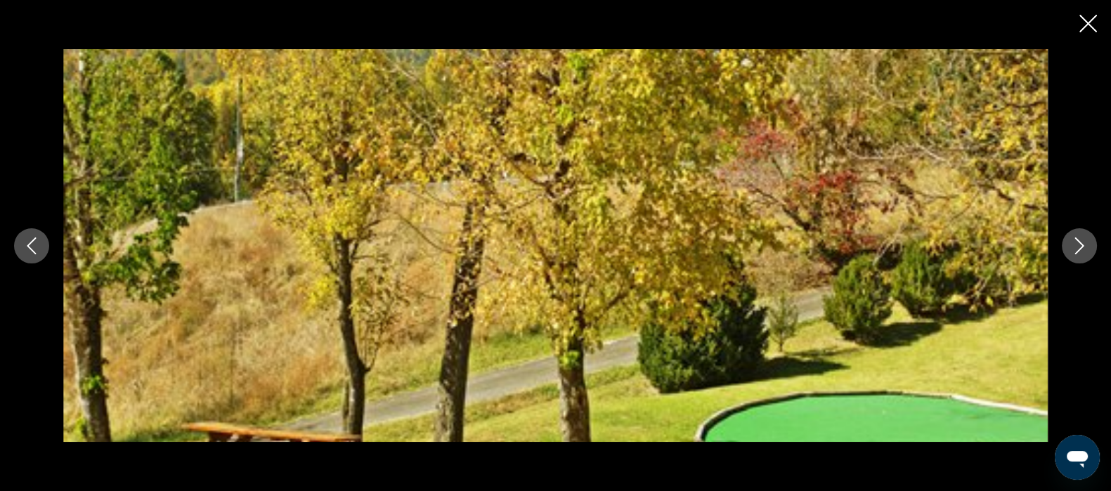
click at [1071, 249] on icon "Next image" at bounding box center [1079, 245] width 17 height 17
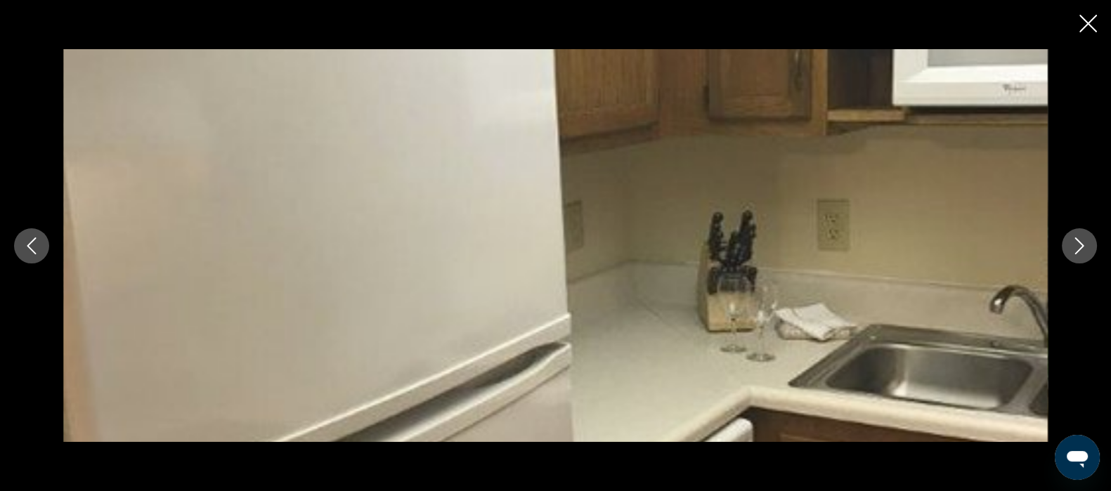
click at [1071, 249] on icon "Next image" at bounding box center [1079, 245] width 17 height 17
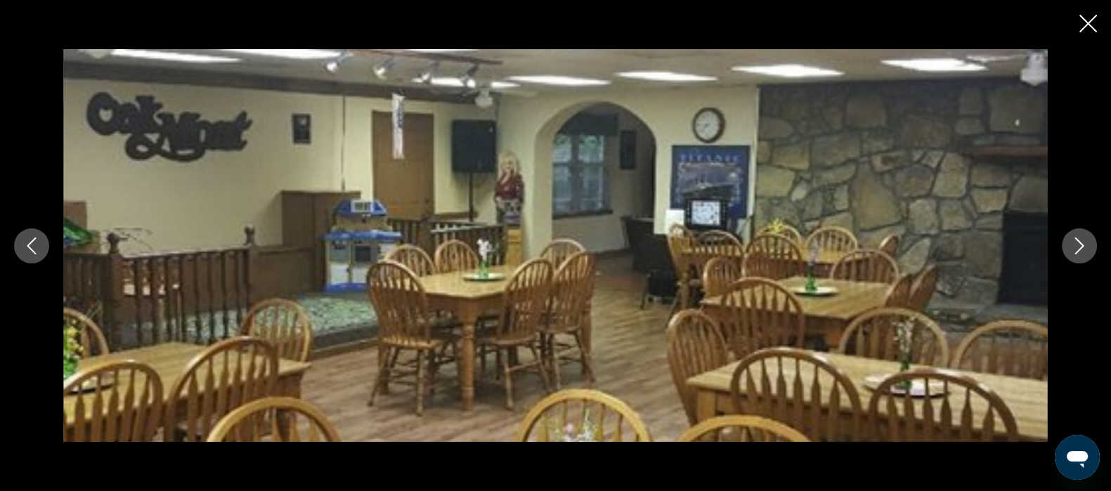
click at [1071, 249] on icon "Next image" at bounding box center [1079, 245] width 17 height 17
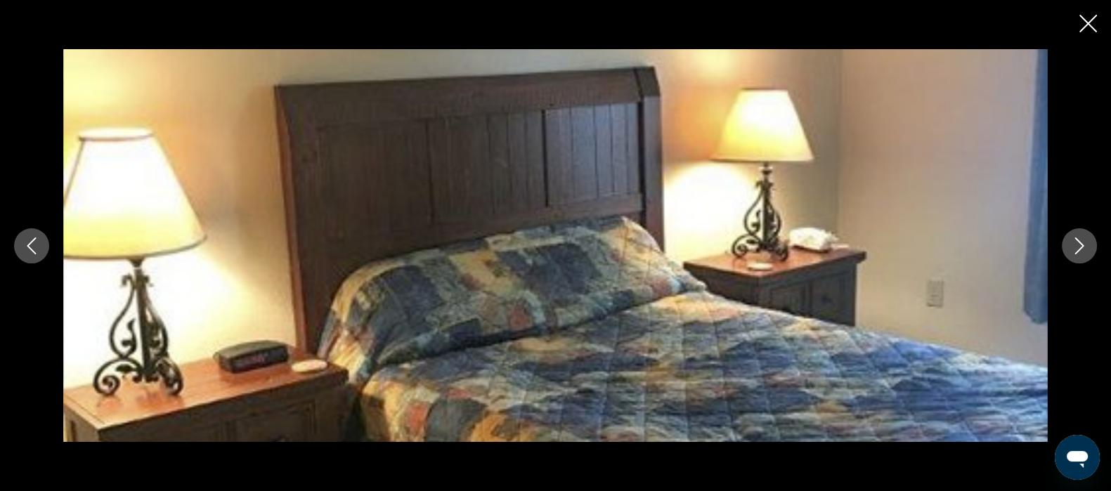
click at [1071, 249] on icon "Next image" at bounding box center [1079, 245] width 17 height 17
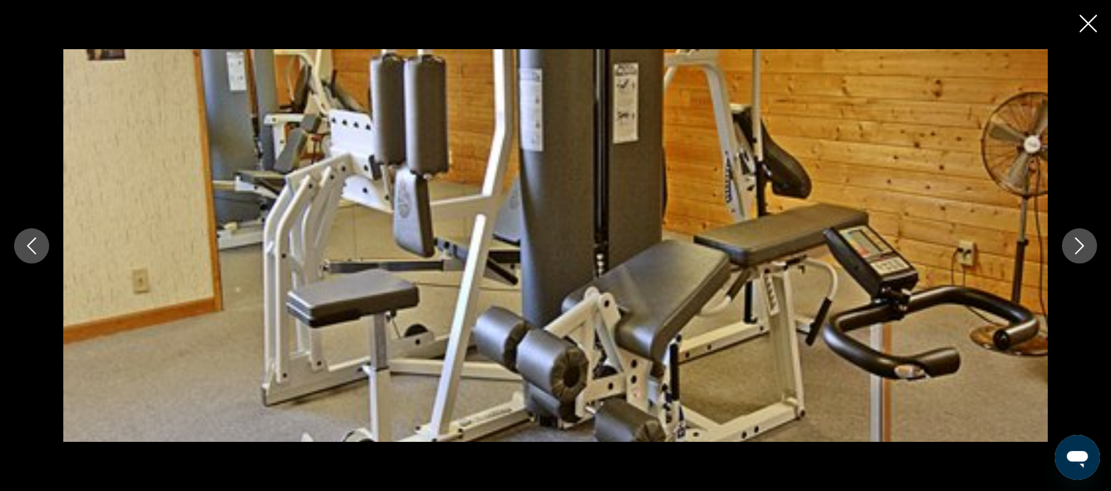
click at [1071, 249] on icon "Next image" at bounding box center [1079, 245] width 17 height 17
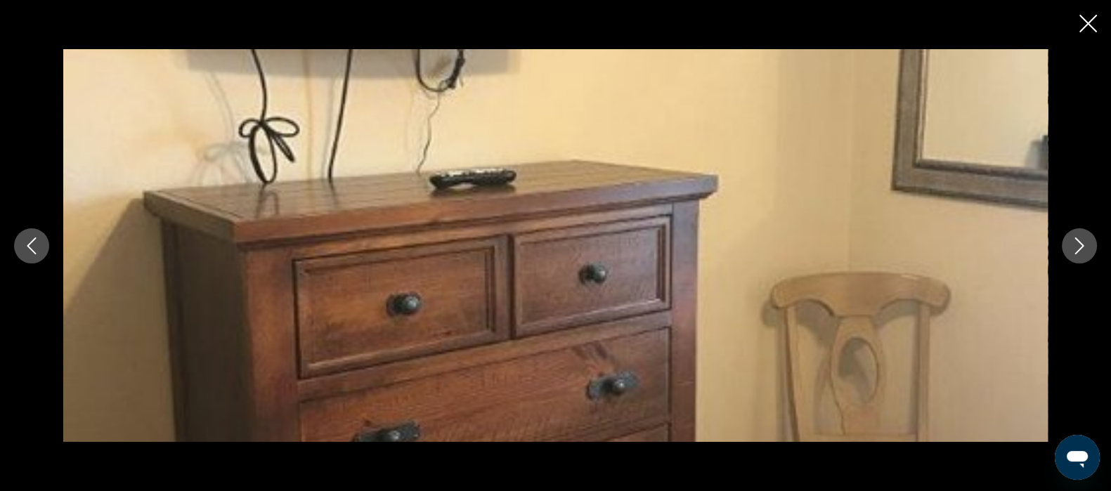
click at [1071, 249] on icon "Next image" at bounding box center [1079, 245] width 17 height 17
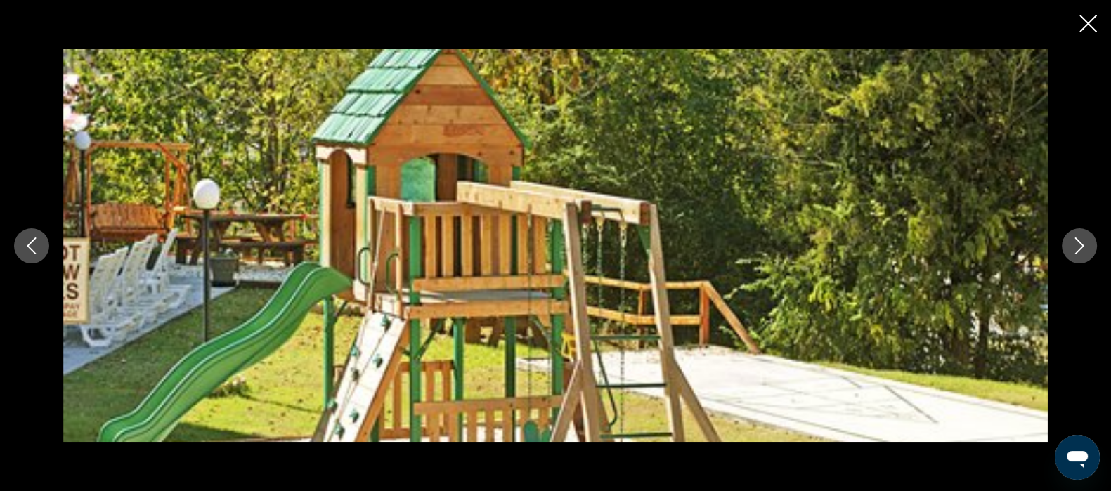
click at [1071, 249] on icon "Next image" at bounding box center [1079, 245] width 17 height 17
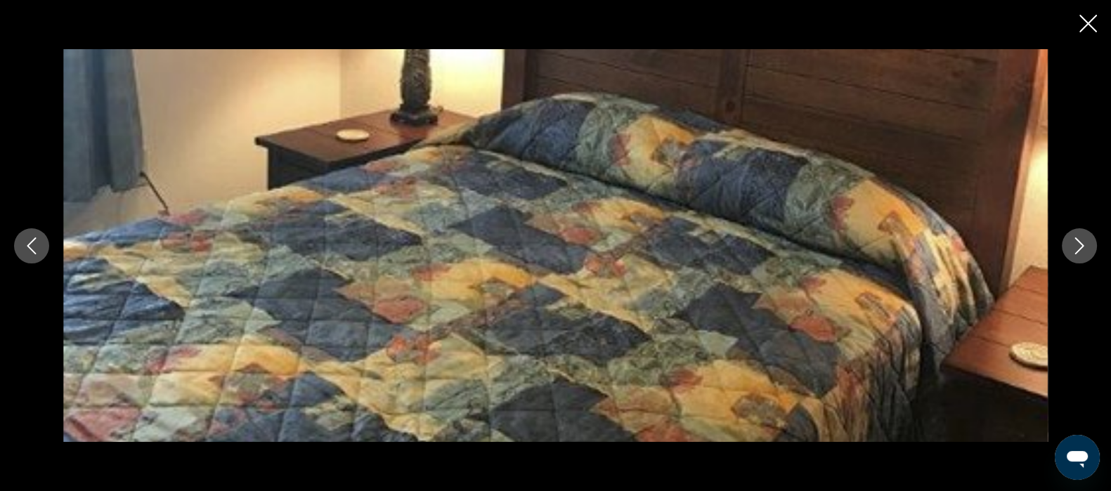
click at [1071, 249] on icon "Next image" at bounding box center [1079, 245] width 17 height 17
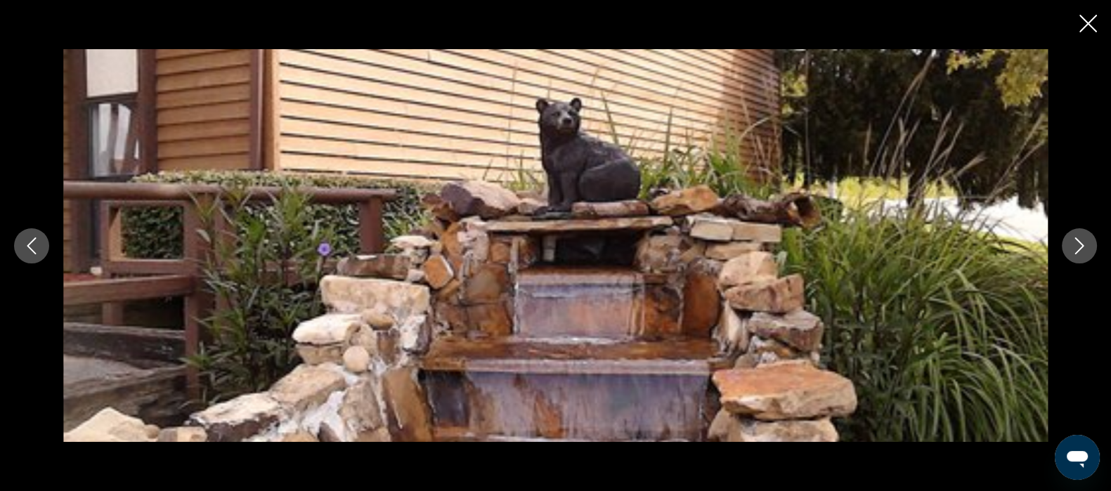
click at [1071, 249] on icon "Next image" at bounding box center [1079, 245] width 17 height 17
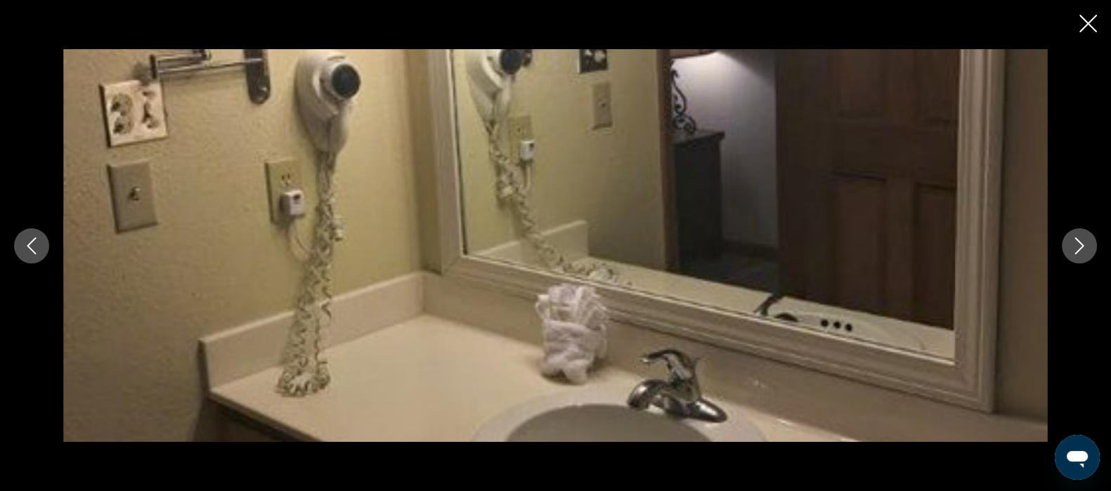
click at [1071, 249] on icon "Next image" at bounding box center [1079, 245] width 17 height 17
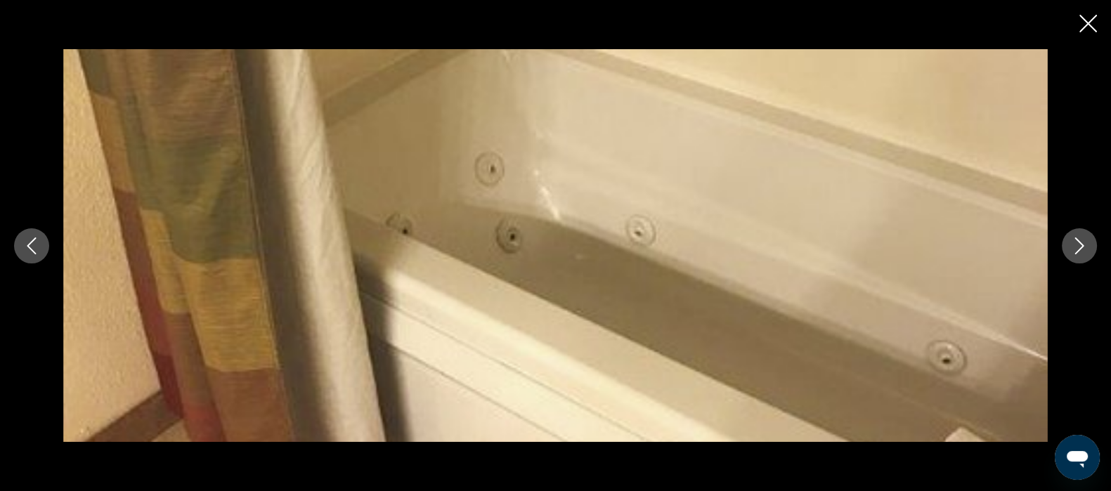
click at [1071, 249] on icon "Next image" at bounding box center [1079, 245] width 17 height 17
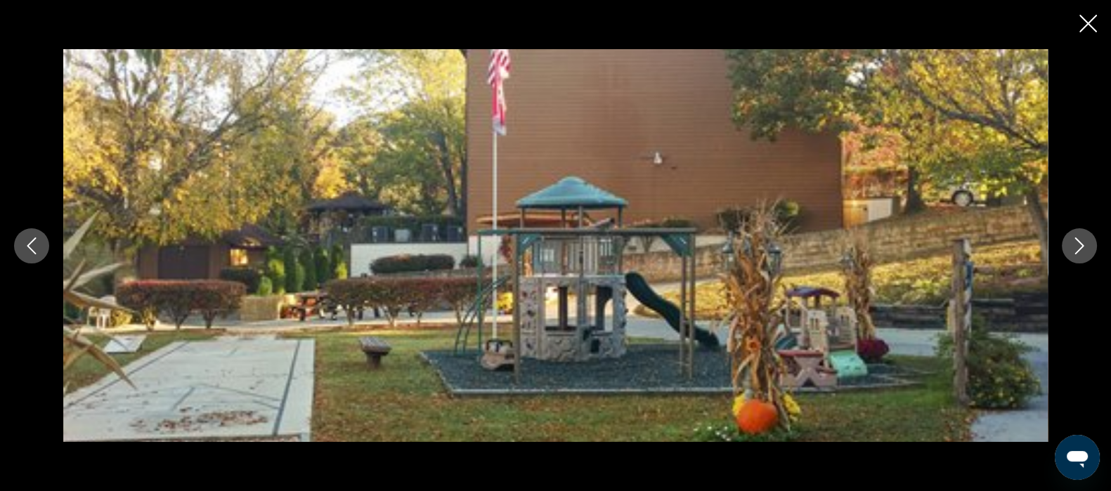
click at [1071, 249] on icon "Next image" at bounding box center [1079, 245] width 17 height 17
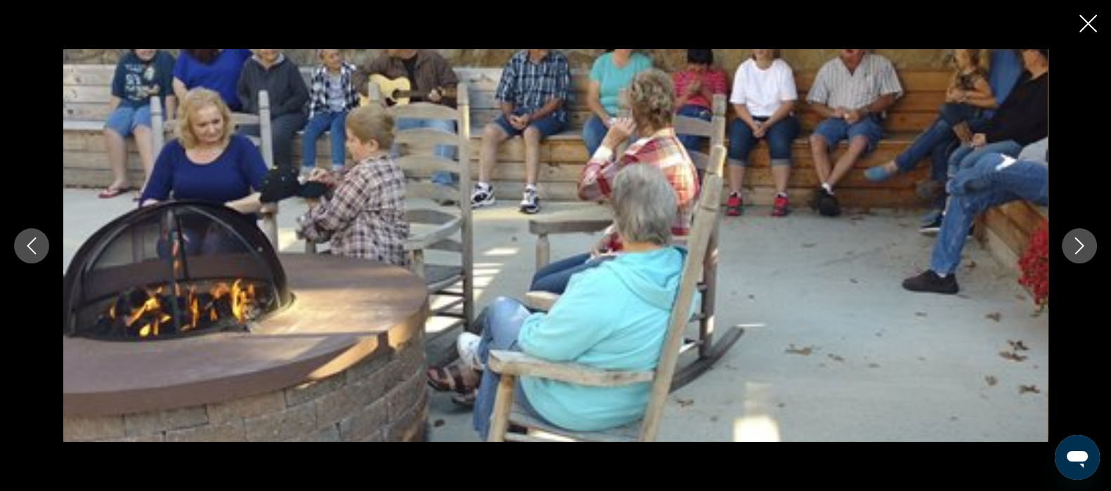
click at [1071, 249] on icon "Next image" at bounding box center [1079, 245] width 17 height 17
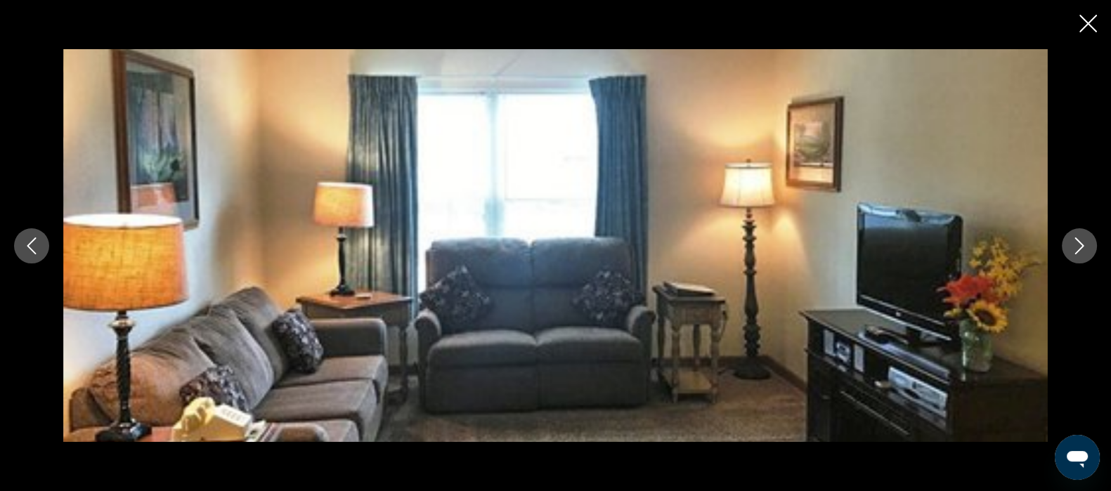
click at [29, 253] on icon "Previous image" at bounding box center [31, 245] width 17 height 17
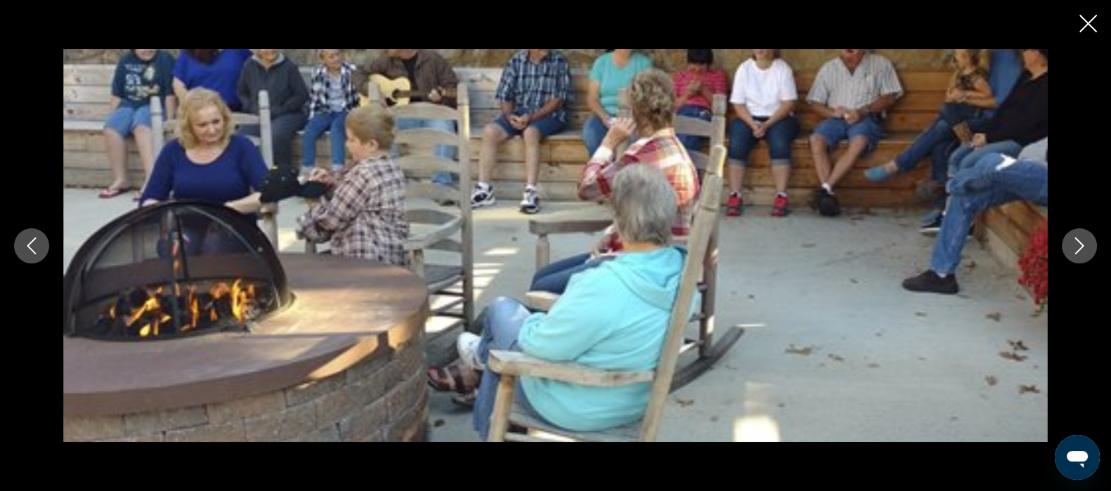
click at [1071, 248] on icon "Next image" at bounding box center [1079, 245] width 17 height 17
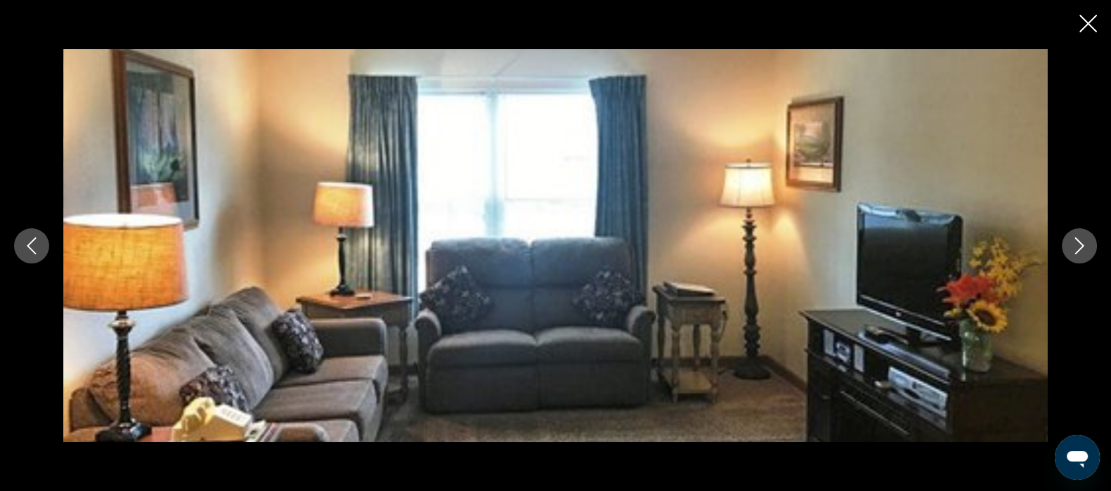
click at [1071, 248] on icon "Next image" at bounding box center [1079, 245] width 17 height 17
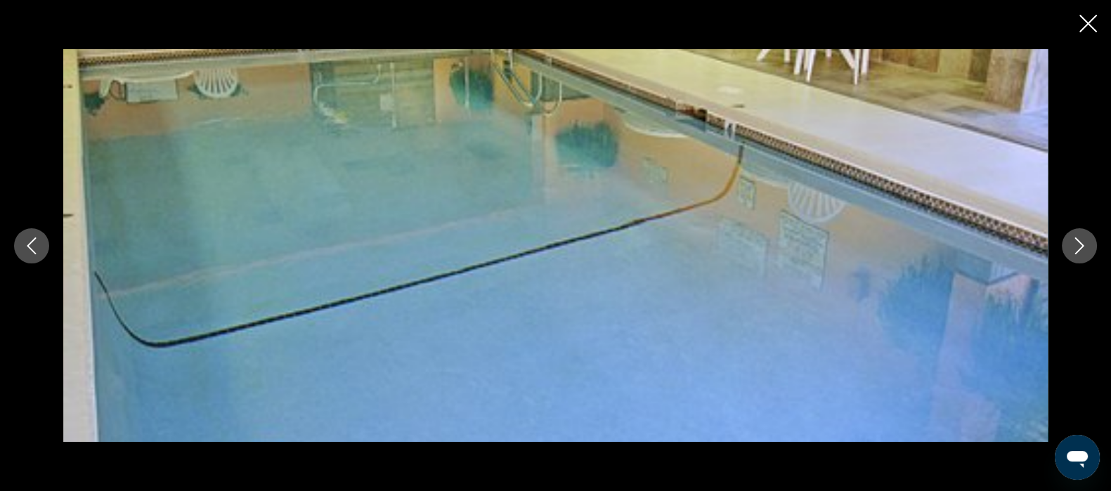
click at [1088, 30] on icon "Close slideshow" at bounding box center [1088, 24] width 18 height 18
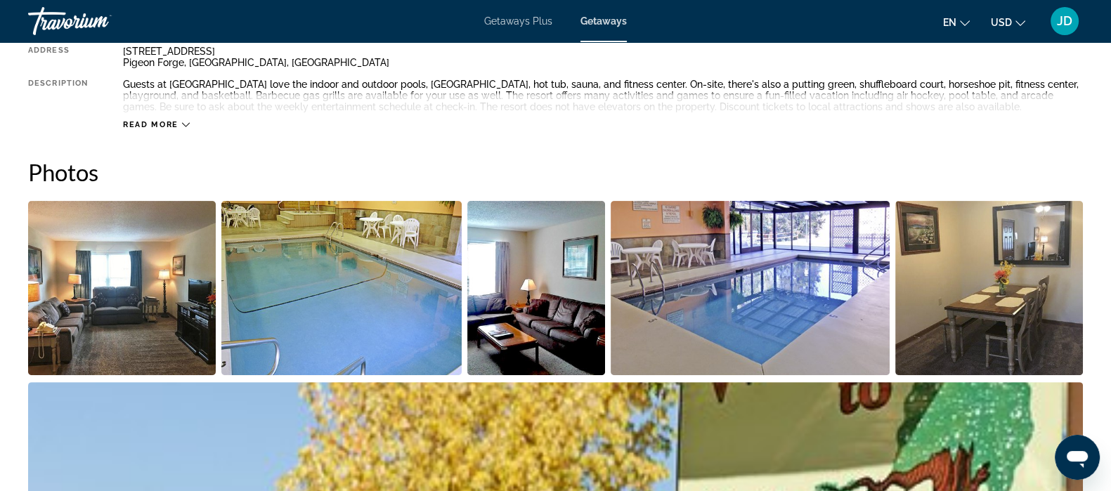
click at [1088, 30] on div "Getaways Plus Getaways en English Español Français Italiano Português русский U…" at bounding box center [555, 21] width 1111 height 37
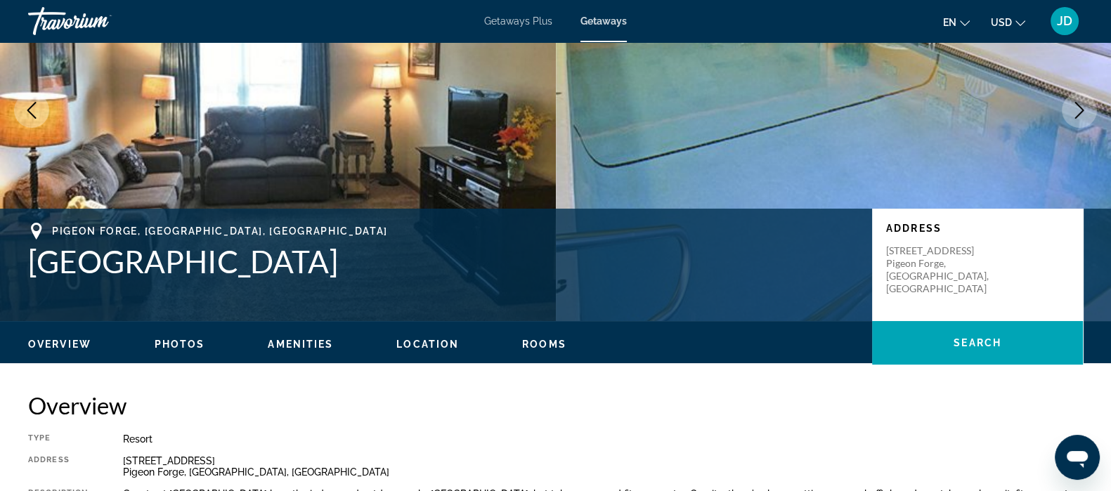
scroll to position [0, 0]
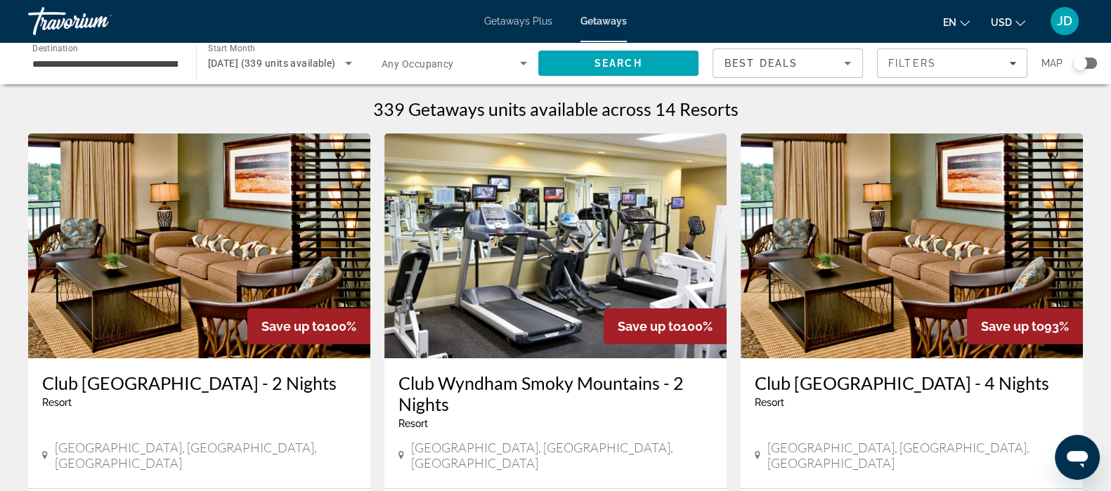
click at [143, 64] on input "**********" at bounding box center [104, 64] width 145 height 17
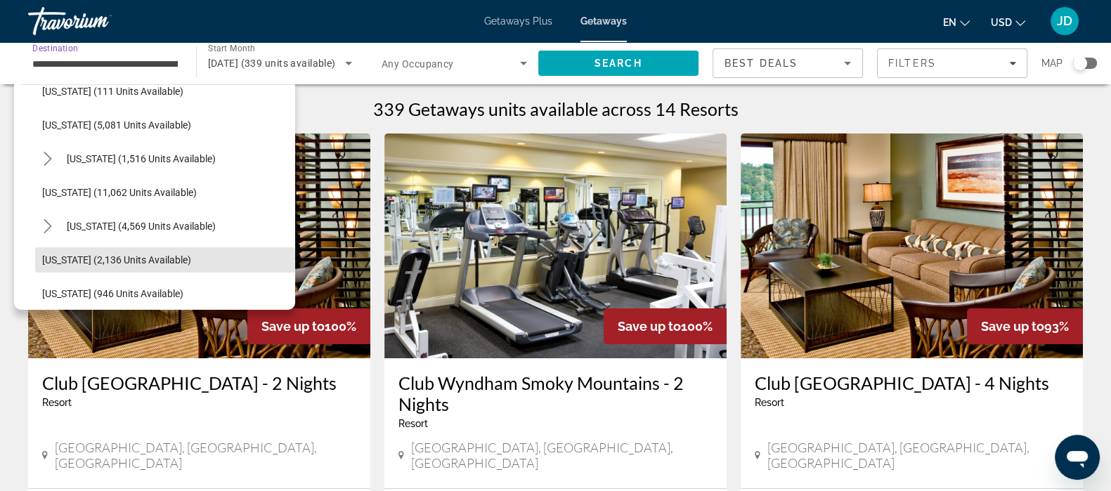
scroll to position [488, 0]
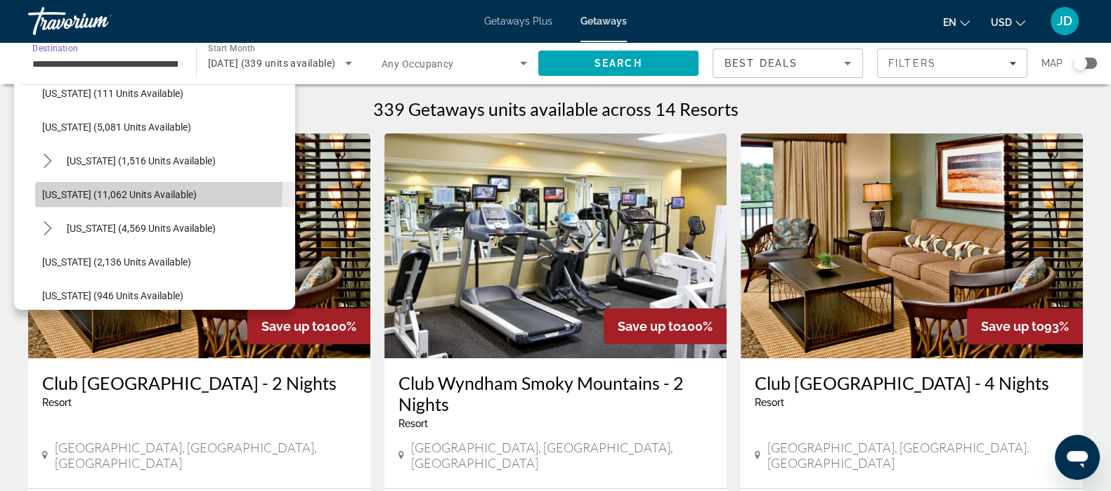
click at [110, 189] on span "[US_STATE] (11,062 units available)" at bounding box center [119, 194] width 155 height 11
type input "**********"
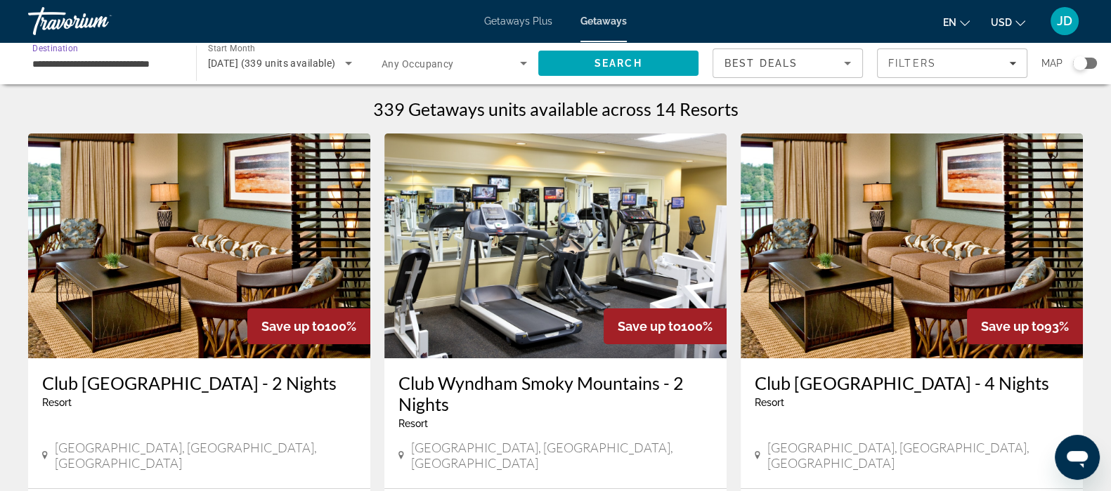
click at [511, 62] on span "Search widget" at bounding box center [450, 63] width 138 height 17
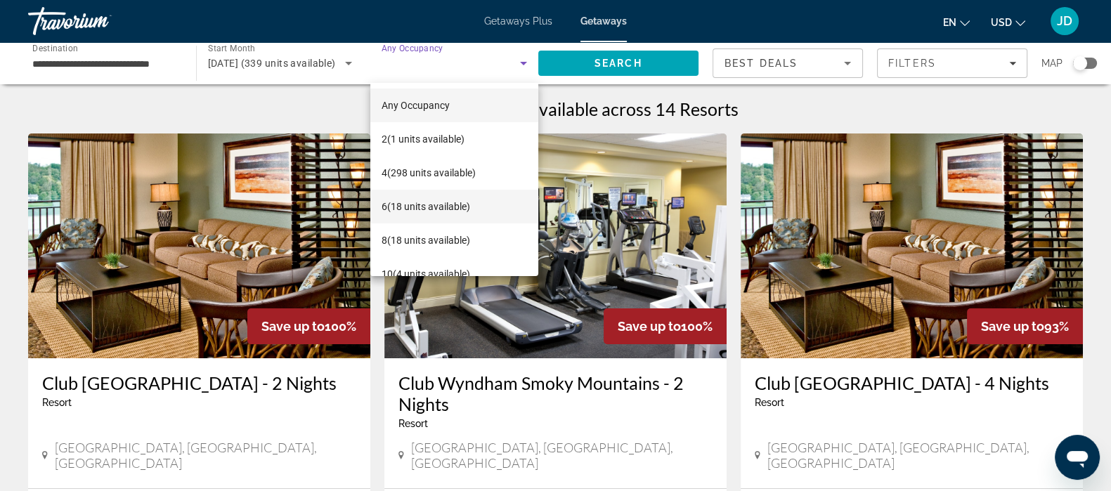
click at [426, 207] on span "6 (18 units available)" at bounding box center [425, 206] width 89 height 17
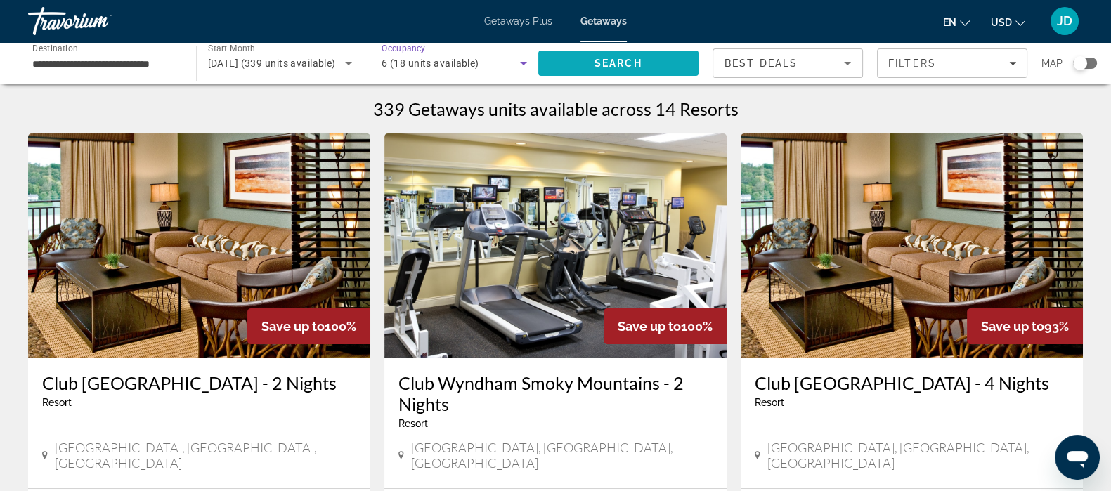
click at [627, 68] on span "Search" at bounding box center [618, 63] width 48 height 11
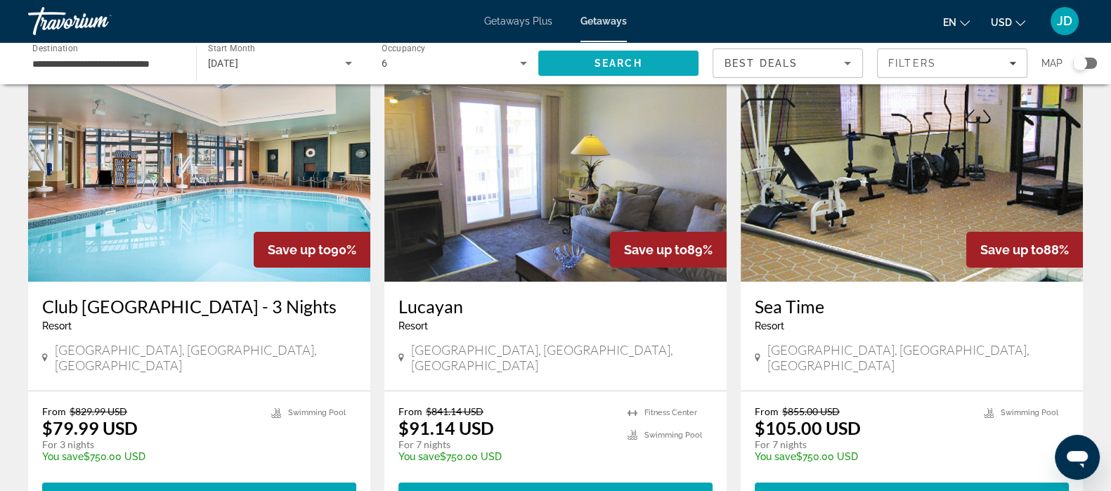
scroll to position [79, 0]
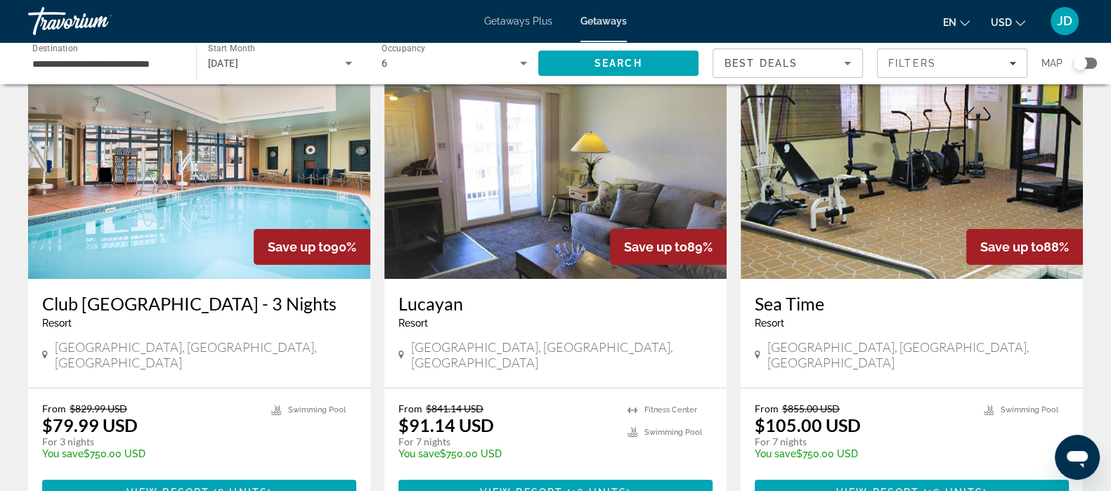
click at [155, 223] on img "Main content" at bounding box center [199, 166] width 342 height 225
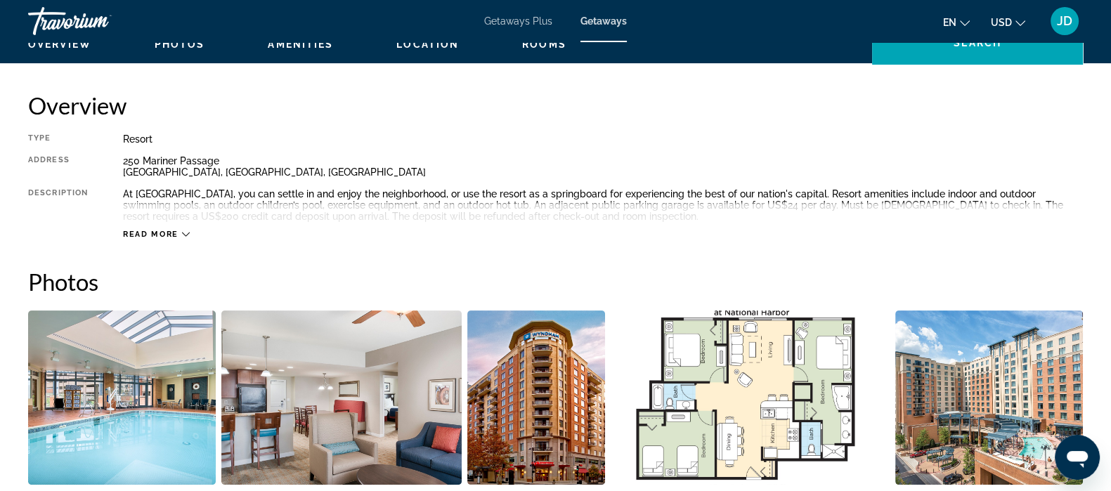
scroll to position [445, 0]
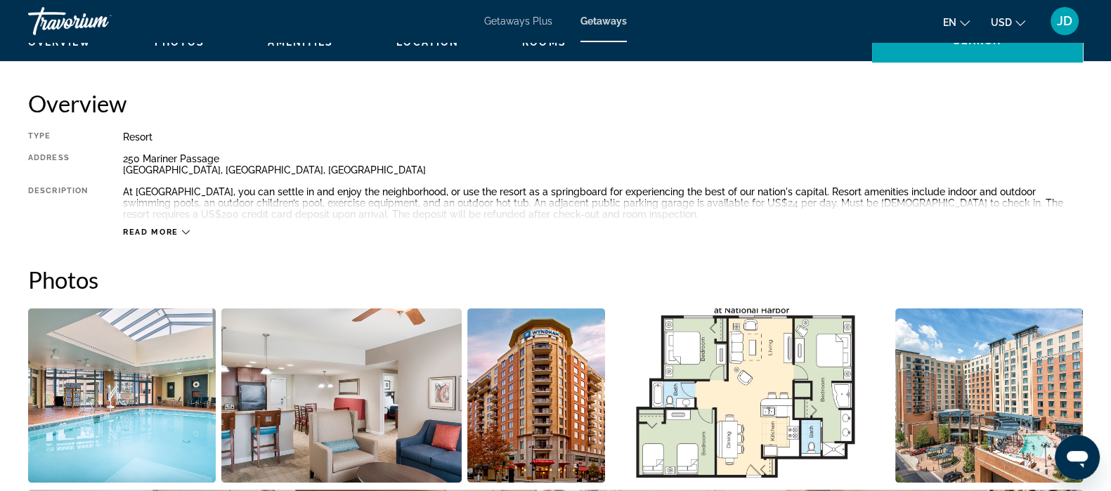
click at [166, 423] on img "Open full-screen image slider" at bounding box center [122, 395] width 188 height 174
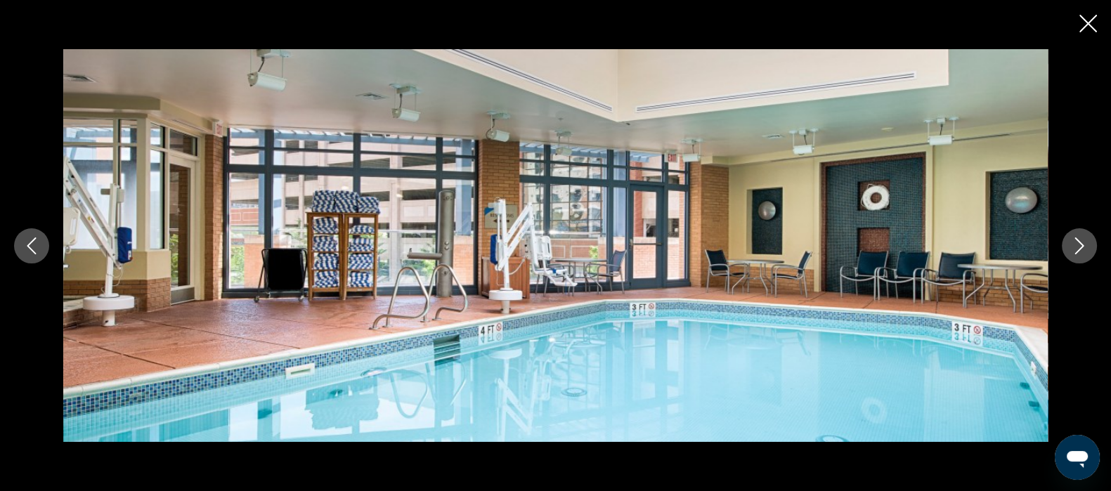
click at [1078, 246] on icon "Next image" at bounding box center [1079, 245] width 17 height 17
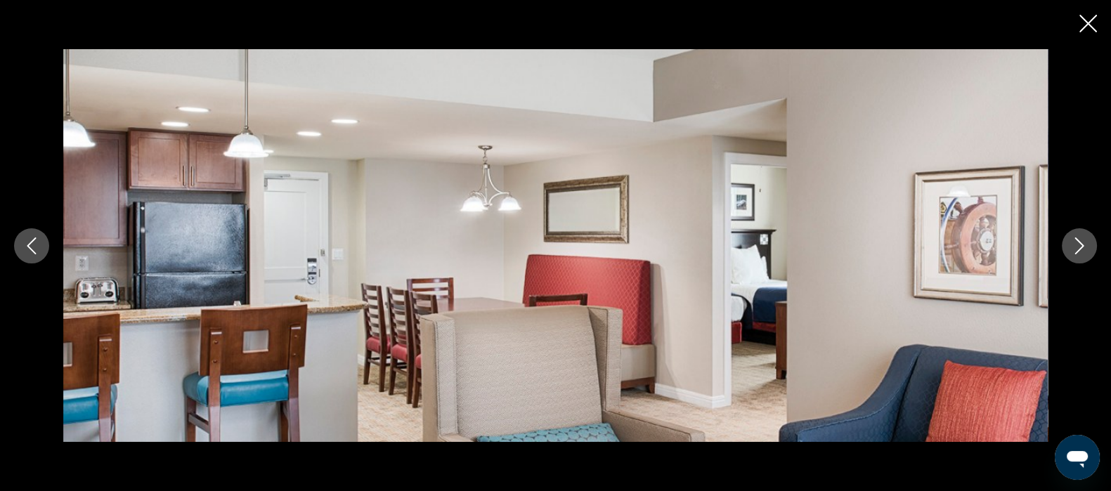
click at [1072, 256] on button "Next image" at bounding box center [1079, 245] width 35 height 35
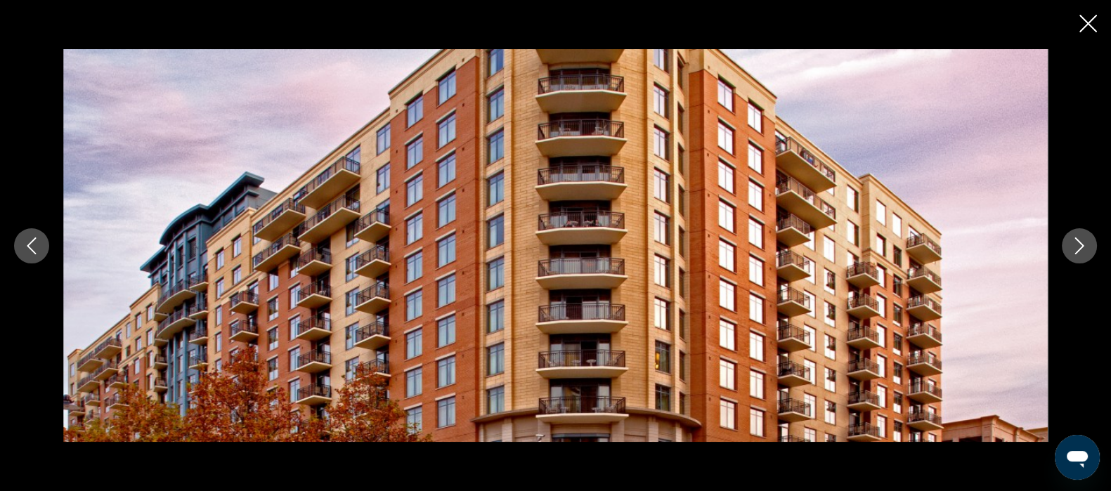
click at [1082, 259] on button "Next image" at bounding box center [1079, 245] width 35 height 35
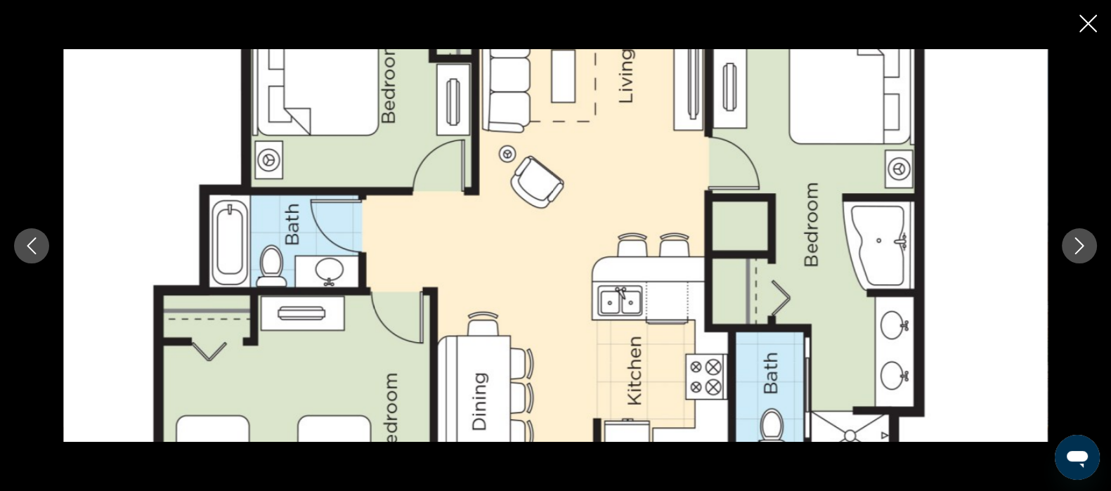
click at [1075, 256] on button "Next image" at bounding box center [1079, 245] width 35 height 35
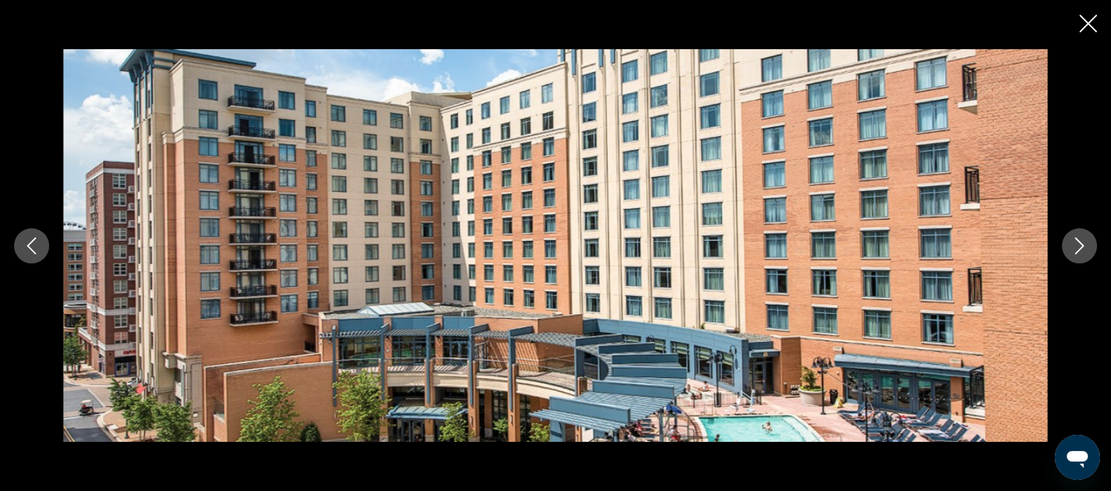
click at [1069, 256] on button "Next image" at bounding box center [1079, 245] width 35 height 35
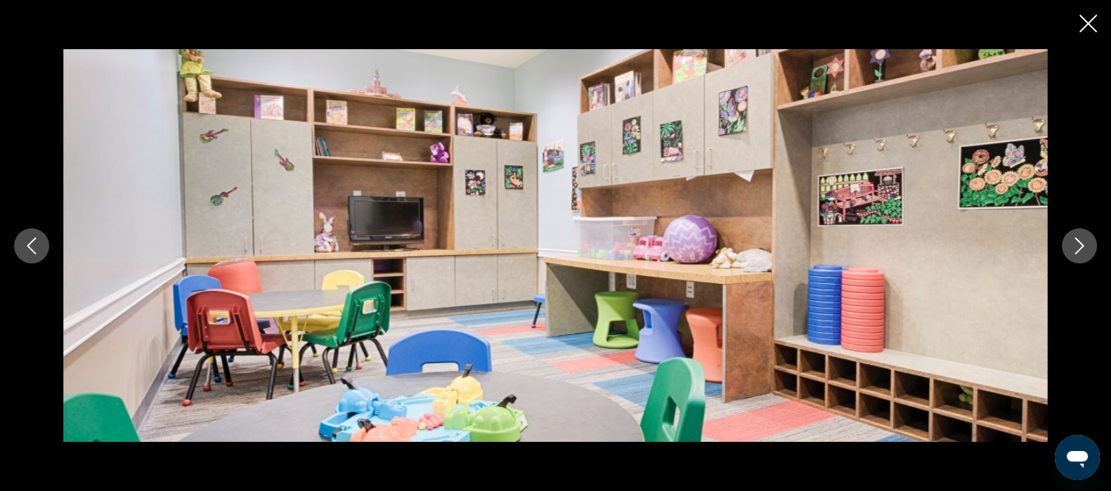
click at [1075, 256] on button "Next image" at bounding box center [1079, 245] width 35 height 35
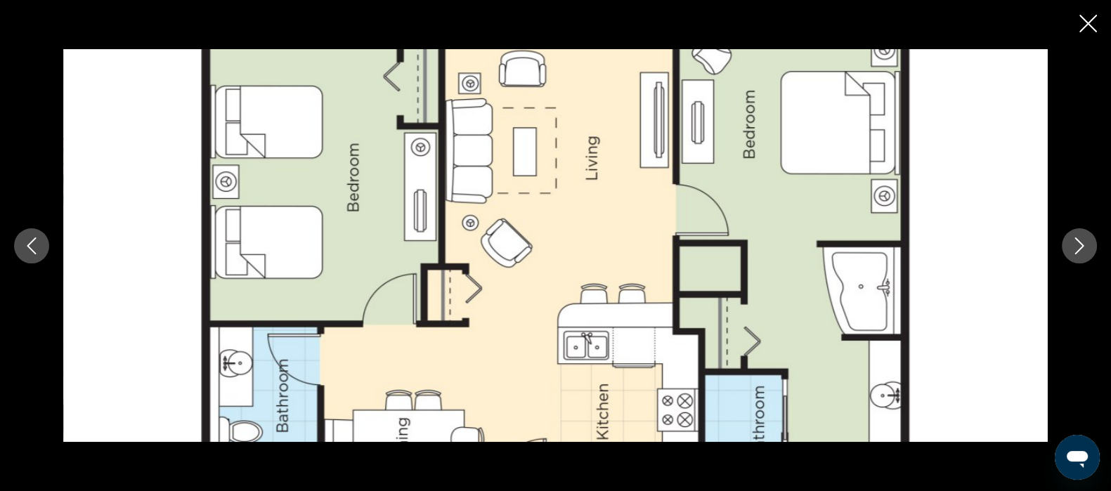
click at [1078, 253] on icon "Next image" at bounding box center [1079, 245] width 17 height 17
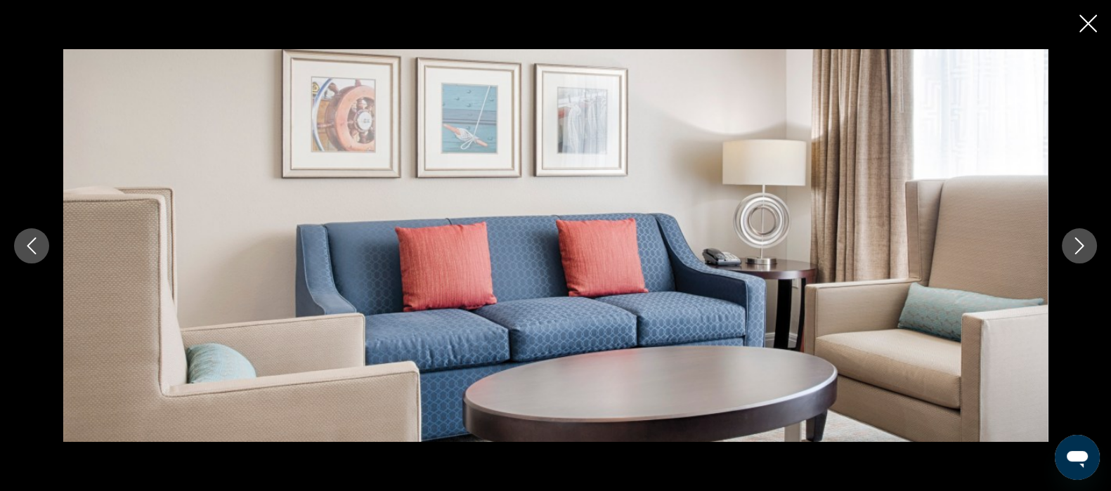
click at [1081, 249] on icon "Next image" at bounding box center [1079, 245] width 17 height 17
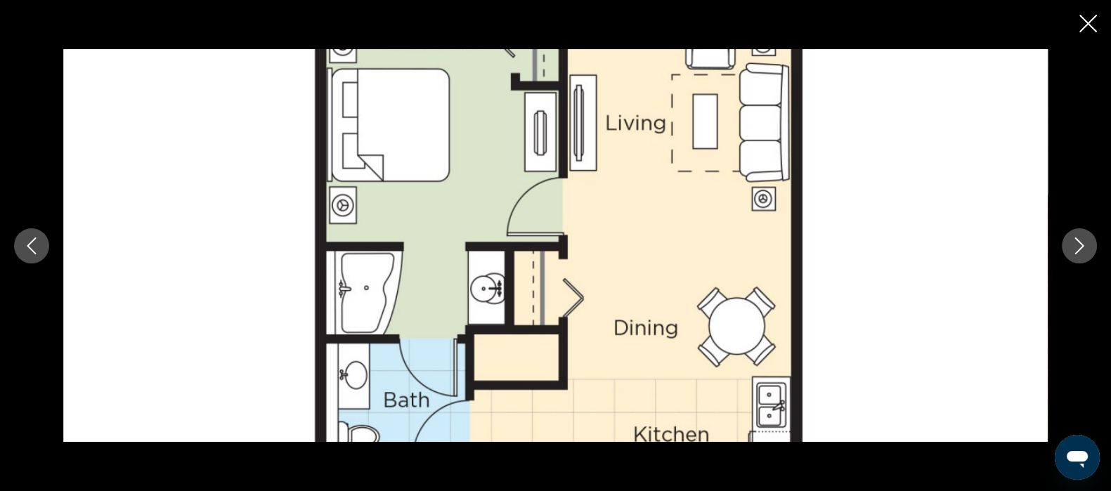
click at [1078, 252] on icon "Next image" at bounding box center [1079, 245] width 17 height 17
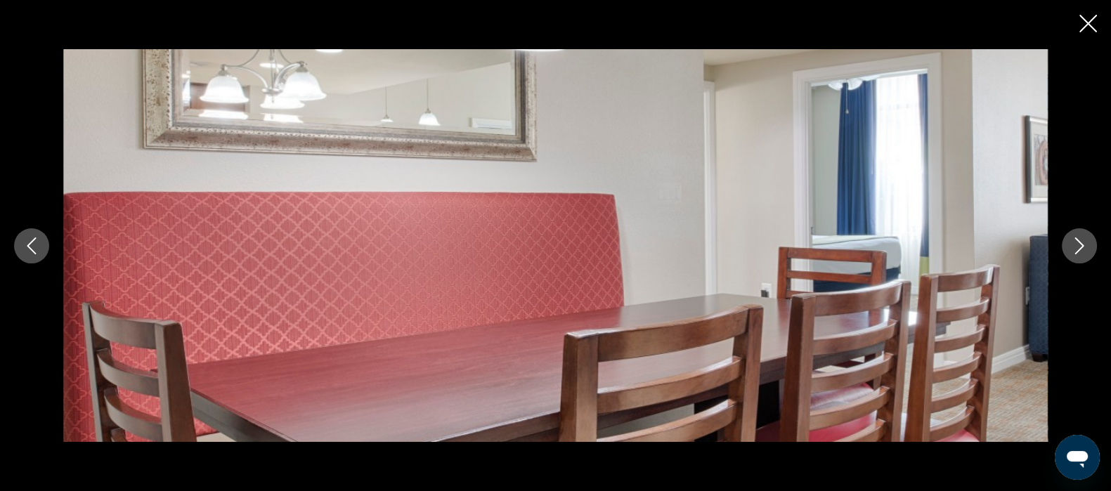
click at [1076, 250] on icon "Next image" at bounding box center [1079, 245] width 17 height 17
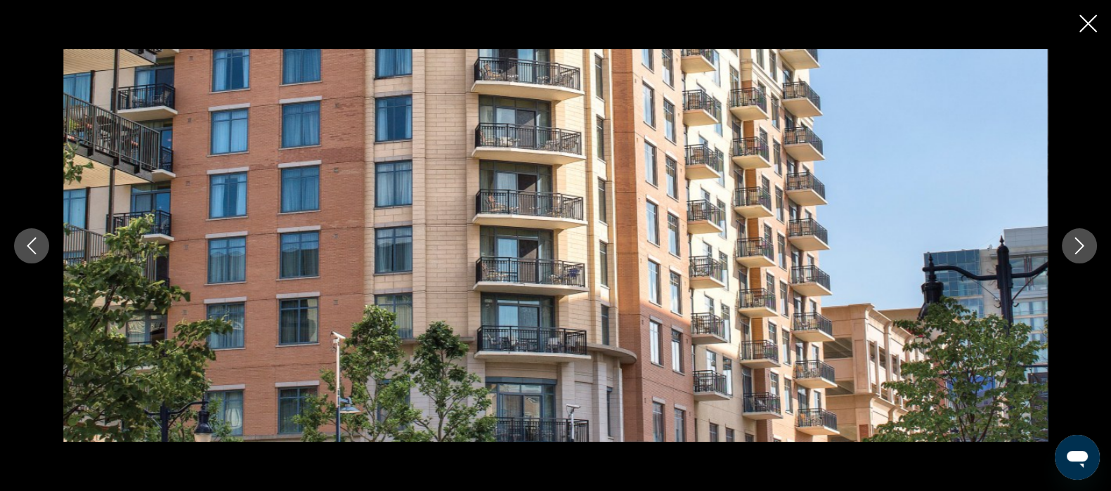
click at [1078, 246] on icon "Next image" at bounding box center [1079, 245] width 17 height 17
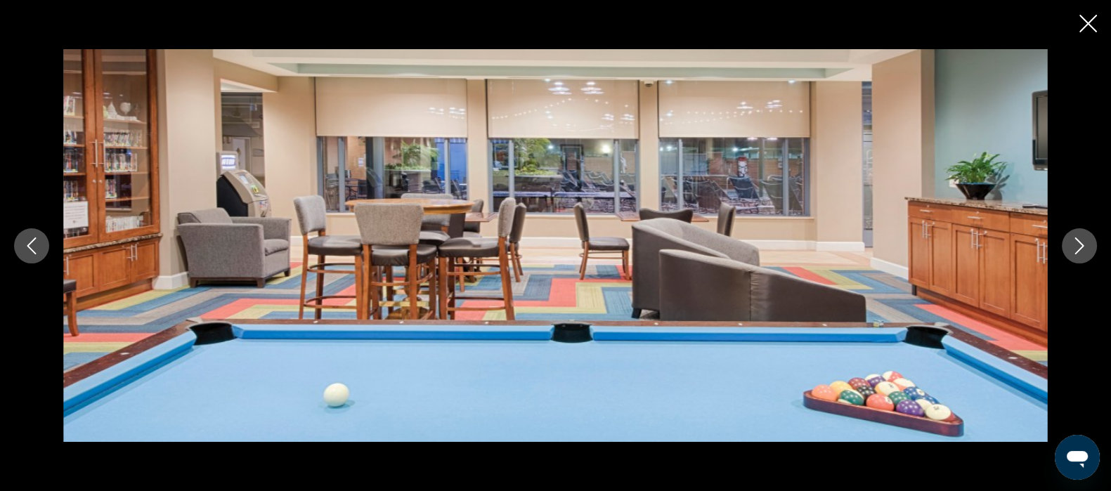
click at [1082, 252] on icon "Next image" at bounding box center [1079, 245] width 17 height 17
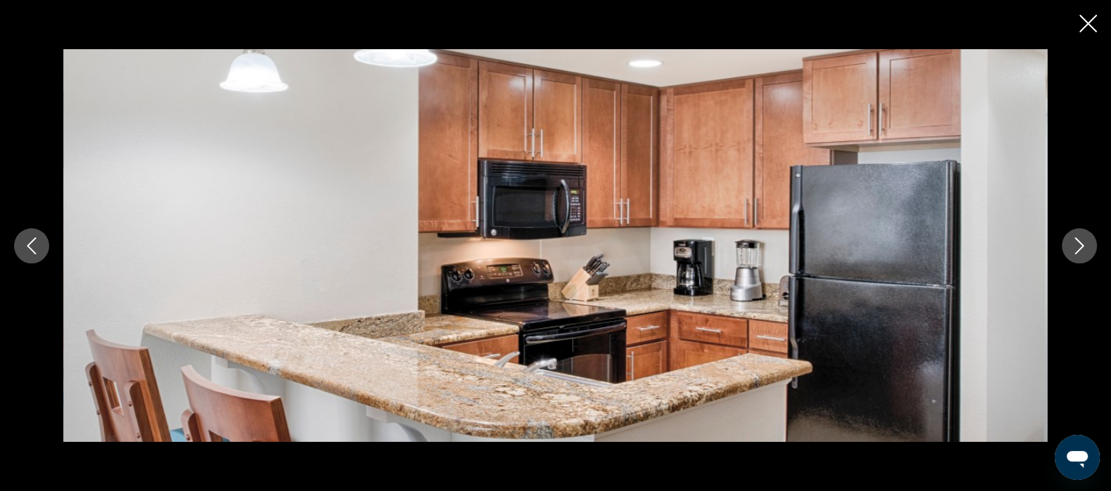
click at [1077, 250] on icon "Next image" at bounding box center [1079, 245] width 9 height 17
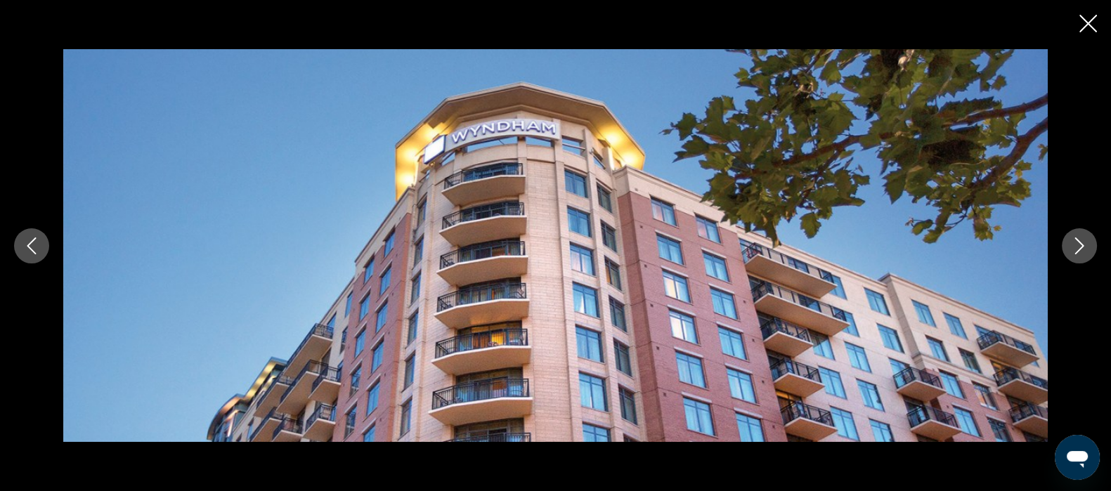
click at [1078, 247] on icon "Next image" at bounding box center [1079, 245] width 17 height 17
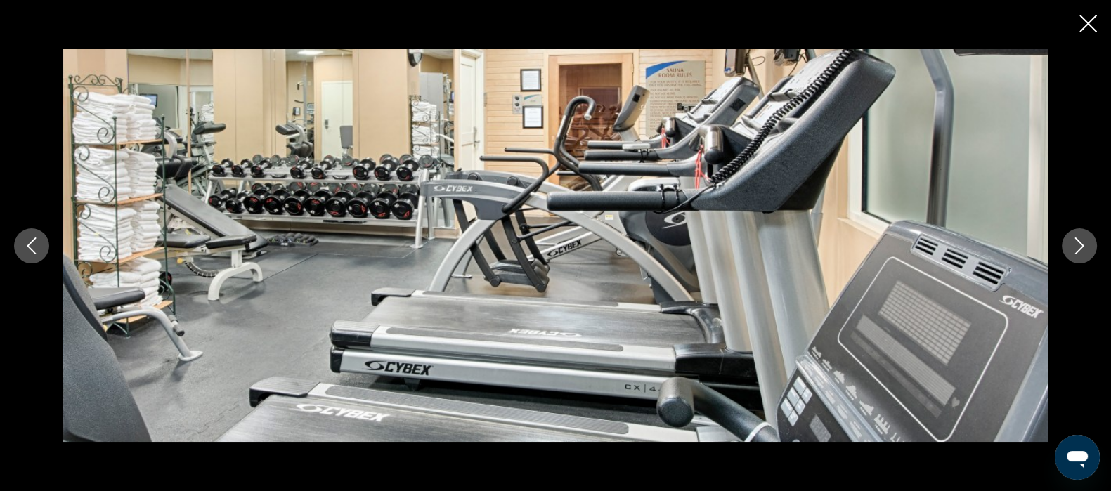
click at [1075, 248] on icon "Next image" at bounding box center [1079, 245] width 17 height 17
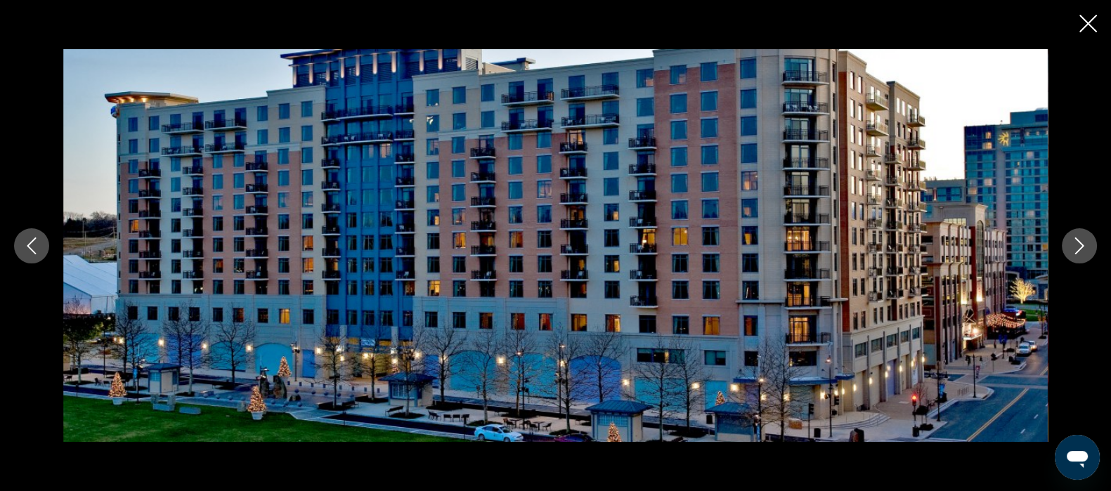
click at [1078, 245] on icon "Next image" at bounding box center [1079, 245] width 17 height 17
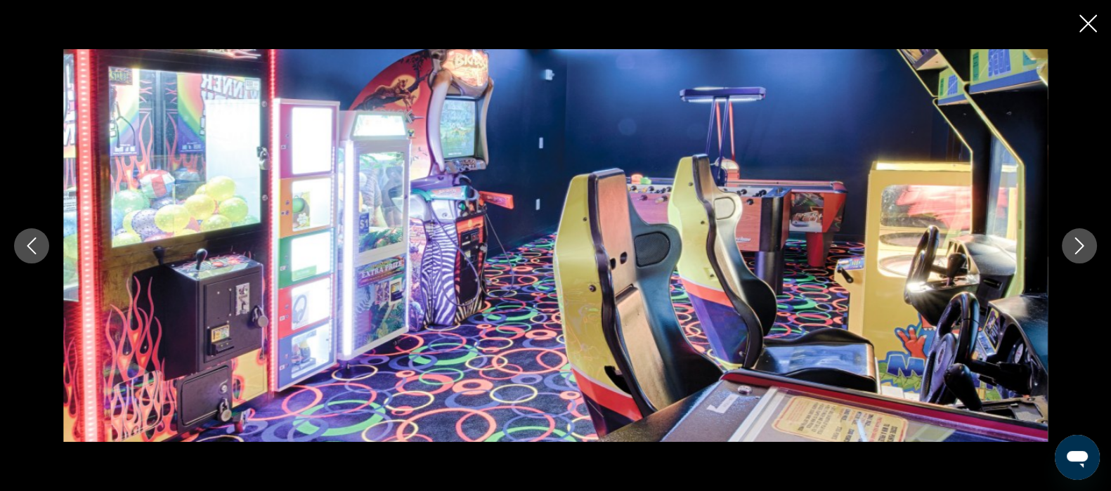
click at [1080, 252] on icon "Next image" at bounding box center [1079, 245] width 17 height 17
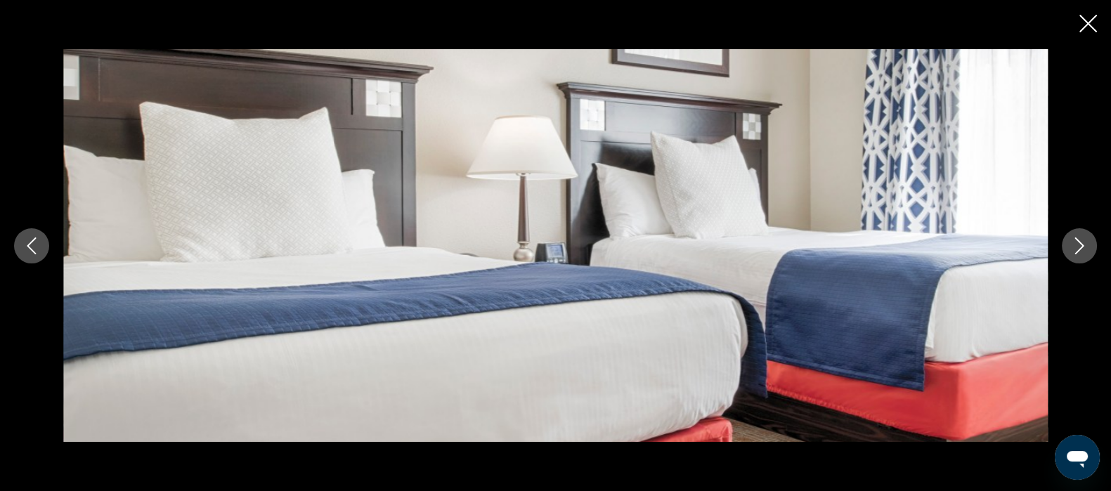
click at [1078, 253] on icon "Next image" at bounding box center [1079, 245] width 17 height 17
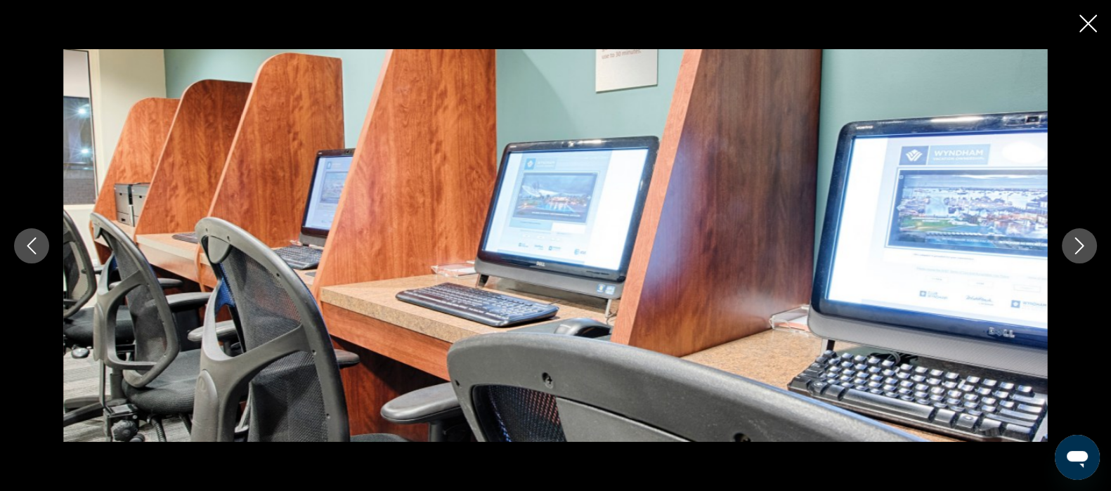
click at [1078, 245] on icon "Next image" at bounding box center [1079, 245] width 17 height 17
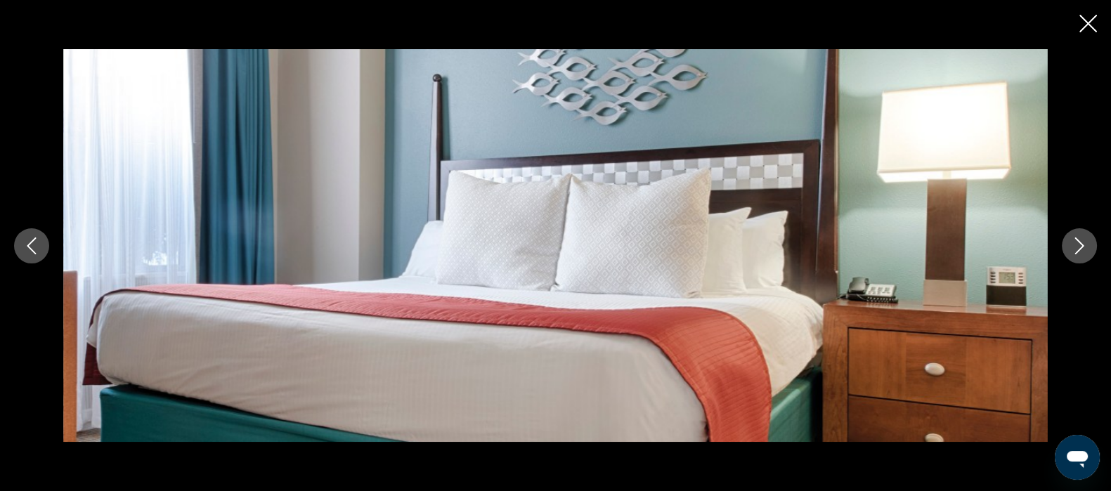
click at [1075, 256] on button "Next image" at bounding box center [1079, 245] width 35 height 35
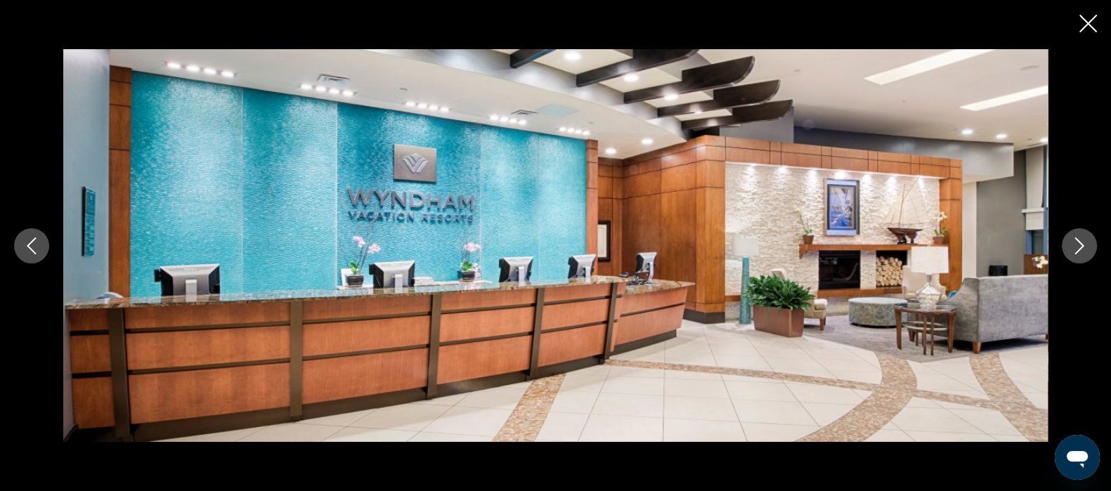
click at [1077, 252] on icon "Next image" at bounding box center [1079, 245] width 9 height 17
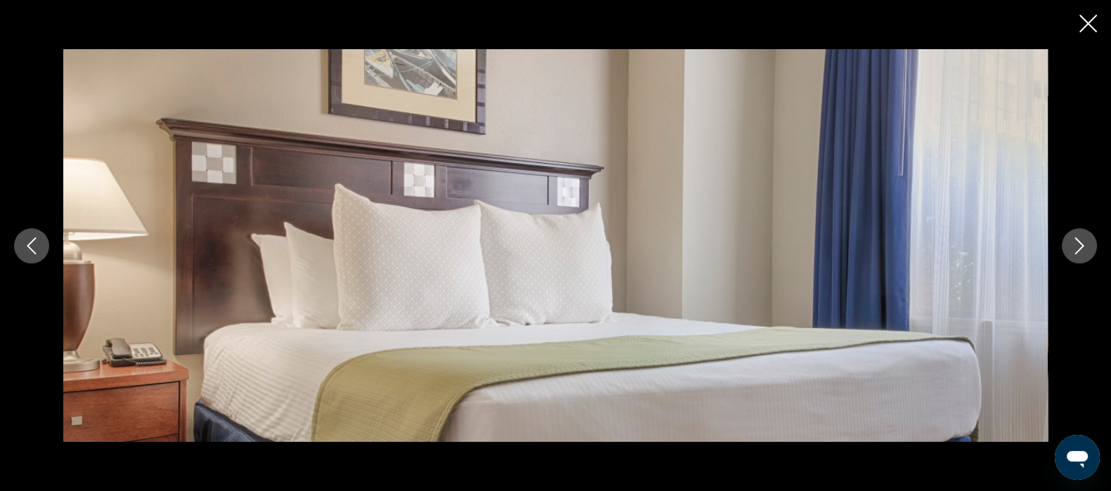
click at [32, 249] on icon "Previous image" at bounding box center [31, 245] width 9 height 17
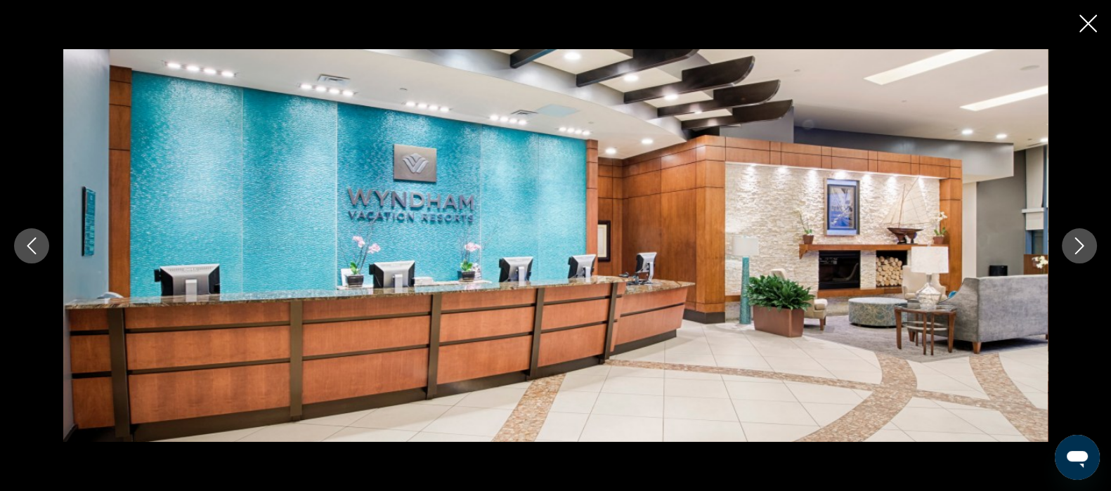
click at [1078, 256] on button "Next image" at bounding box center [1079, 245] width 35 height 35
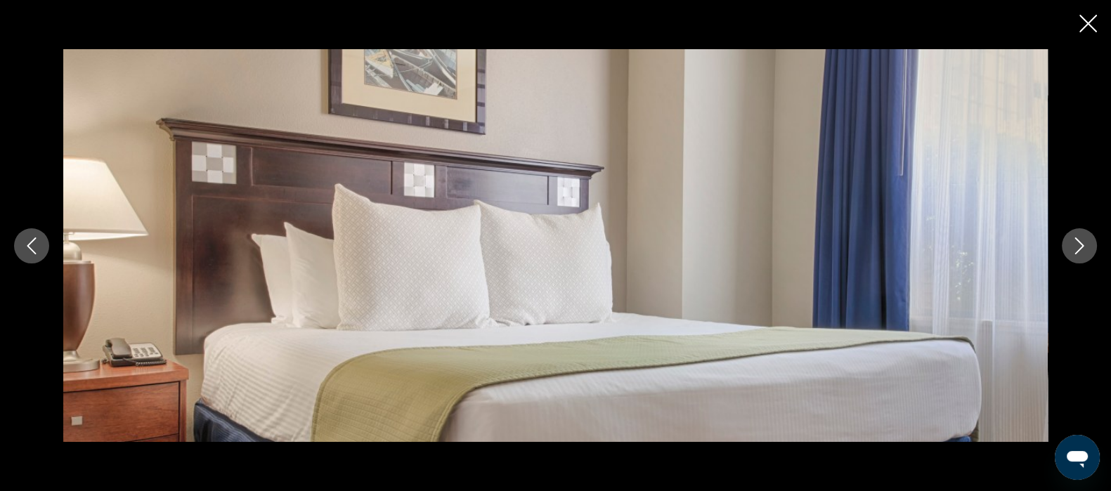
click at [1078, 247] on icon "Next image" at bounding box center [1079, 245] width 17 height 17
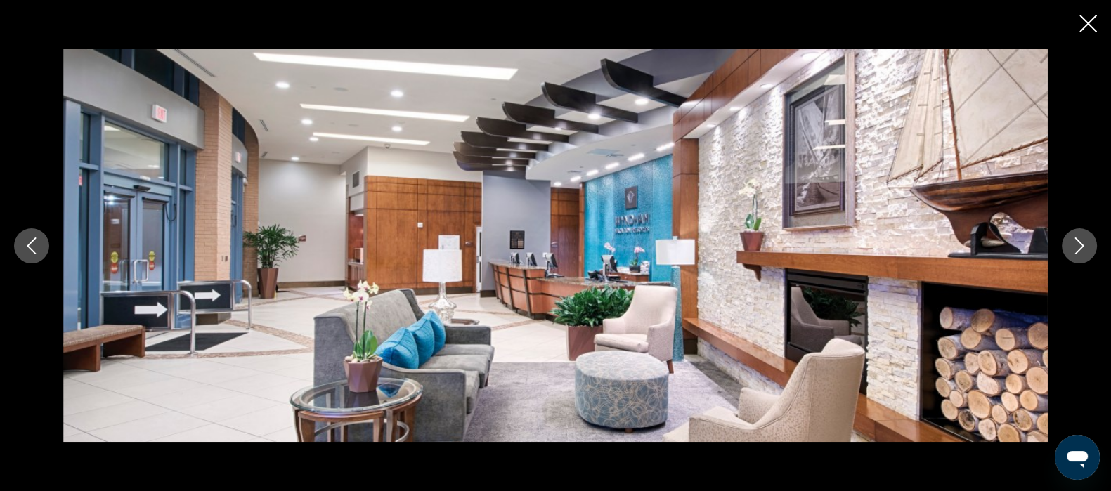
click at [1074, 252] on icon "Next image" at bounding box center [1079, 245] width 17 height 17
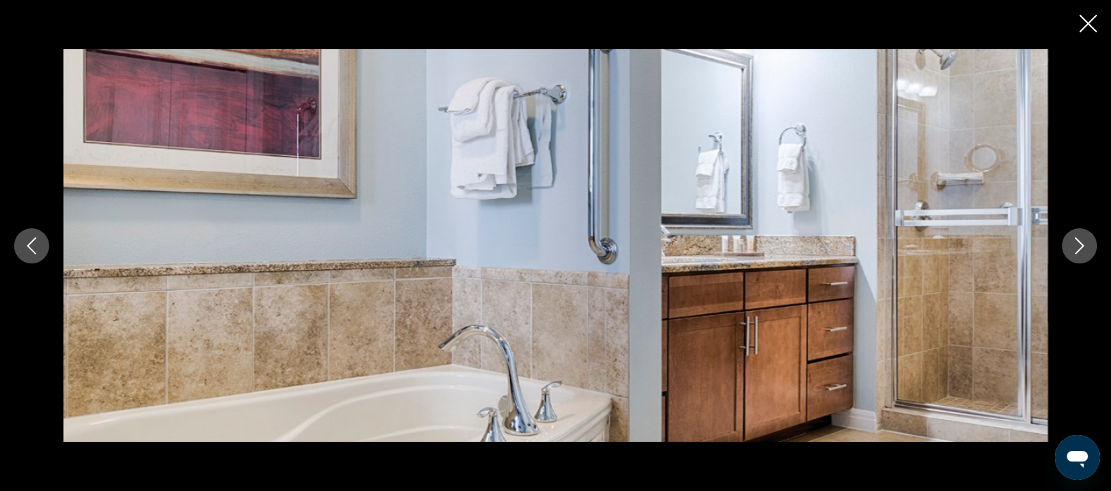
click at [1078, 247] on icon "Next image" at bounding box center [1079, 245] width 17 height 17
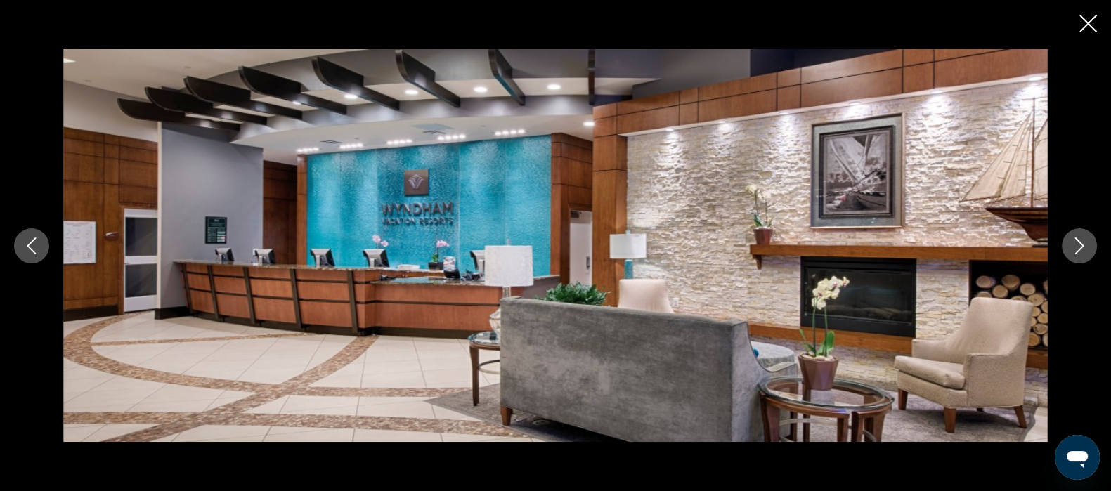
click at [1078, 247] on icon "Next image" at bounding box center [1079, 245] width 17 height 17
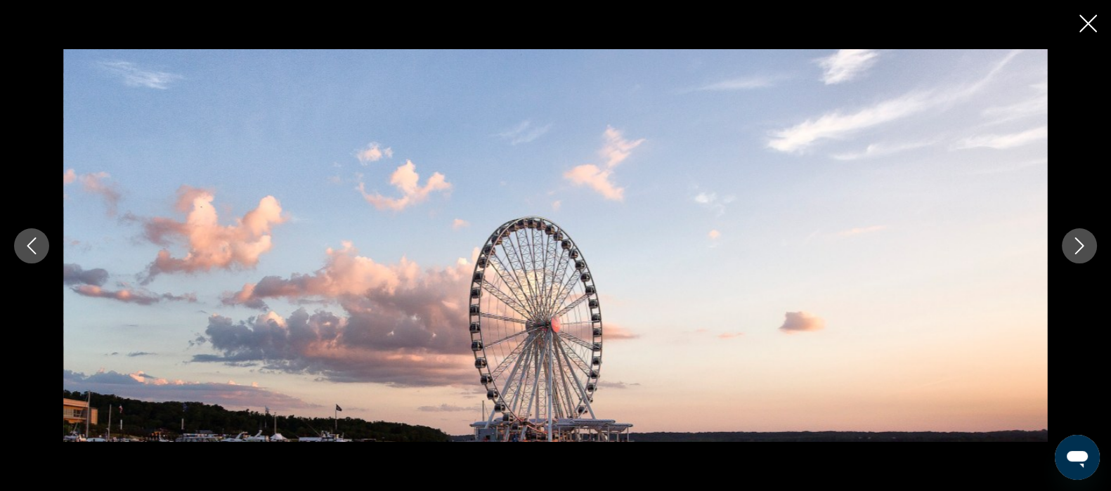
click at [1079, 250] on icon "Next image" at bounding box center [1079, 245] width 17 height 17
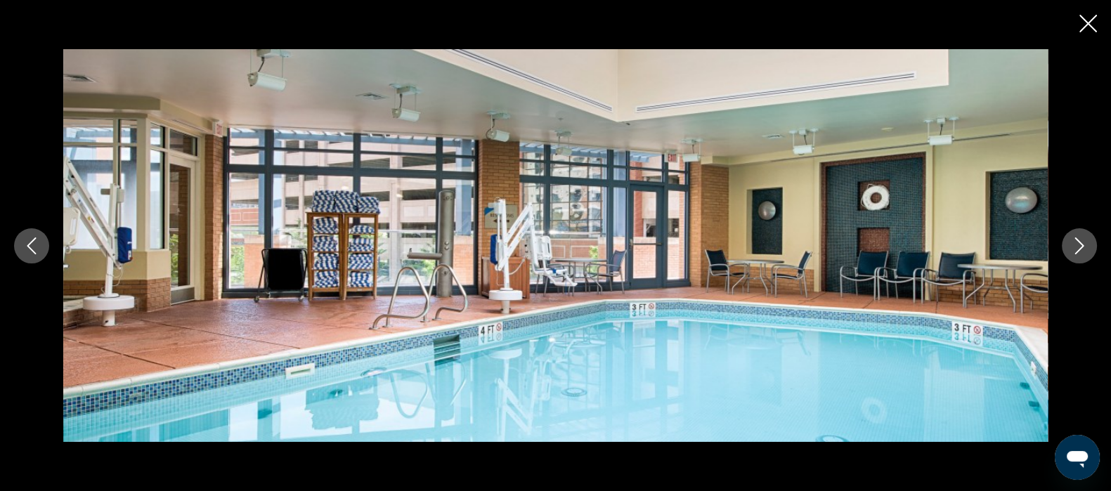
click at [1078, 252] on icon "Next image" at bounding box center [1079, 245] width 17 height 17
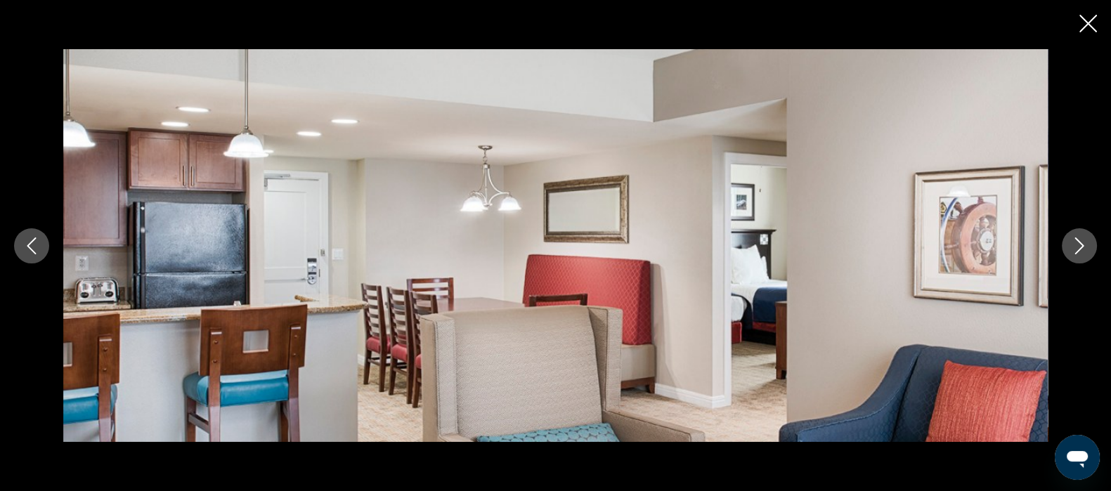
click at [1076, 256] on button "Next image" at bounding box center [1079, 245] width 35 height 35
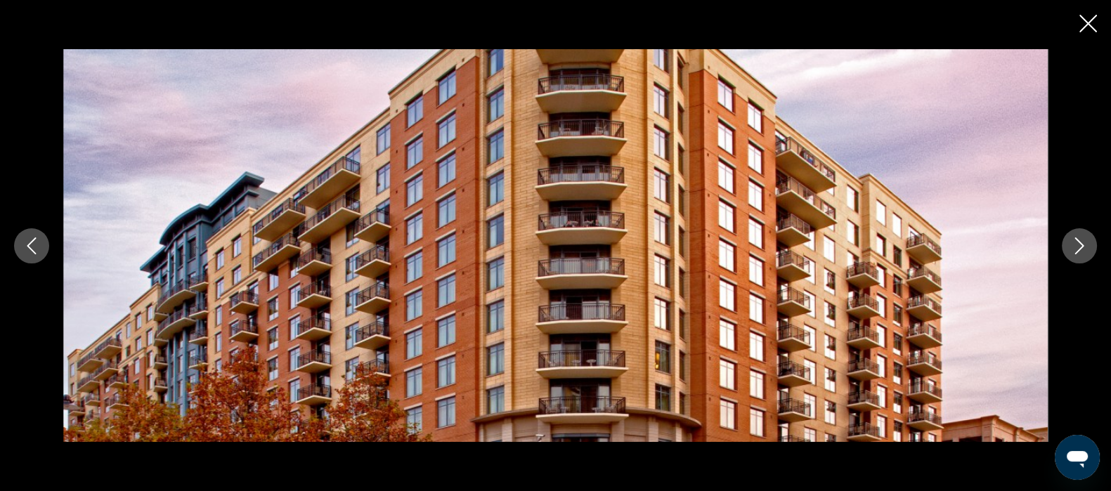
click at [1078, 247] on icon "Next image" at bounding box center [1079, 245] width 17 height 17
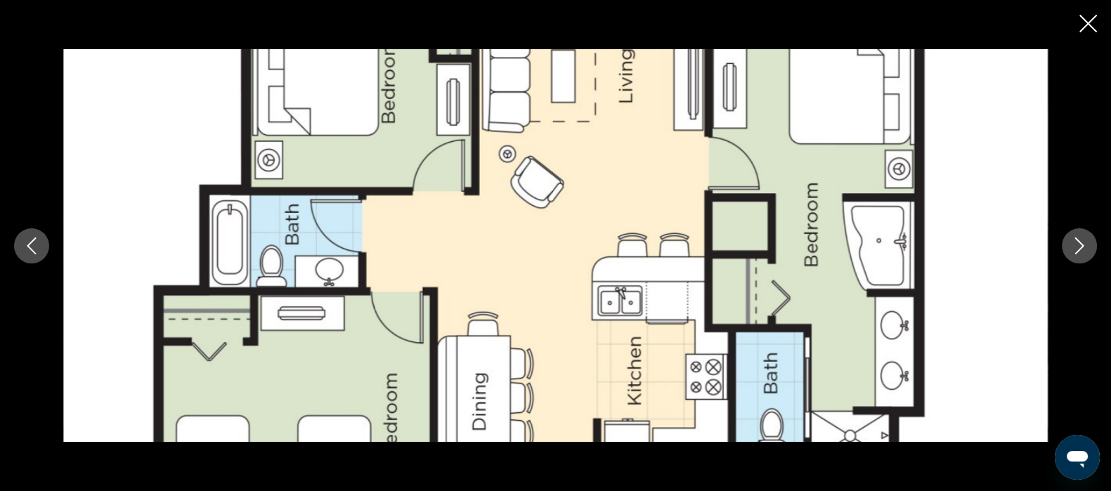
click at [1074, 257] on button "Next image" at bounding box center [1079, 245] width 35 height 35
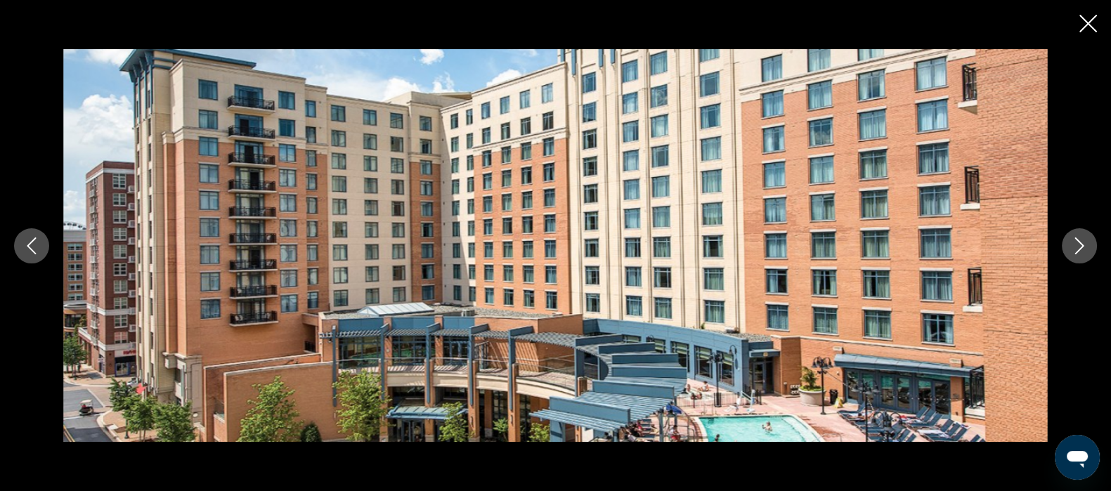
click at [1084, 28] on icon "Close slideshow" at bounding box center [1088, 24] width 18 height 18
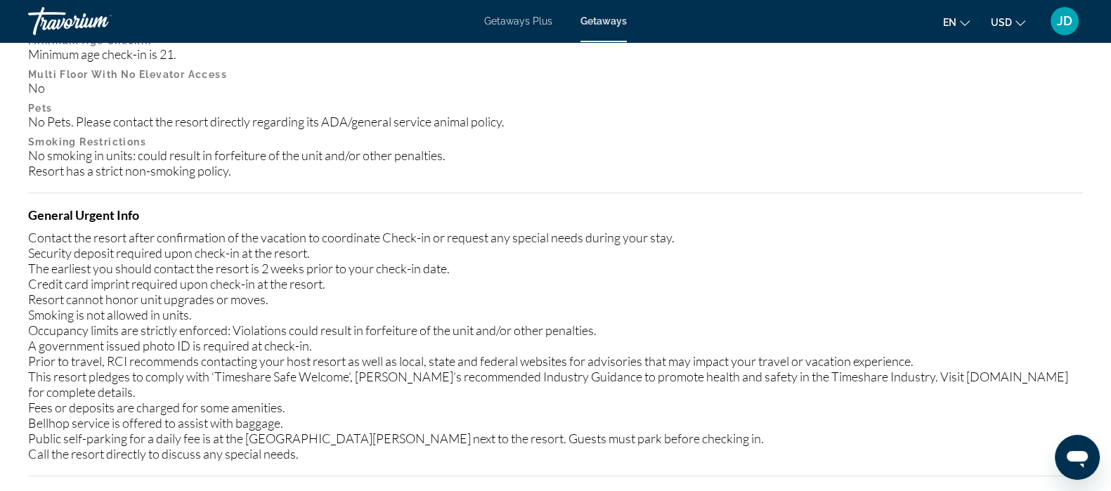
scroll to position [1686, 0]
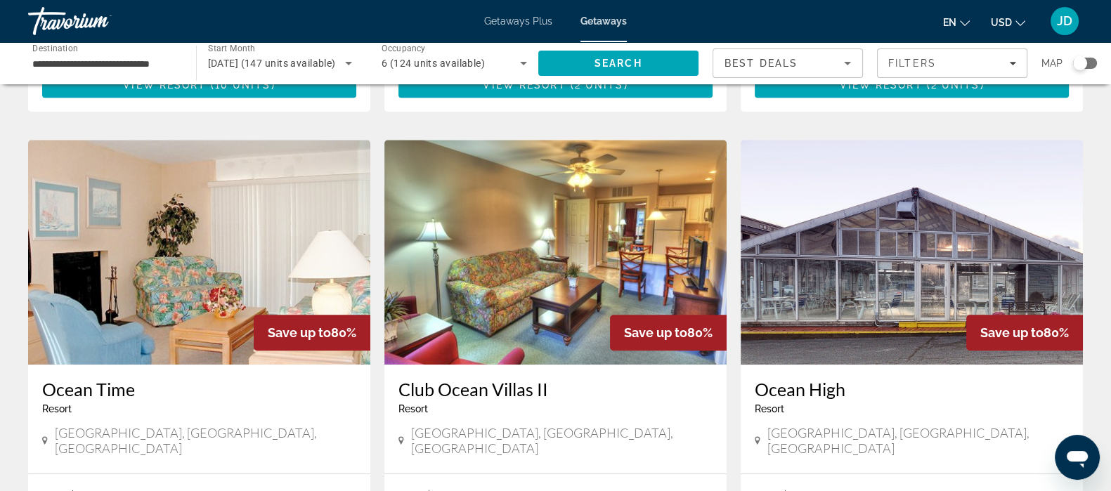
scroll to position [979, 0]
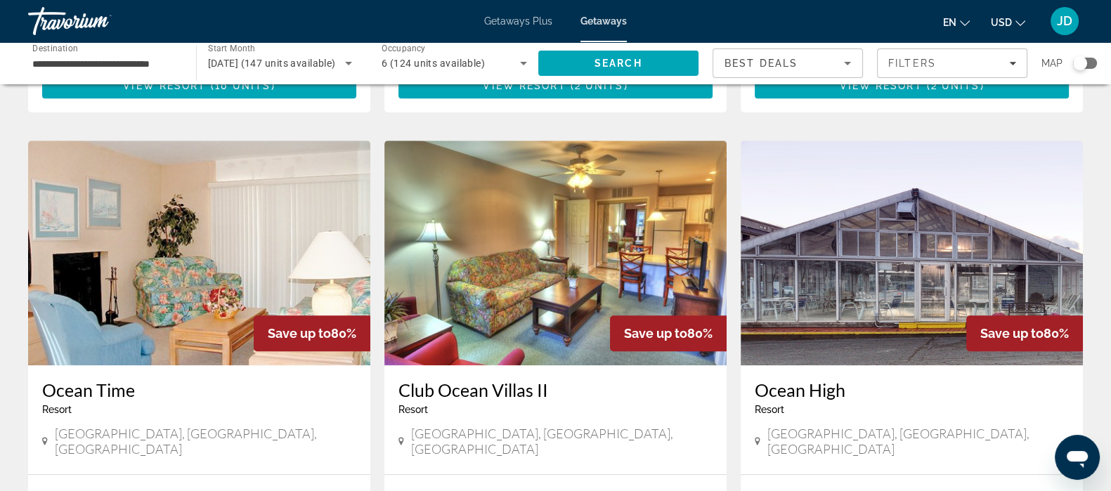
click at [114, 60] on input "**********" at bounding box center [104, 64] width 145 height 17
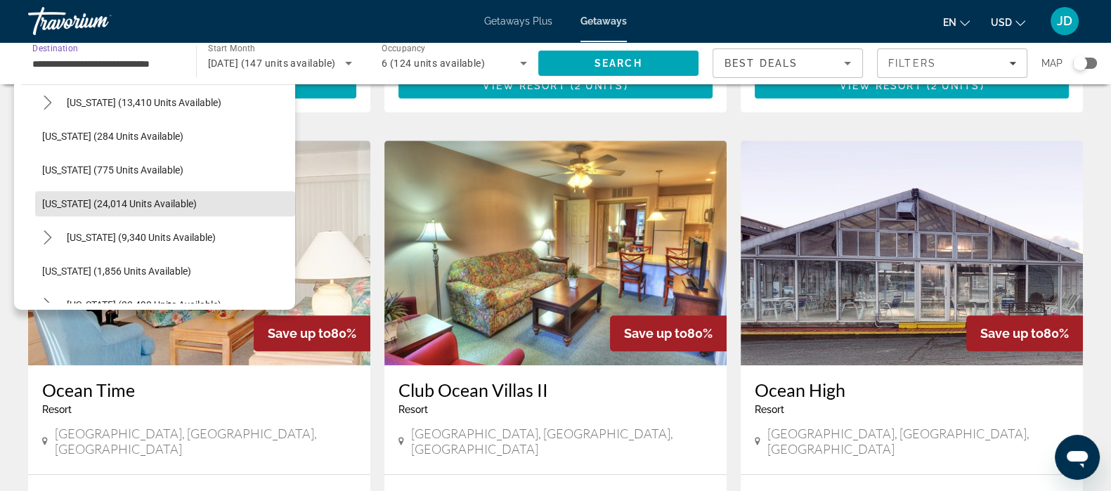
scroll to position [1014, 0]
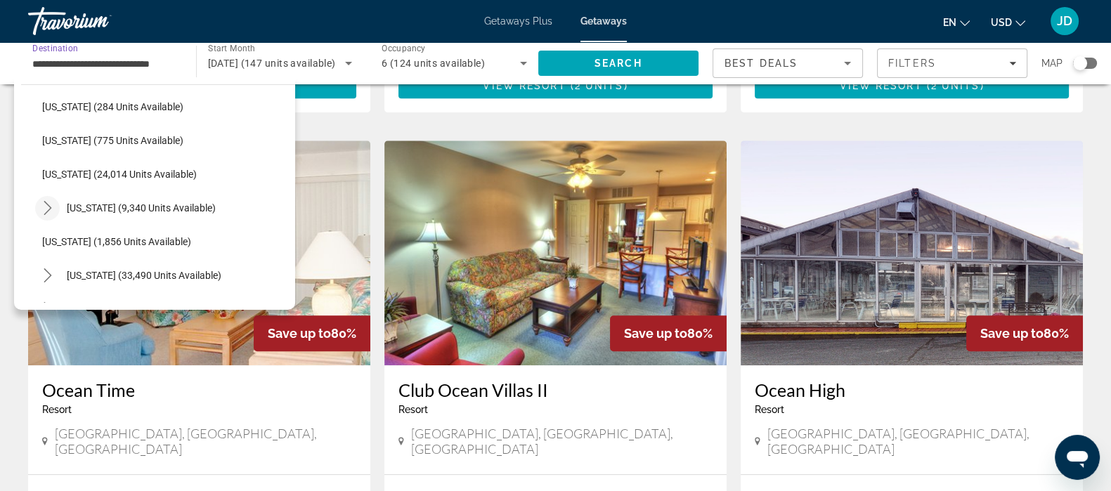
click at [47, 212] on icon "Toggle Pennsylvania (9,340 units available) submenu" at bounding box center [48, 208] width 14 height 14
click at [92, 240] on span "[GEOGRAPHIC_DATA] (1,452 units available)" at bounding box center [153, 241] width 195 height 11
type input "**********"
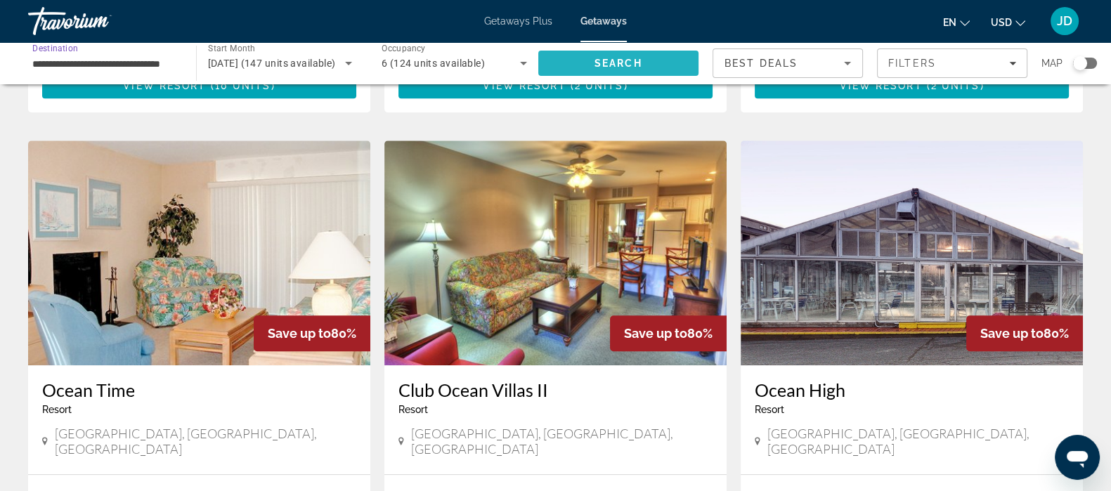
click at [627, 64] on span "Search" at bounding box center [618, 63] width 48 height 11
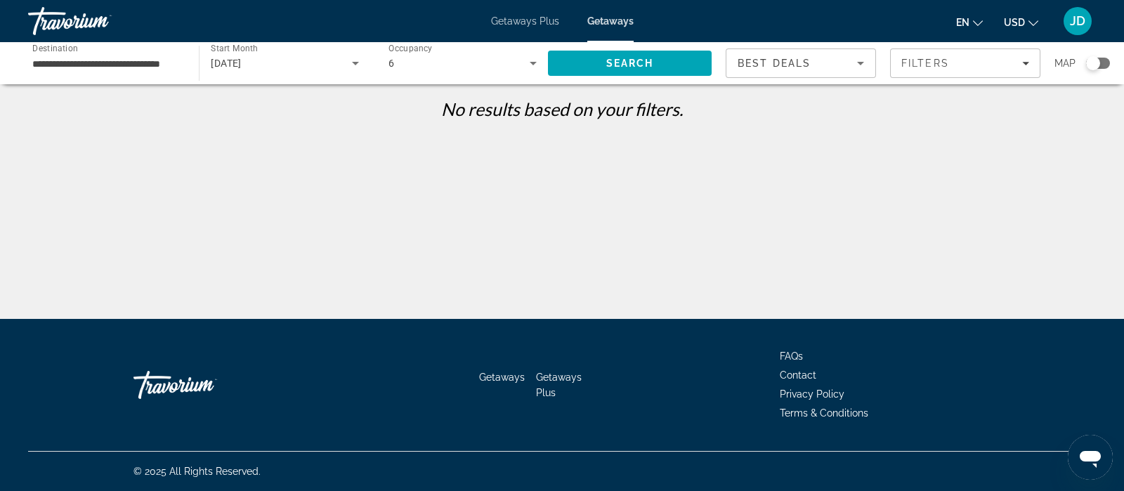
click at [533, 63] on icon "Search widget" at bounding box center [533, 64] width 7 height 4
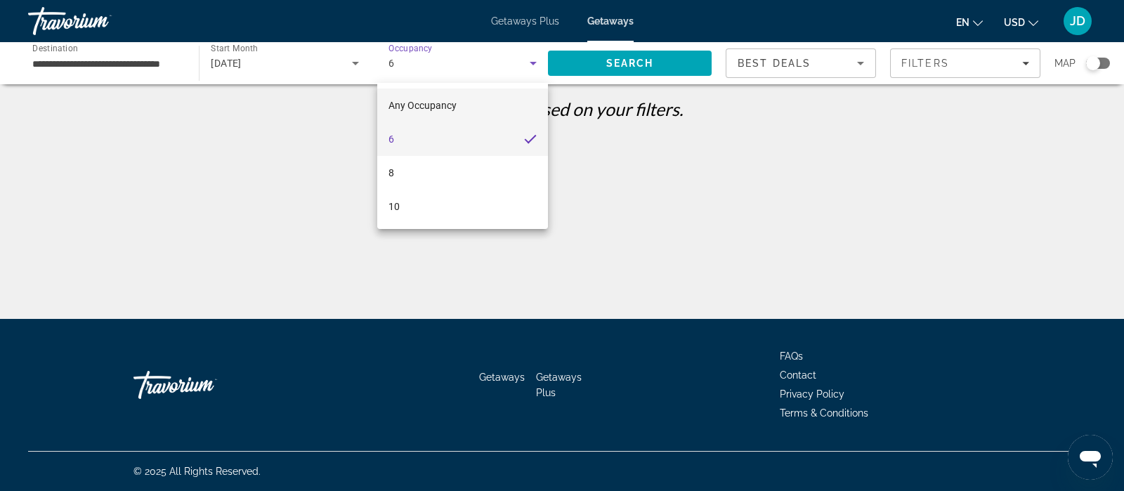
click at [432, 105] on span "Any Occupancy" at bounding box center [423, 105] width 68 height 11
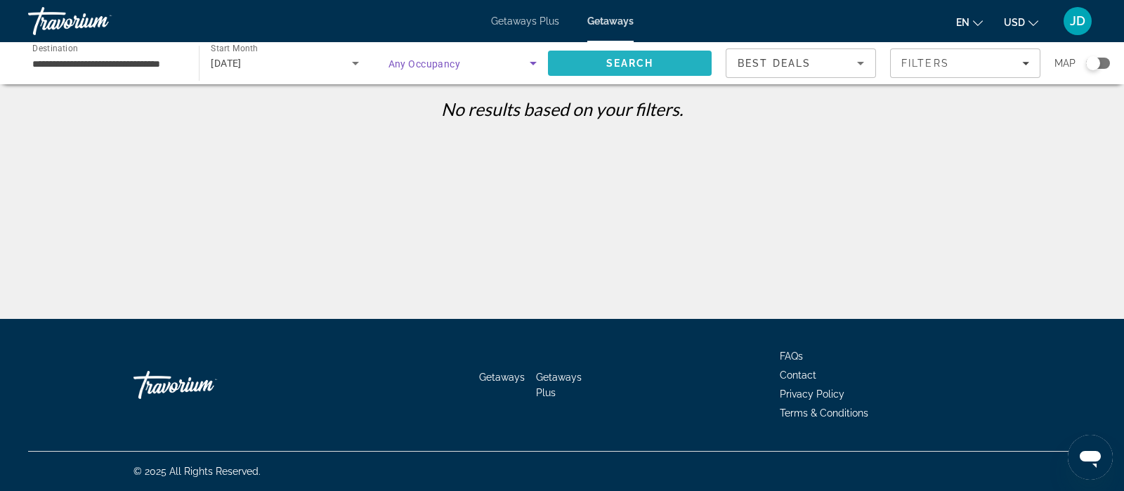
click at [610, 79] on span "Search" at bounding box center [630, 63] width 164 height 34
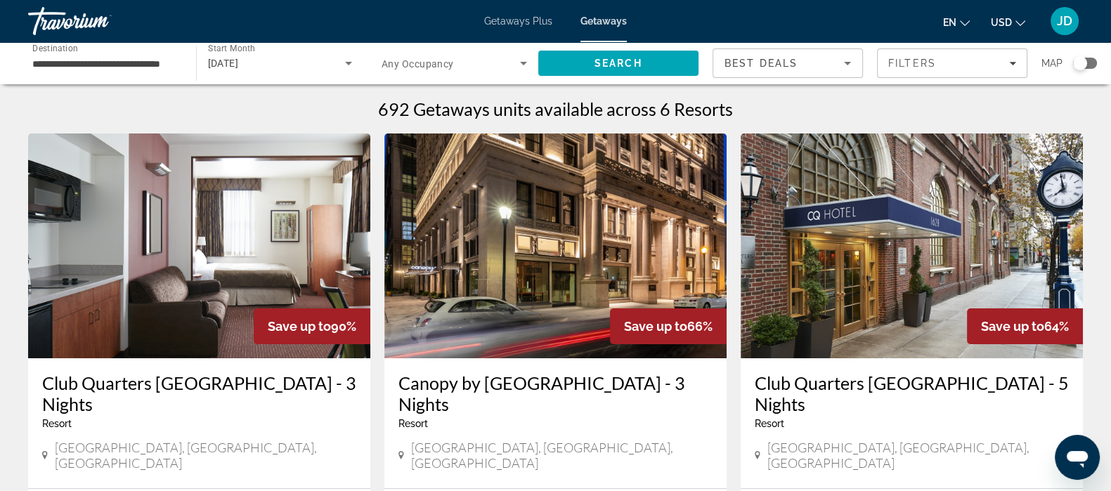
click at [513, 60] on span "Search widget" at bounding box center [450, 63] width 138 height 17
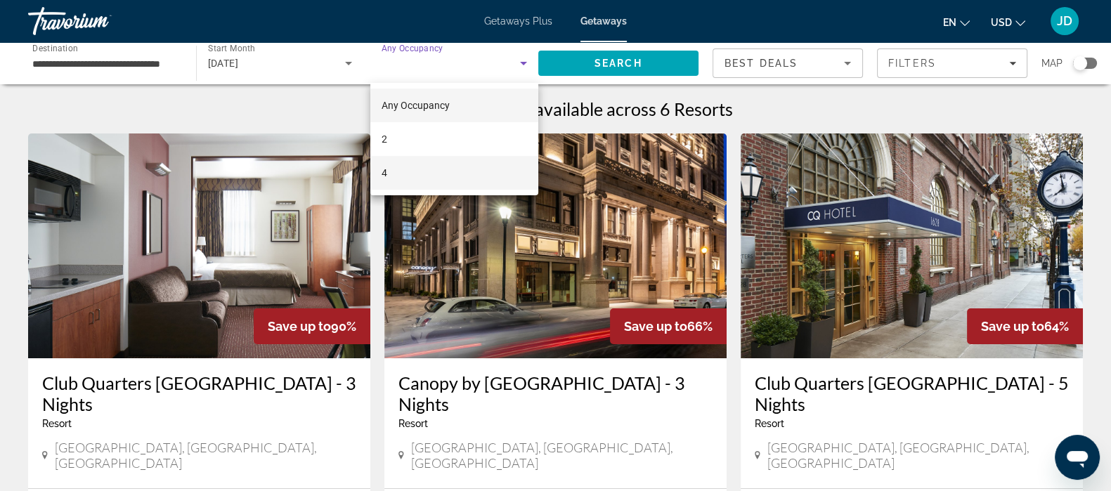
click at [404, 166] on mat-option "4" at bounding box center [454, 173] width 168 height 34
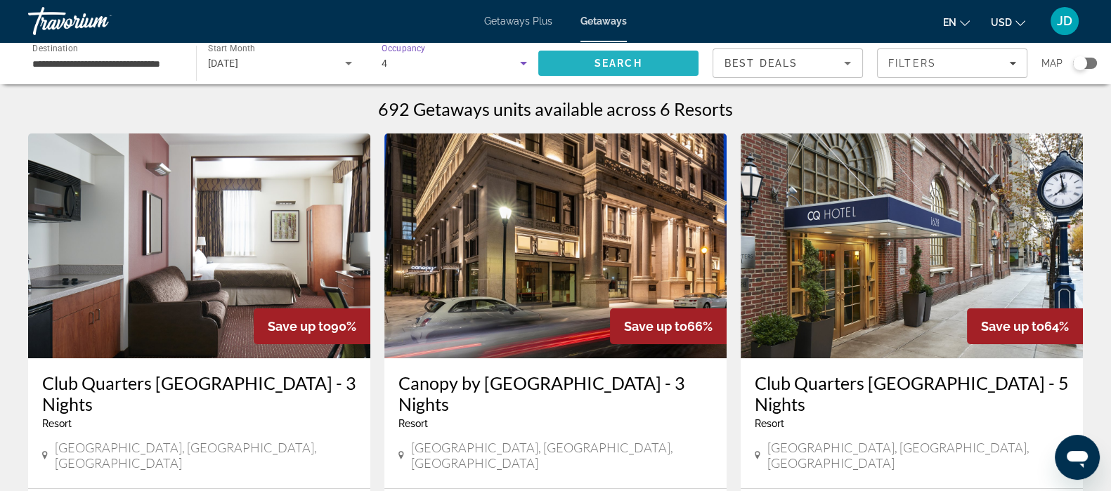
click at [642, 67] on span "Search" at bounding box center [618, 63] width 161 height 34
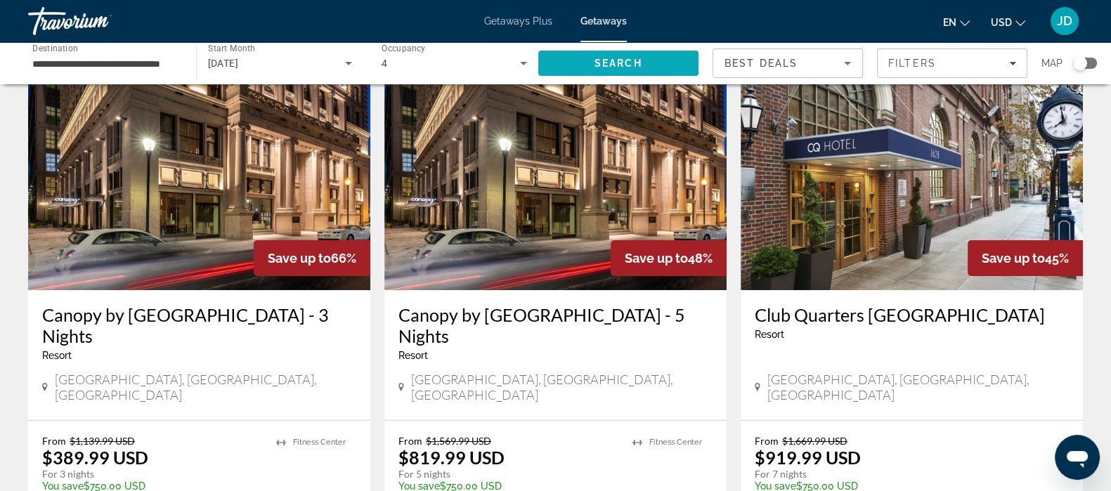
scroll to position [69, 0]
click at [351, 60] on icon "Search widget" at bounding box center [348, 63] width 17 height 17
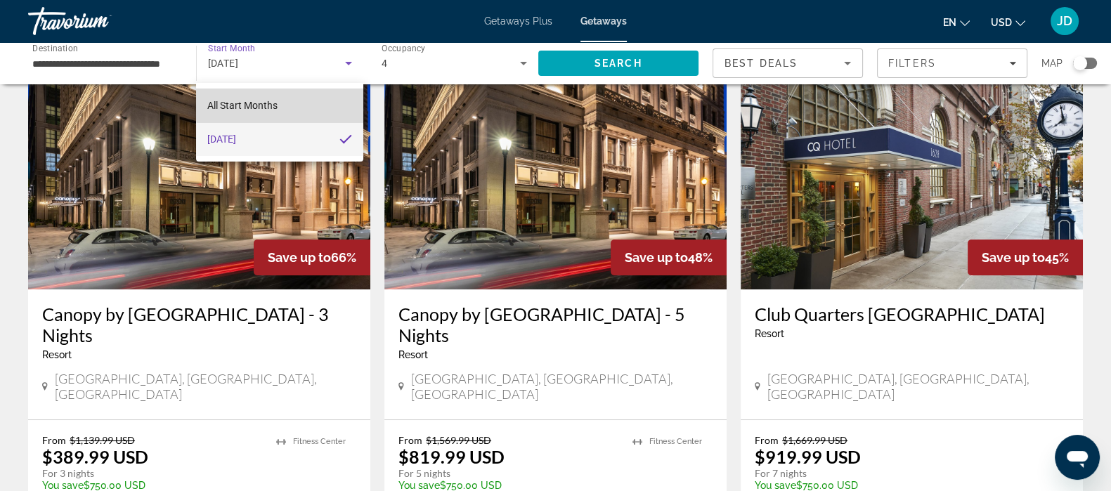
click at [287, 104] on mat-option "All Start Months" at bounding box center [279, 106] width 167 height 34
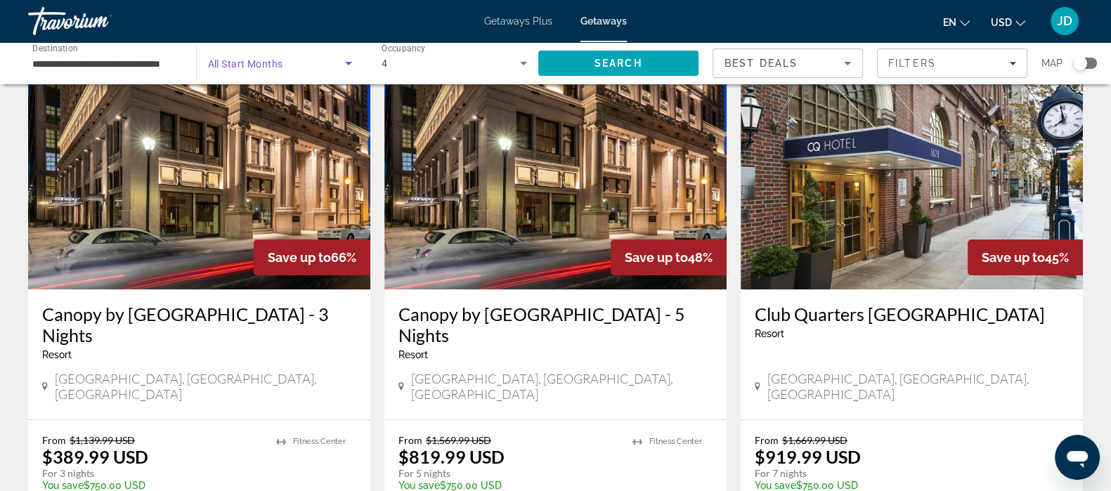
click at [353, 60] on icon "Search widget" at bounding box center [348, 63] width 17 height 17
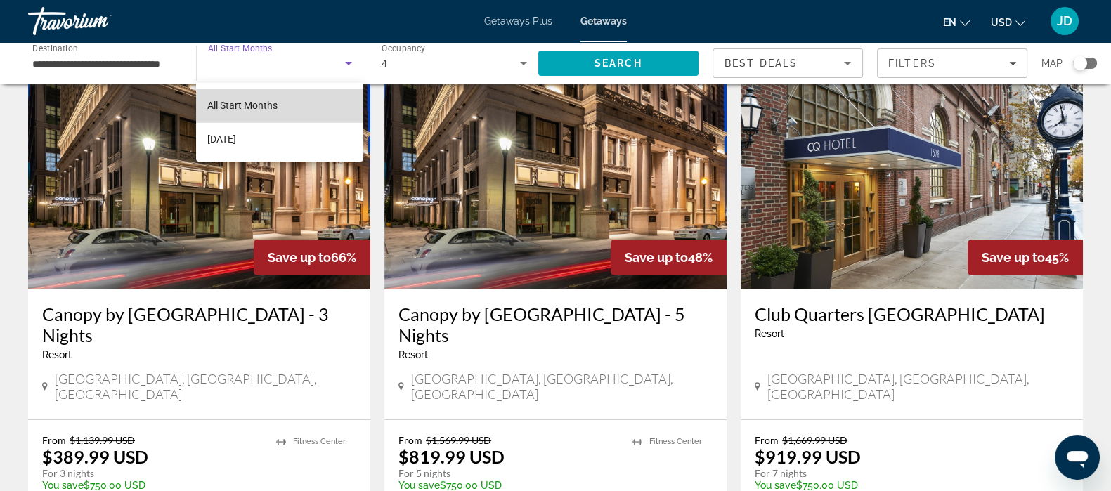
click at [299, 115] on mat-option "All Start Months" at bounding box center [279, 106] width 167 height 34
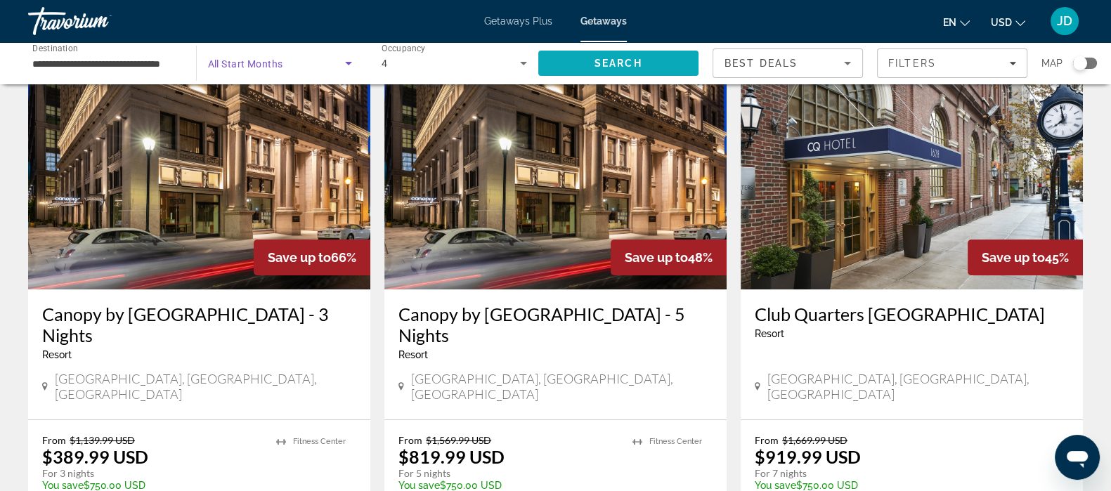
click at [618, 63] on span "Search" at bounding box center [618, 63] width 48 height 11
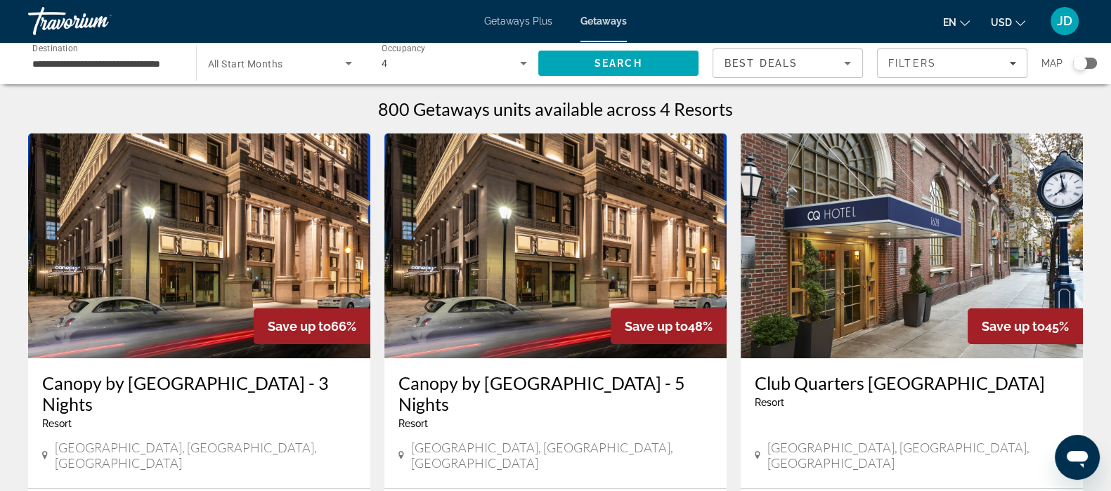
click at [351, 63] on icon "Search widget" at bounding box center [348, 63] width 17 height 17
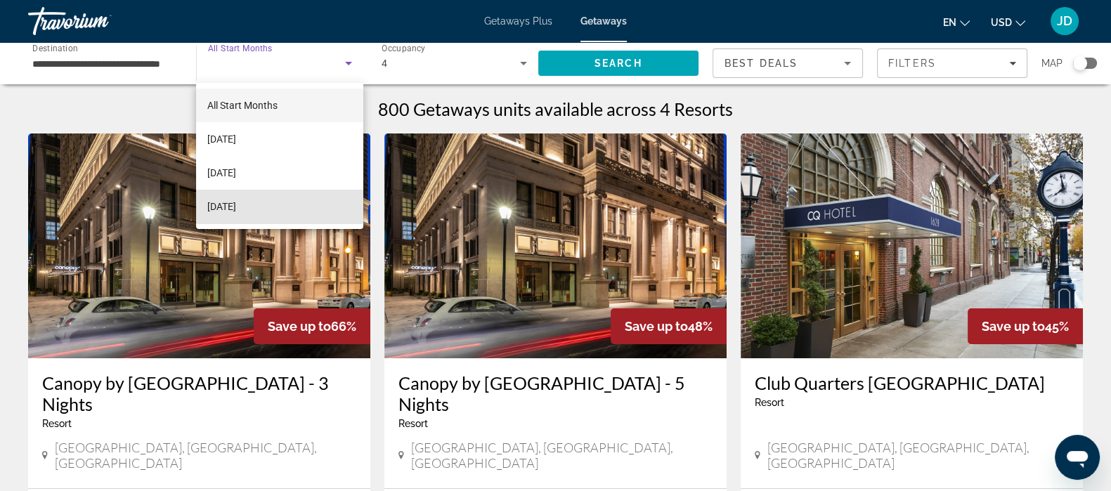
click at [255, 193] on mat-option "[DATE]" at bounding box center [279, 207] width 167 height 34
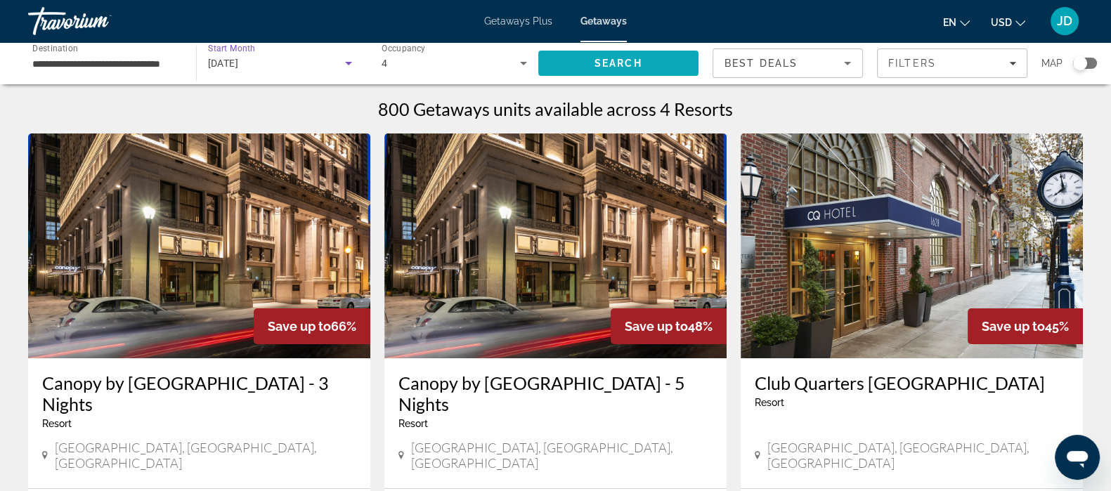
click at [629, 64] on span "Search" at bounding box center [618, 63] width 48 height 11
